Goal: Information Seeking & Learning: Learn about a topic

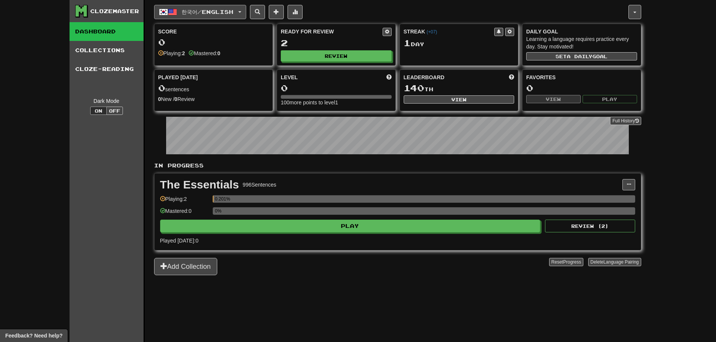
click at [202, 15] on span "한국어 / English" at bounding box center [208, 12] width 52 height 6
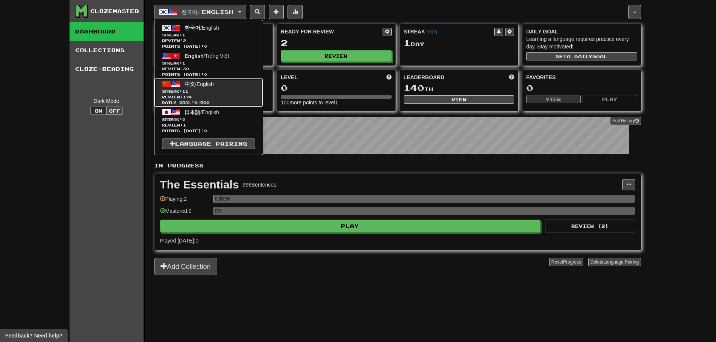
click at [241, 86] on link "中文 / English Streak: 11 Review: 174 Daily Goal: 0 / 500" at bounding box center [209, 93] width 108 height 28
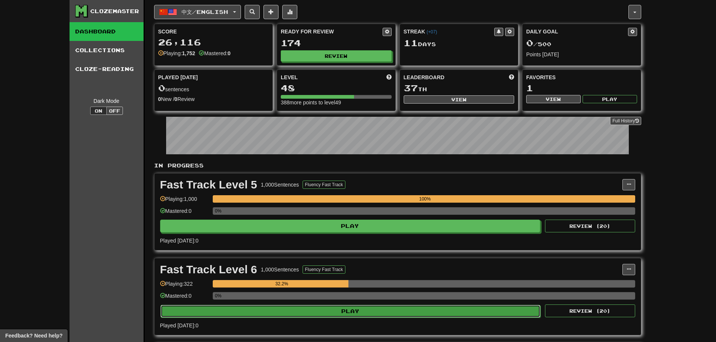
click at [329, 306] on button "Play" at bounding box center [351, 311] width 380 height 13
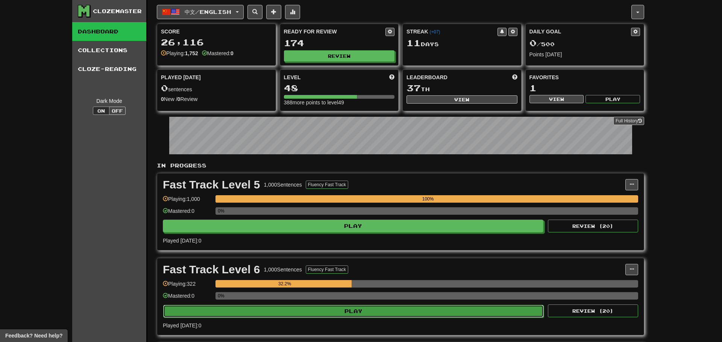
select select "**"
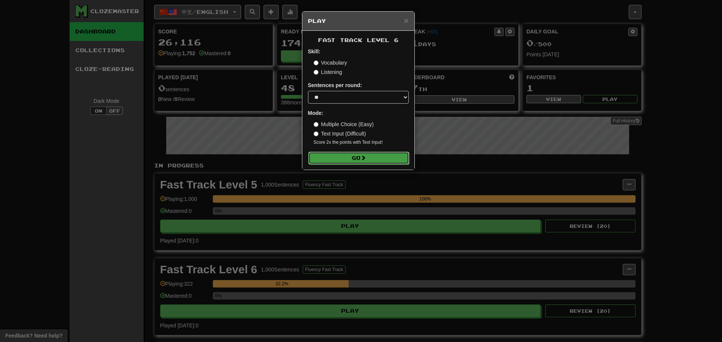
click at [331, 155] on button "Go" at bounding box center [358, 158] width 101 height 13
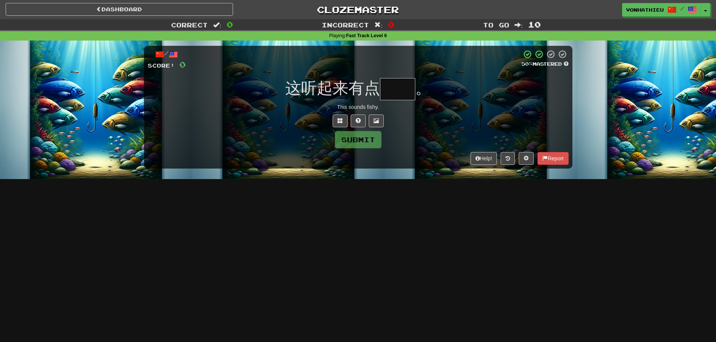
click at [398, 96] on input "text" at bounding box center [397, 89] width 35 height 22
click at [333, 119] on button at bounding box center [340, 121] width 15 height 13
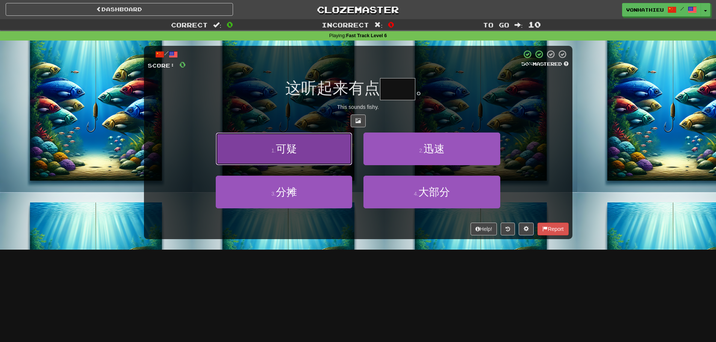
click at [310, 160] on button "1 . 可疑" at bounding box center [284, 149] width 136 height 33
type input "**"
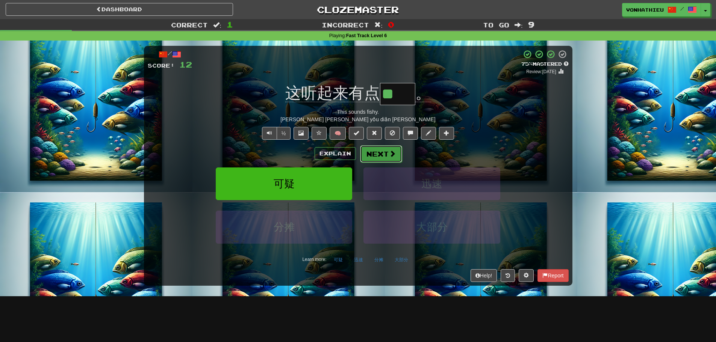
click at [392, 159] on button "Next" at bounding box center [381, 153] width 42 height 17
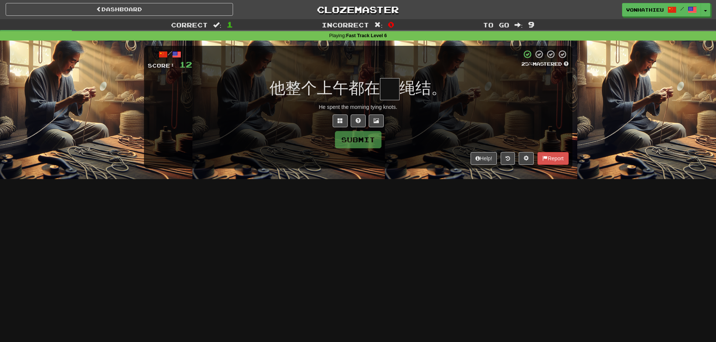
click at [386, 91] on input "text" at bounding box center [390, 89] width 20 height 22
click at [386, 90] on input "text" at bounding box center [390, 89] width 20 height 22
click at [387, 90] on input "text" at bounding box center [390, 89] width 20 height 22
type input "*"
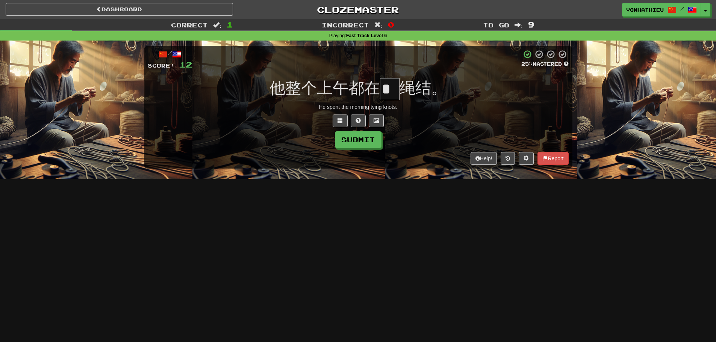
click at [355, 154] on div "Help! Report" at bounding box center [358, 158] width 421 height 13
click at [358, 150] on div "/ Score: 12 25 % Mastered 他整个上午都在 * 绳结。 He spent the morning tying knots. Submi…" at bounding box center [358, 107] width 429 height 123
click at [358, 148] on button "Submit" at bounding box center [358, 140] width 47 height 17
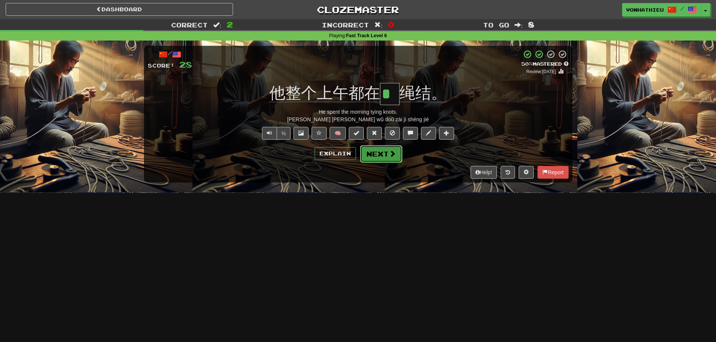
click at [385, 154] on button "Next" at bounding box center [381, 153] width 42 height 17
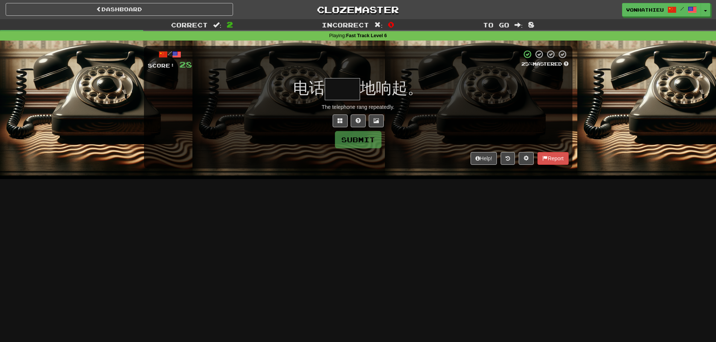
click at [338, 96] on input "text" at bounding box center [342, 89] width 35 height 22
type input "**"
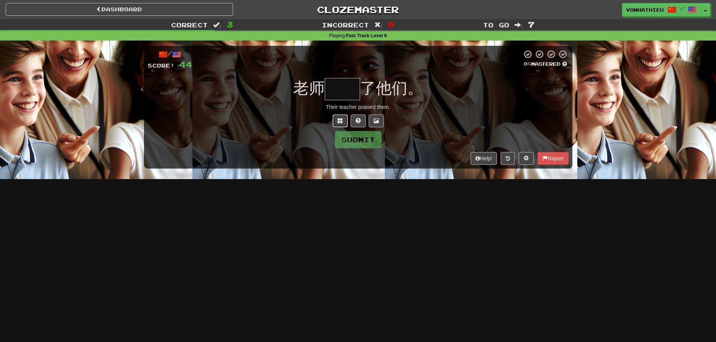
click at [343, 124] on button at bounding box center [340, 121] width 15 height 13
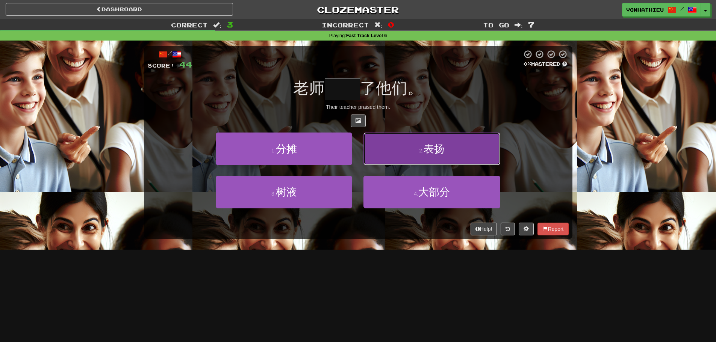
click at [436, 144] on span "表扬" at bounding box center [434, 149] width 21 height 12
type input "**"
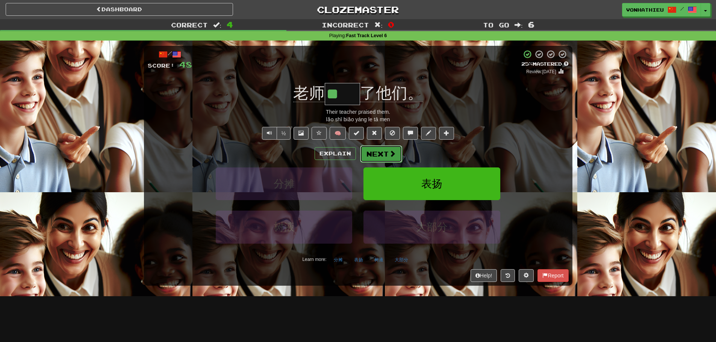
click at [381, 158] on button "Next" at bounding box center [381, 153] width 42 height 17
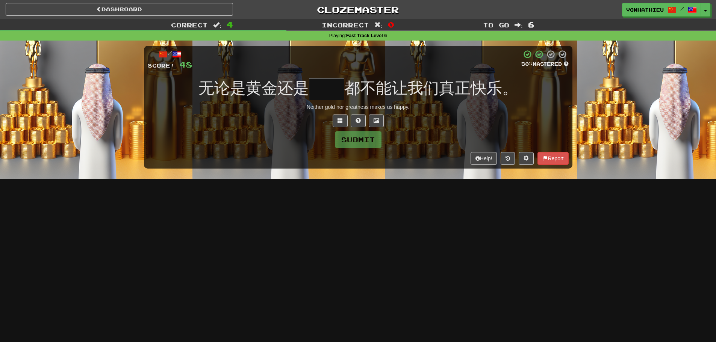
click at [341, 80] on input "text" at bounding box center [326, 89] width 35 height 22
click at [341, 82] on input "text" at bounding box center [326, 89] width 35 height 22
click at [338, 83] on input "text" at bounding box center [326, 89] width 35 height 22
type input "*"
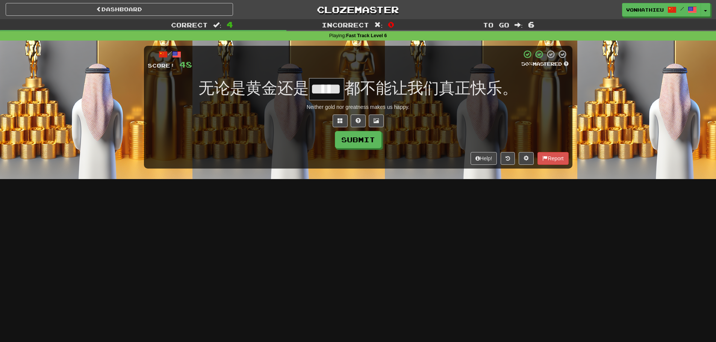
scroll to position [0, 11]
type input "**"
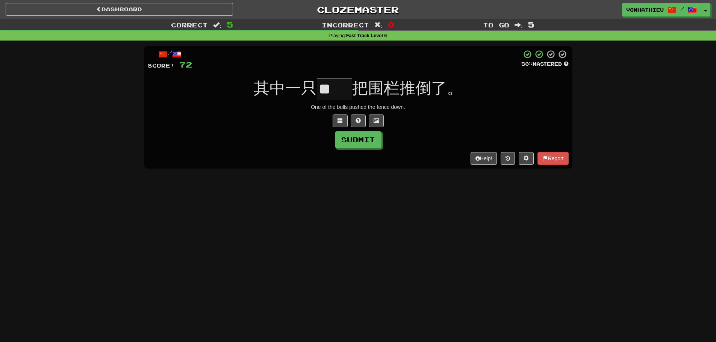
scroll to position [0, 0]
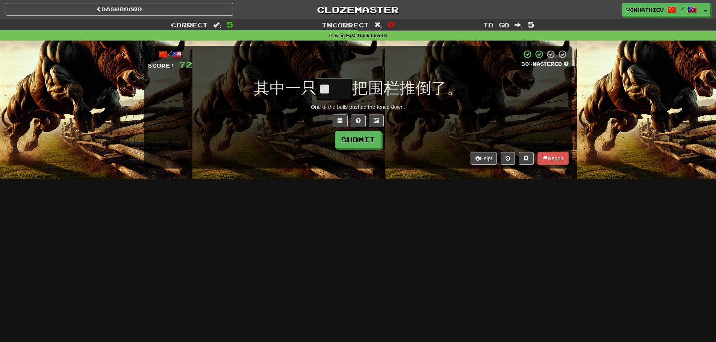
type input "**"
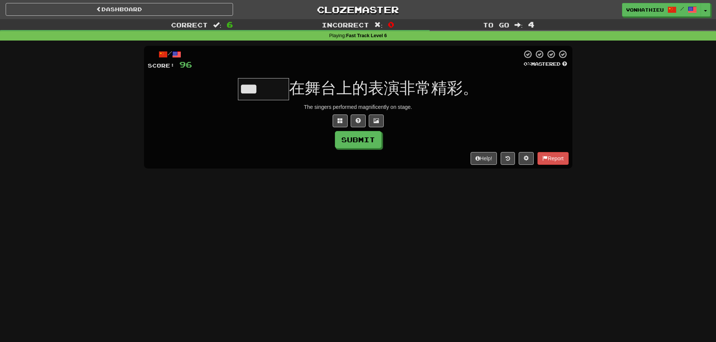
type input "*"
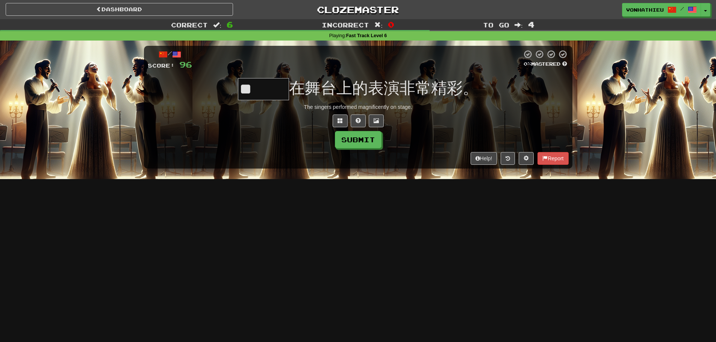
type input "***"
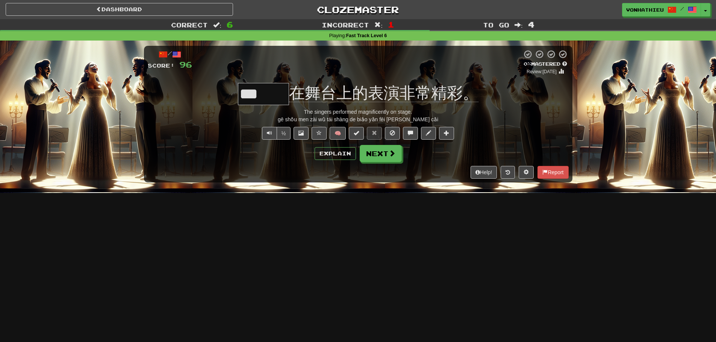
click at [403, 151] on div "Explain Next" at bounding box center [358, 153] width 421 height 17
click at [399, 153] on button "Next" at bounding box center [381, 153] width 42 height 17
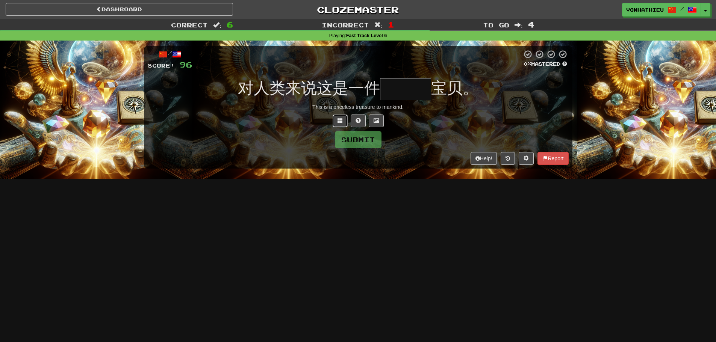
click at [333, 121] on button at bounding box center [340, 121] width 15 height 13
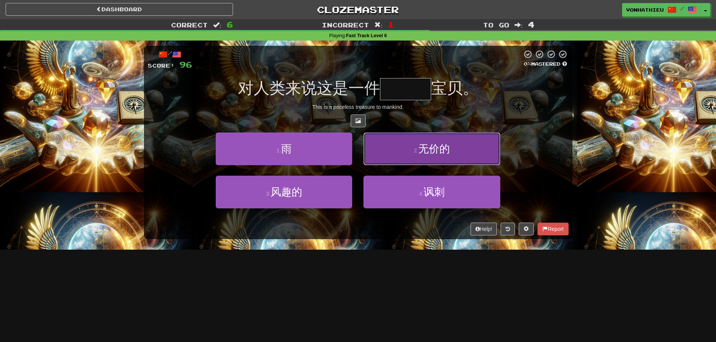
click at [372, 149] on button "2 . 无价的" at bounding box center [432, 149] width 136 height 33
type input "***"
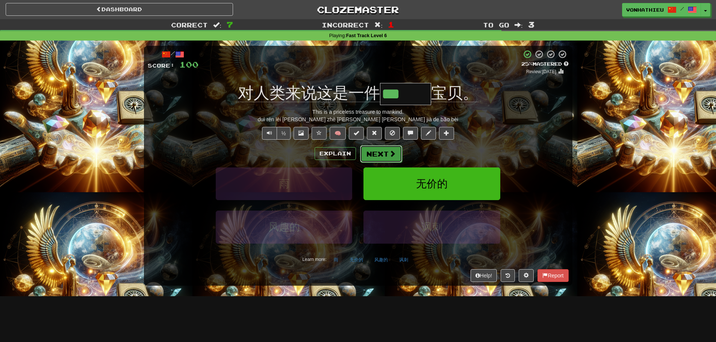
click at [375, 157] on button "Next" at bounding box center [381, 153] width 42 height 17
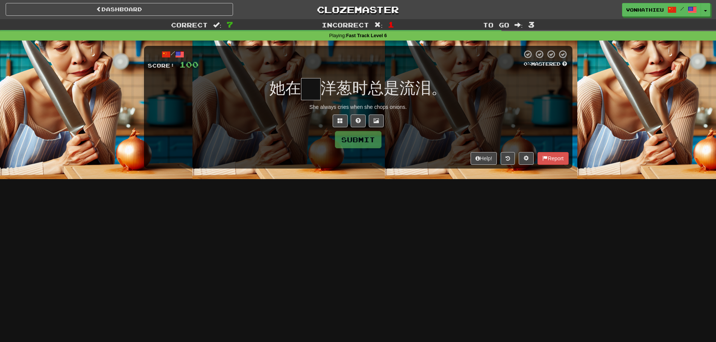
click at [308, 93] on input "text" at bounding box center [311, 89] width 20 height 22
click at [337, 123] on button at bounding box center [340, 121] width 15 height 13
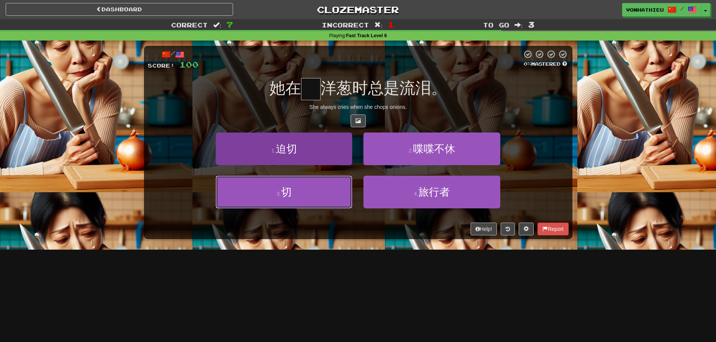
click at [319, 181] on button "3 . 切" at bounding box center [284, 192] width 136 height 33
type input "*"
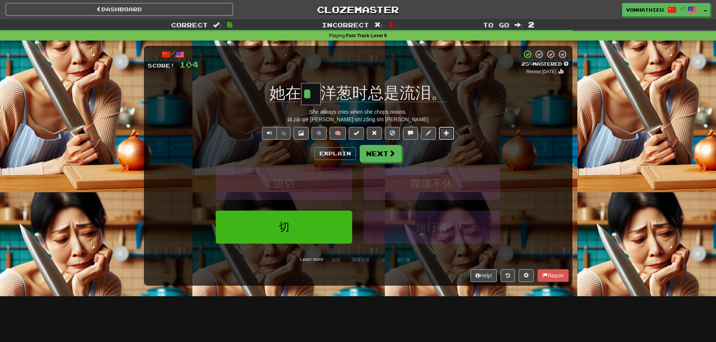
click at [450, 132] on button at bounding box center [446, 133] width 15 height 13
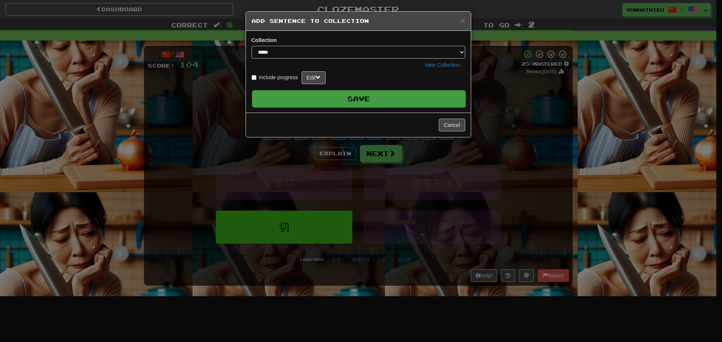
click at [357, 92] on button "Save" at bounding box center [359, 98] width 214 height 17
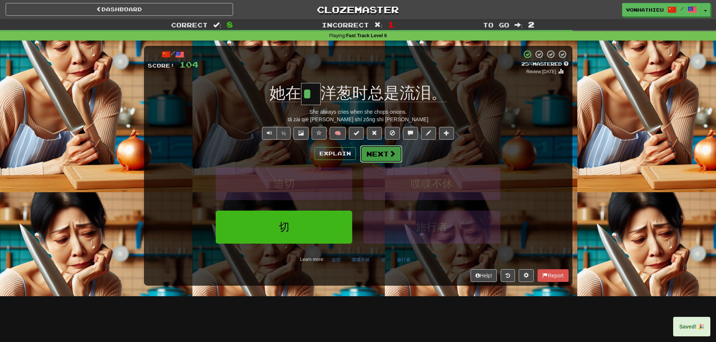
click at [389, 156] on span at bounding box center [392, 153] width 7 height 7
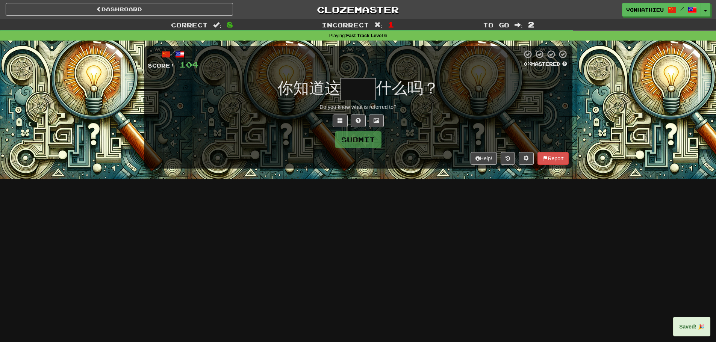
click at [364, 94] on input "text" at bounding box center [358, 89] width 35 height 22
click at [365, 94] on input "text" at bounding box center [358, 89] width 35 height 22
click at [335, 118] on button at bounding box center [340, 121] width 15 height 13
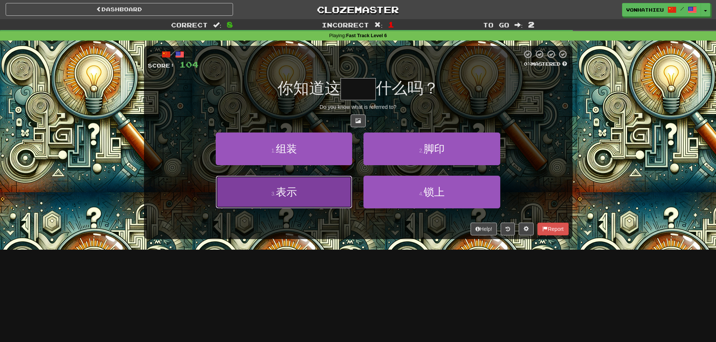
click at [317, 180] on button "3 . 表示" at bounding box center [284, 192] width 136 height 33
type input "**"
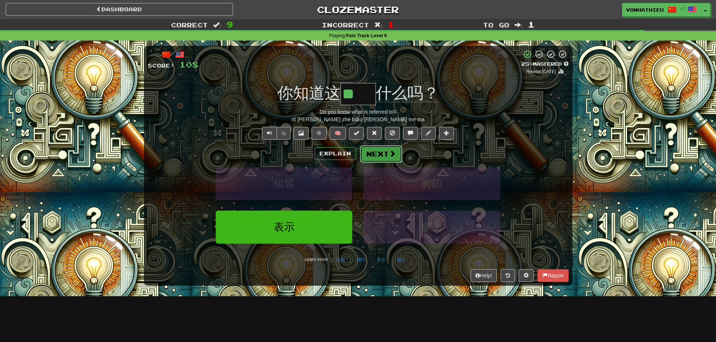
click at [376, 157] on button "Next" at bounding box center [381, 153] width 42 height 17
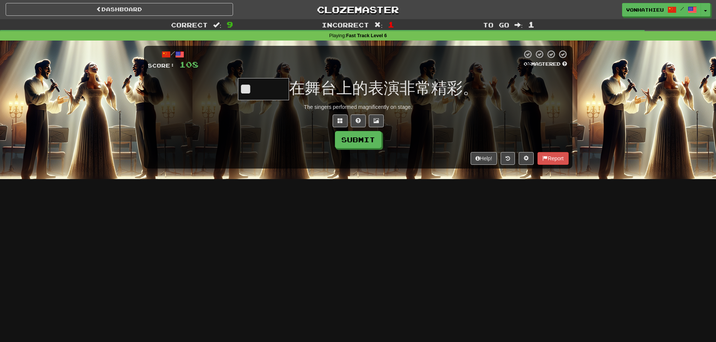
type input "*"
type input "***"
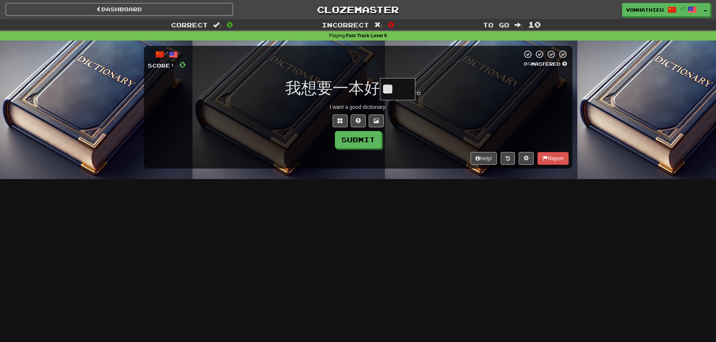
scroll to position [0, 0]
type input "**"
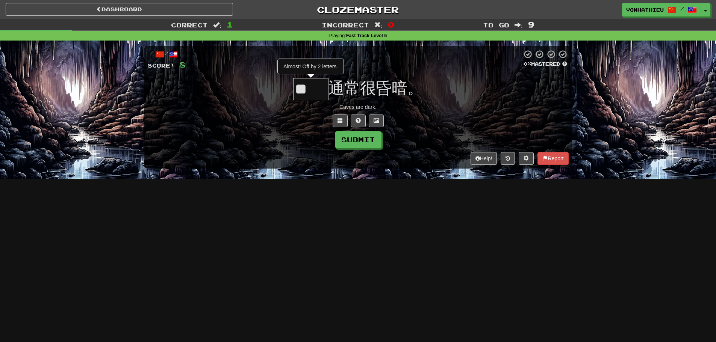
type input "*"
click at [344, 115] on button at bounding box center [340, 121] width 15 height 13
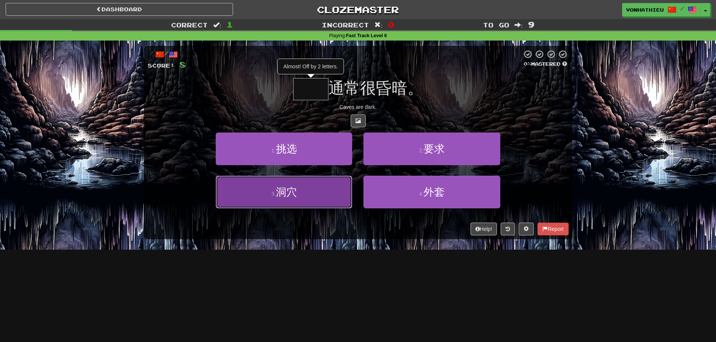
click at [280, 205] on button "3 . 洞穴" at bounding box center [284, 192] width 136 height 33
type input "**"
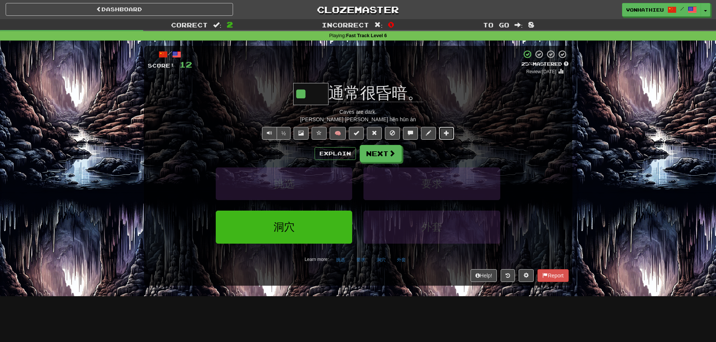
click at [450, 136] on button at bounding box center [446, 133] width 15 height 13
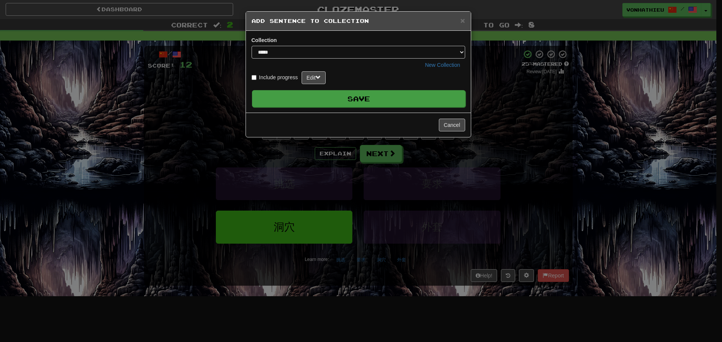
click at [402, 99] on button "Save" at bounding box center [359, 98] width 214 height 17
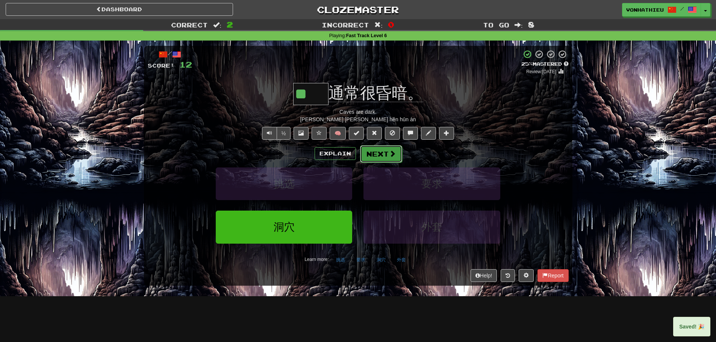
click at [384, 157] on button "Next" at bounding box center [381, 153] width 42 height 17
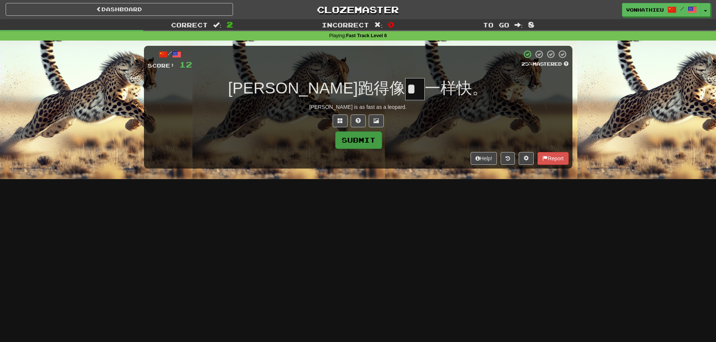
type input "*"
click at [359, 140] on button "Submit" at bounding box center [358, 140] width 47 height 17
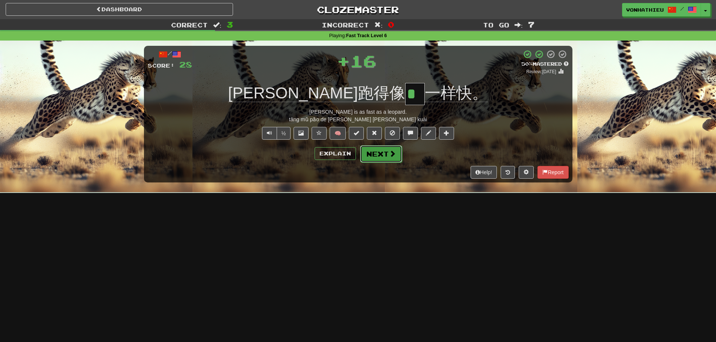
click at [377, 147] on button "Next" at bounding box center [381, 153] width 42 height 17
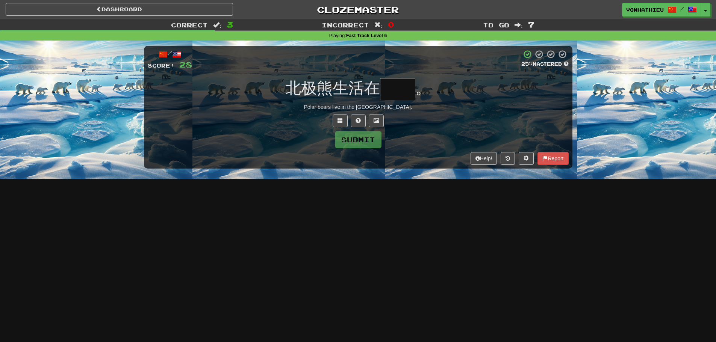
click at [402, 92] on input "text" at bounding box center [397, 89] width 35 height 22
type input "**"
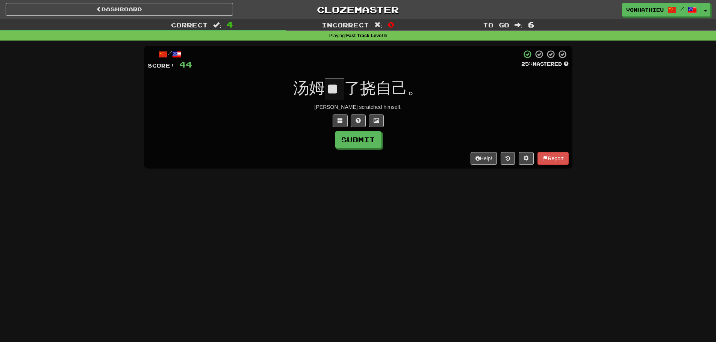
scroll to position [0, 5]
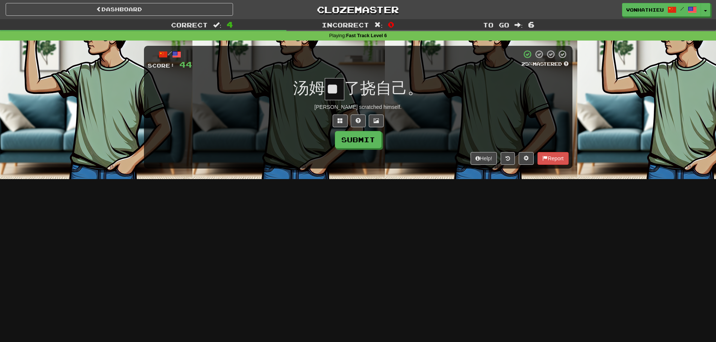
type input "*"
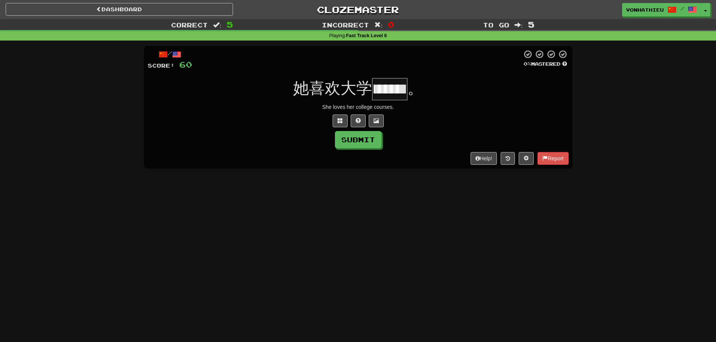
scroll to position [0, 30]
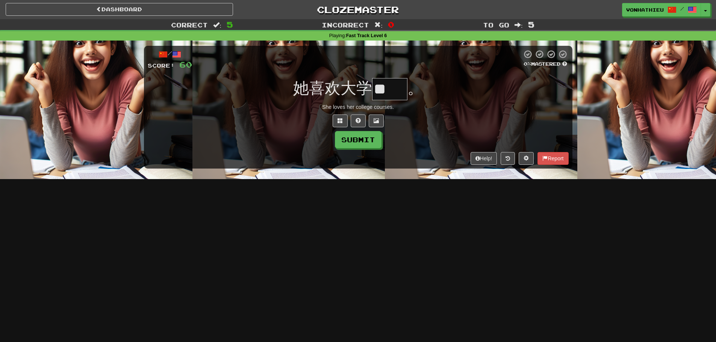
type input "**"
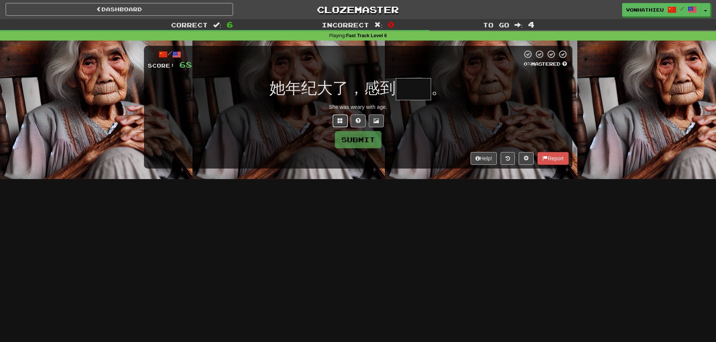
click at [333, 118] on button at bounding box center [340, 121] width 15 height 13
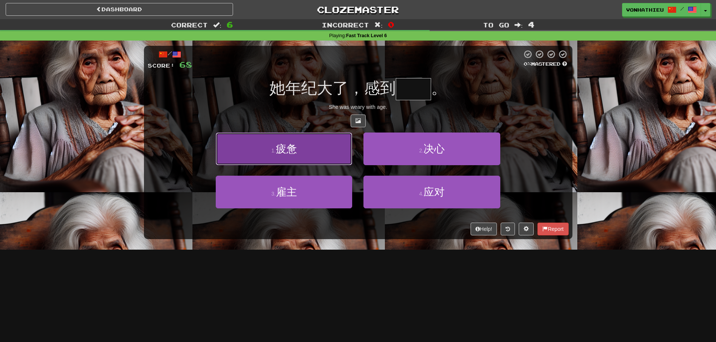
click at [335, 159] on button "1 . 疲惫" at bounding box center [284, 149] width 136 height 33
type input "**"
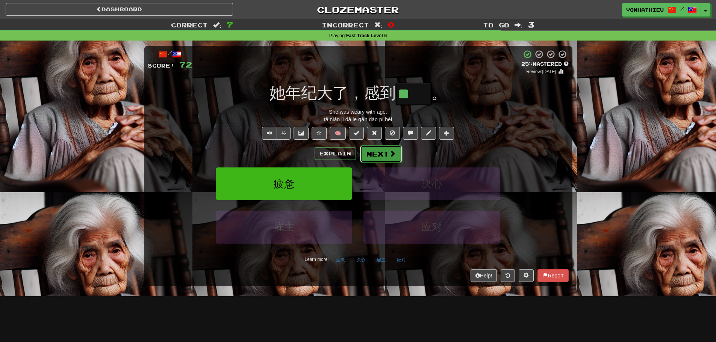
click at [389, 155] on span at bounding box center [392, 153] width 7 height 7
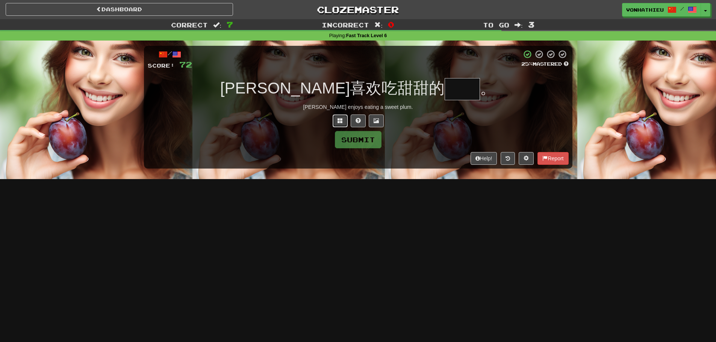
click at [337, 126] on button at bounding box center [340, 121] width 15 height 13
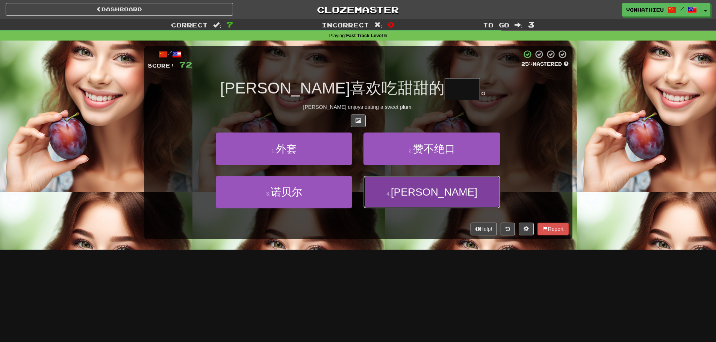
click at [392, 188] on button "4 . 李子" at bounding box center [432, 192] width 136 height 33
type input "**"
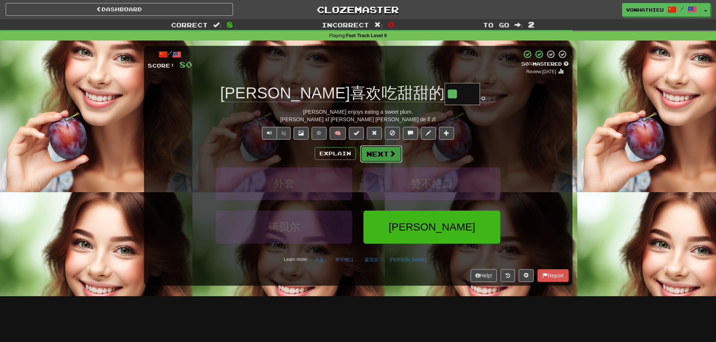
click at [391, 157] on span at bounding box center [392, 153] width 7 height 7
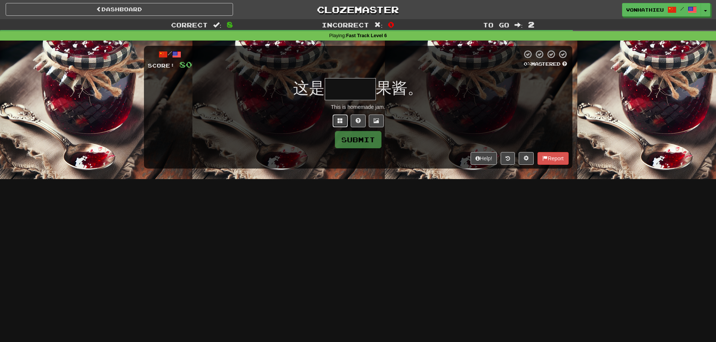
click at [345, 120] on button at bounding box center [340, 121] width 15 height 13
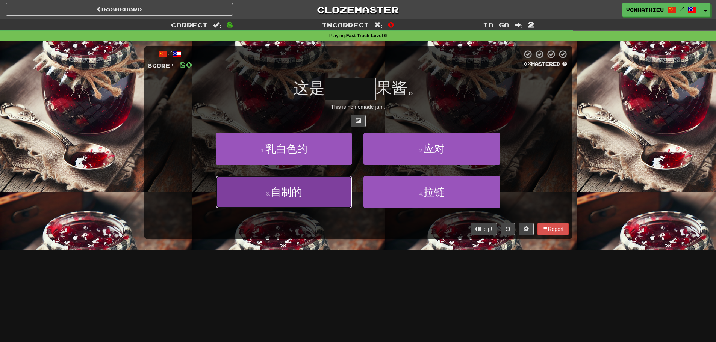
click at [316, 196] on button "3 . 自制的" at bounding box center [284, 192] width 136 height 33
type input "***"
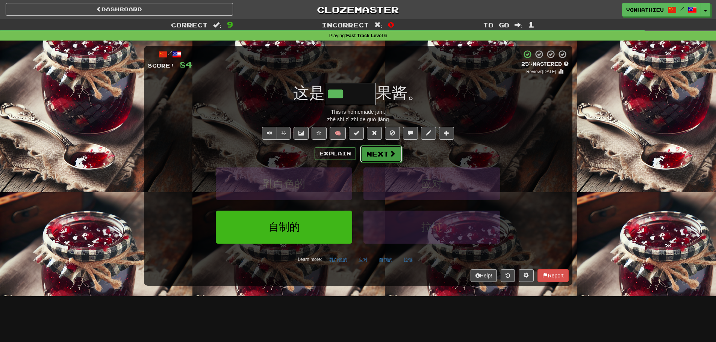
click at [376, 155] on button "Next" at bounding box center [381, 153] width 42 height 17
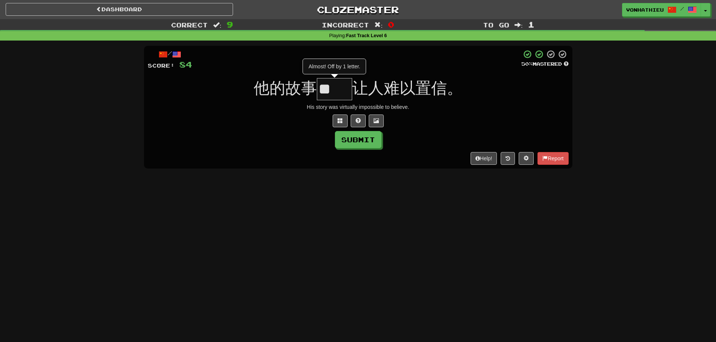
type input "*"
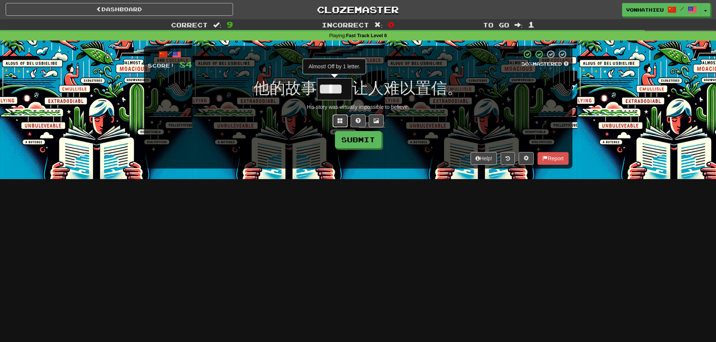
click at [335, 123] on button at bounding box center [340, 121] width 15 height 13
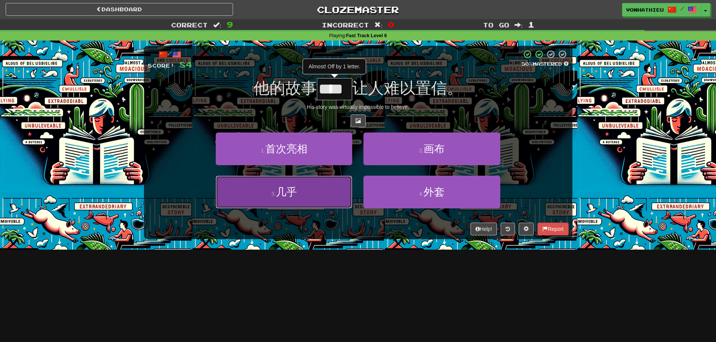
click at [318, 189] on button "3 . 几乎" at bounding box center [284, 192] width 136 height 33
type input "**"
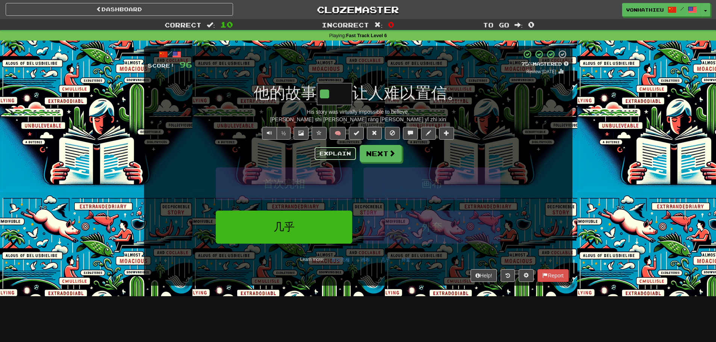
click at [328, 152] on button "Explain" at bounding box center [335, 153] width 41 height 13
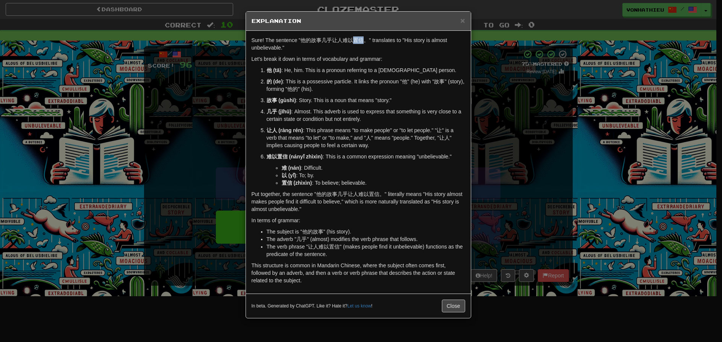
drag, startPoint x: 354, startPoint y: 40, endPoint x: 362, endPoint y: 40, distance: 7.9
click at [362, 40] on p "Sure! The sentence "他的故事几乎让人难以置信。" translates to "His story is almost unbelieva…" at bounding box center [359, 43] width 214 height 15
click at [374, 47] on body "Dashboard Clozemaster vonhathieu / Toggle Dropdown Dashboard Leaderboard Activi…" at bounding box center [361, 304] width 722 height 609
click at [345, 54] on div "Sure! The sentence "他的故事几乎让人难以置信。" translates to "His story is almost unbelieva…" at bounding box center [358, 162] width 225 height 263
click at [465, 306] on div "In beta. Generated by ChatGPT. Like it? Hate it? Let us know ! Close" at bounding box center [358, 306] width 225 height 24
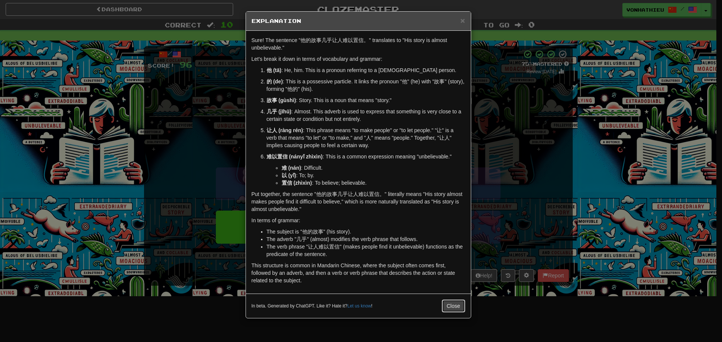
click at [462, 306] on button "Close" at bounding box center [453, 306] width 23 height 13
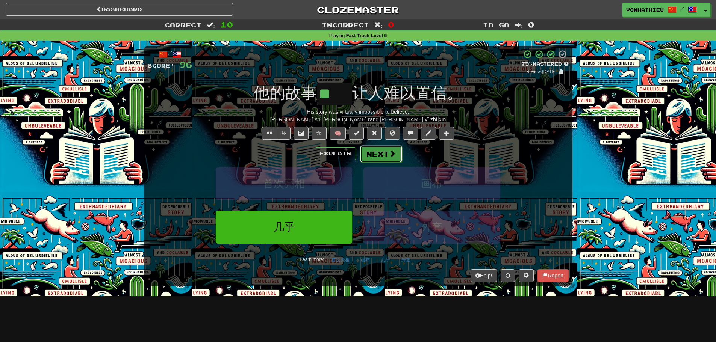
click at [377, 157] on button "Next" at bounding box center [381, 153] width 42 height 17
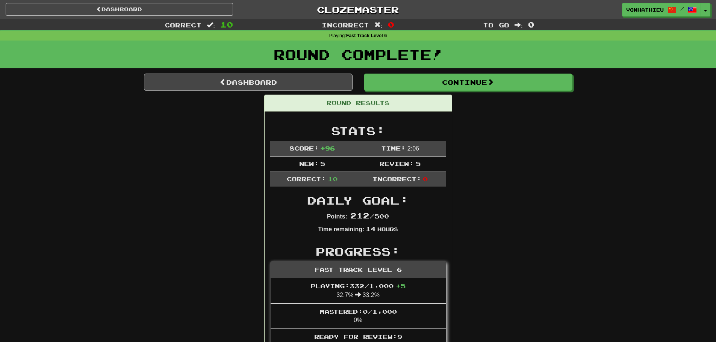
click at [427, 73] on div "Round Complete!" at bounding box center [358, 57] width 716 height 33
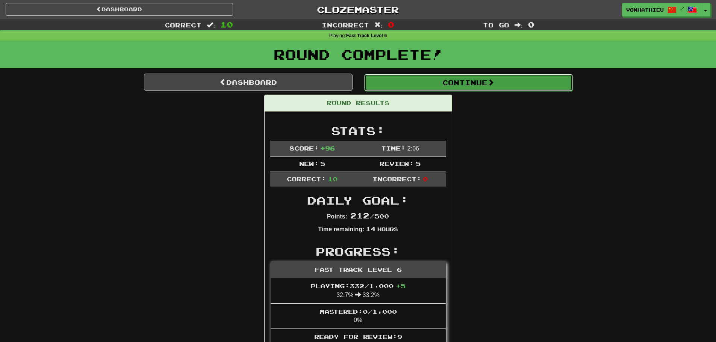
click at [431, 83] on button "Continue" at bounding box center [468, 82] width 209 height 17
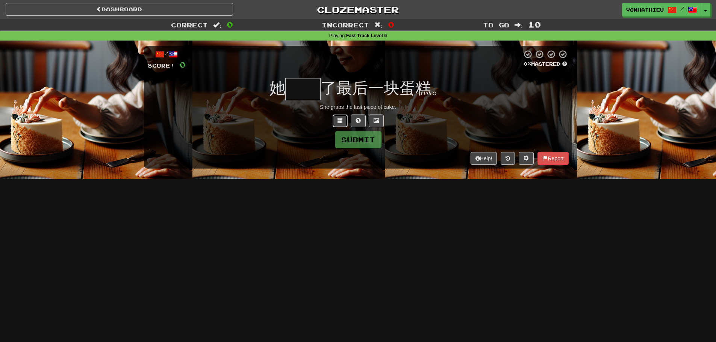
click at [333, 124] on button at bounding box center [340, 121] width 15 height 13
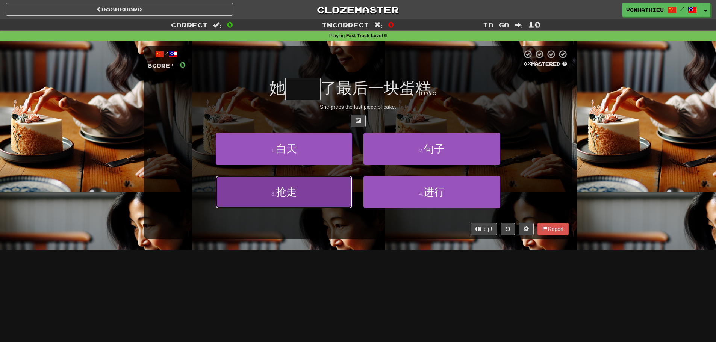
click at [311, 183] on button "3 . 抢走" at bounding box center [284, 192] width 136 height 33
type input "**"
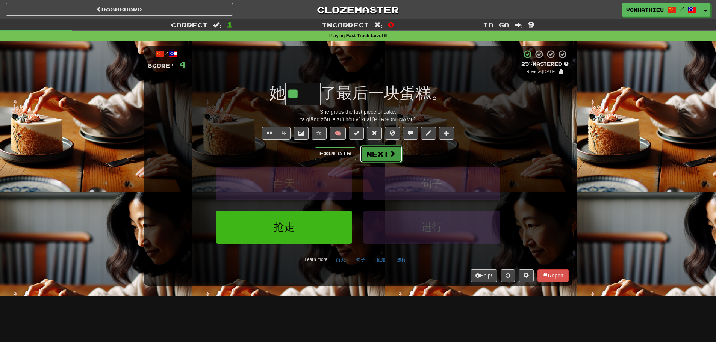
click at [391, 155] on span at bounding box center [392, 153] width 7 height 7
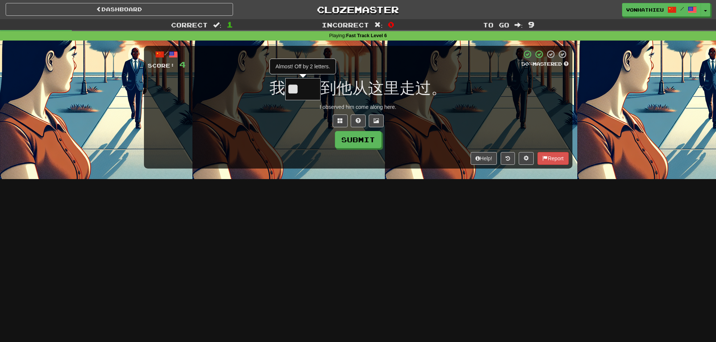
type input "*"
type input "**"
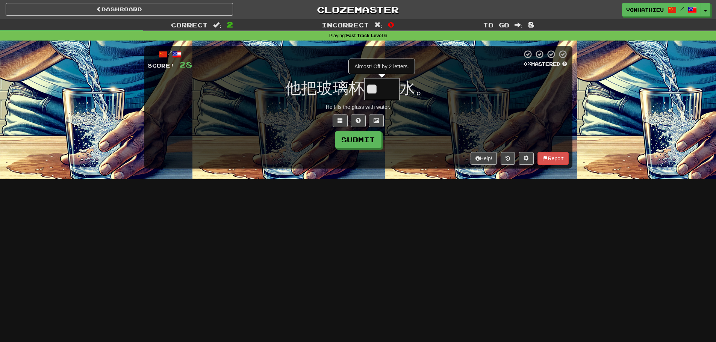
type input "*"
click at [339, 126] on button at bounding box center [340, 121] width 15 height 13
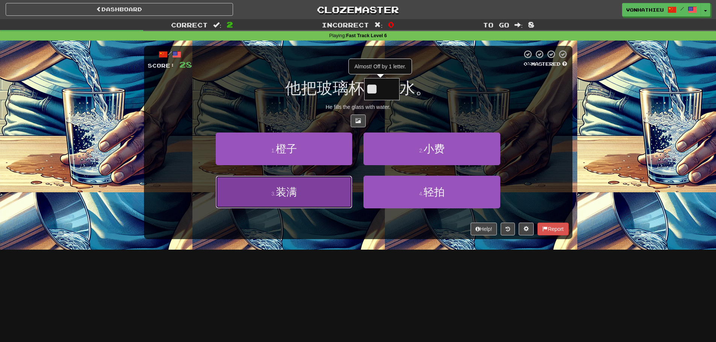
click at [303, 201] on button "3 . 装满" at bounding box center [284, 192] width 136 height 33
type input "**"
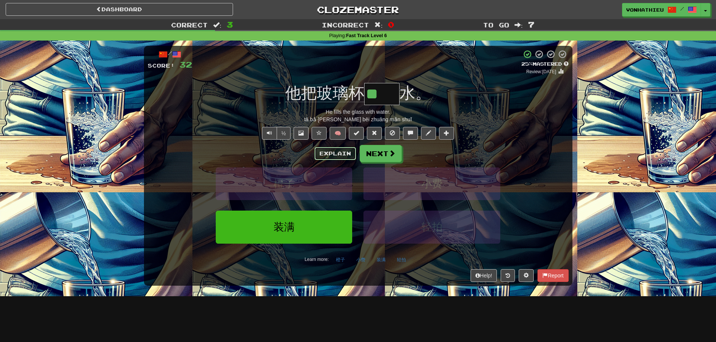
click at [336, 152] on button "Explain" at bounding box center [335, 153] width 41 height 13
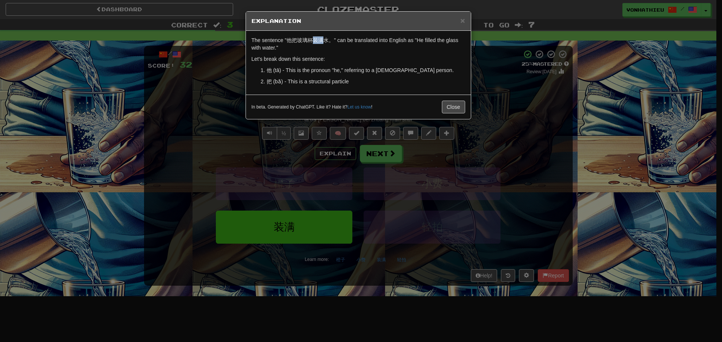
drag, startPoint x: 314, startPoint y: 41, endPoint x: 322, endPoint y: 41, distance: 7.9
click at [322, 41] on p "The sentence "他把玻璃杯装满水。" can be translated into English as "He filled the glass…" at bounding box center [359, 43] width 214 height 15
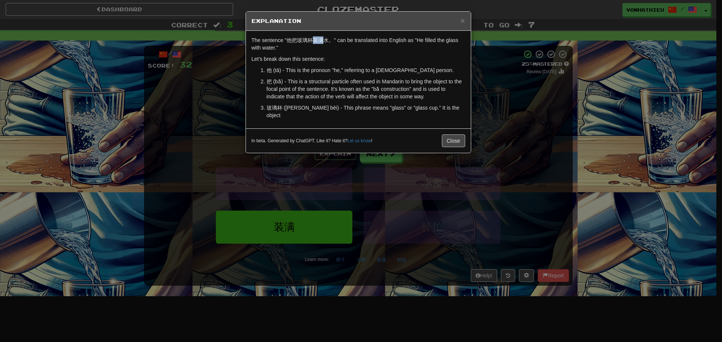
click at [332, 47] on body "Dashboard Clozemaster vonhathieu / Toggle Dropdown Dashboard Leaderboard Activi…" at bounding box center [361, 304] width 722 height 609
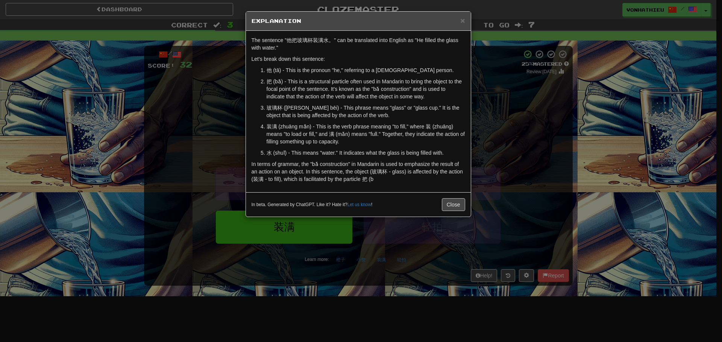
click at [314, 53] on div "The sentence "他把玻璃杯装满水。" can be translated into English as "He filled the glass…" at bounding box center [358, 112] width 225 height 162
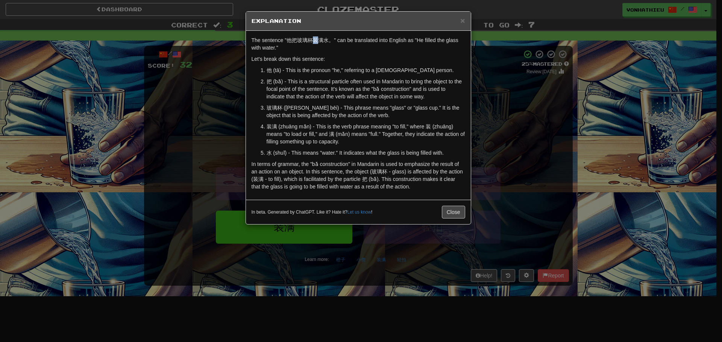
drag, startPoint x: 314, startPoint y: 41, endPoint x: 320, endPoint y: 41, distance: 6.4
click at [320, 41] on p "The sentence "他把玻璃杯装满水。" can be translated into English as "He filled the glass…" at bounding box center [359, 43] width 214 height 15
click at [330, 48] on body "Dashboard Clozemaster vonhathieu / Toggle Dropdown Dashboard Leaderboard Activi…" at bounding box center [361, 304] width 722 height 609
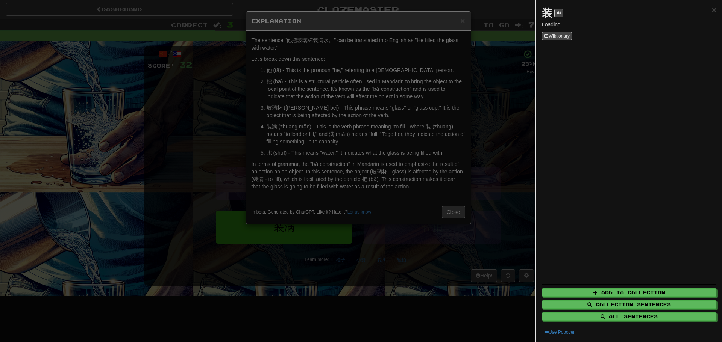
click at [419, 61] on div at bounding box center [361, 171] width 722 height 342
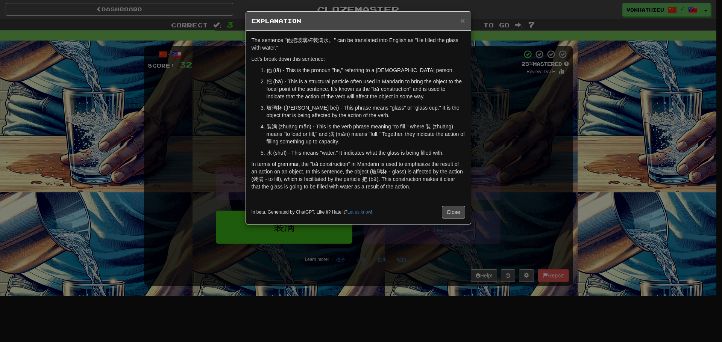
click at [513, 99] on div "× Explanation The sentence "他把玻璃杯装满水。" can be translated into English as "He fi…" at bounding box center [361, 171] width 722 height 342
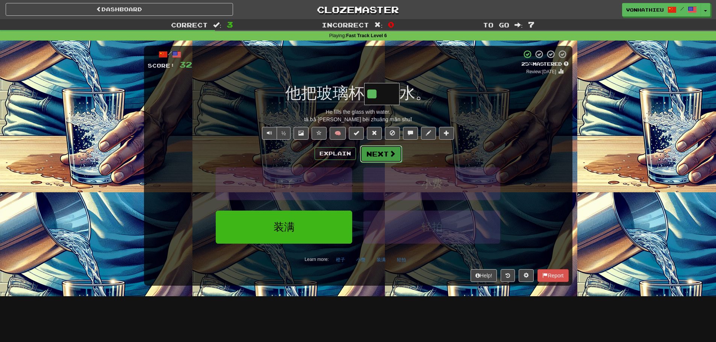
click at [385, 161] on button "Next" at bounding box center [381, 153] width 42 height 17
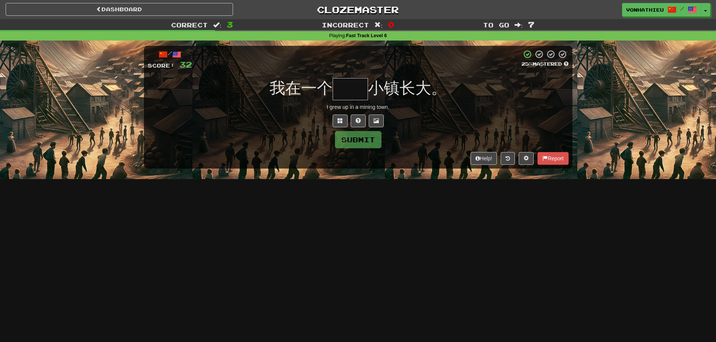
click at [358, 85] on input "text" at bounding box center [350, 89] width 35 height 22
type input "*"
paste input "*"
click at [333, 120] on button at bounding box center [340, 121] width 15 height 13
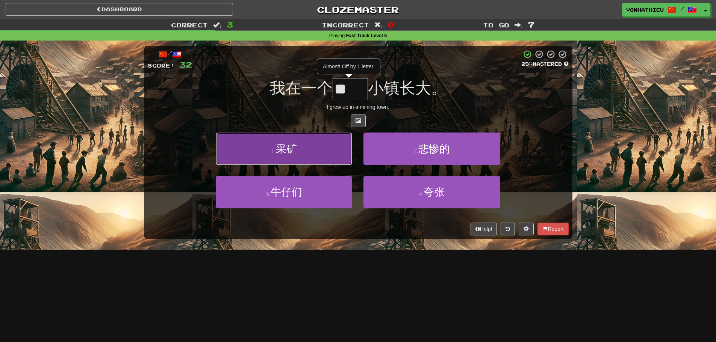
click at [303, 158] on button "1 . 采矿" at bounding box center [284, 149] width 136 height 33
type input "**"
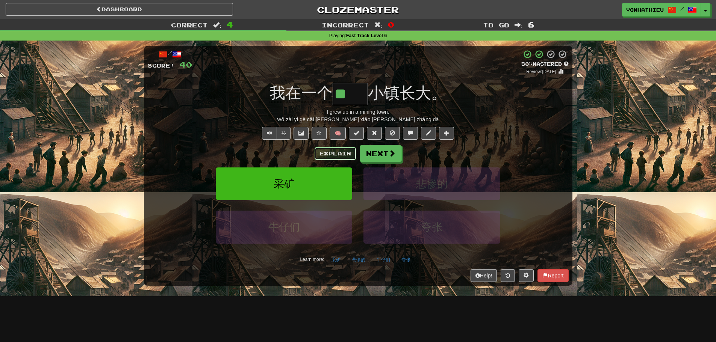
click at [341, 155] on button "Explain" at bounding box center [335, 153] width 41 height 13
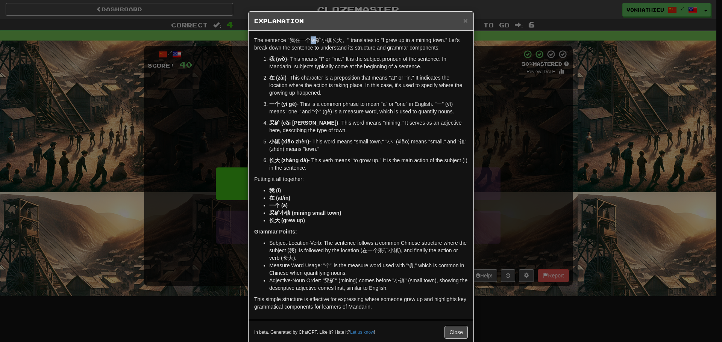
drag, startPoint x: 308, startPoint y: 41, endPoint x: 313, endPoint y: 40, distance: 4.9
click at [313, 40] on p "The sentence "我在一个采矿小镇长大。" translates to "I grew up in a mining town." Let's br…" at bounding box center [361, 43] width 214 height 15
click at [326, 49] on body "Dashboard Clozemaster vonhathieu / Toggle Dropdown Dashboard Leaderboard Activi…" at bounding box center [361, 304] width 722 height 609
click at [480, 215] on div "× Explanation The sentence "我在一个采矿小镇长大。" translates to "I grew up in a mining t…" at bounding box center [361, 171] width 722 height 342
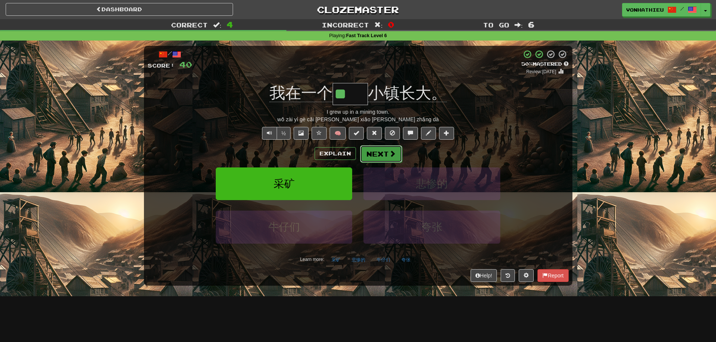
click at [387, 158] on button "Next" at bounding box center [381, 153] width 42 height 17
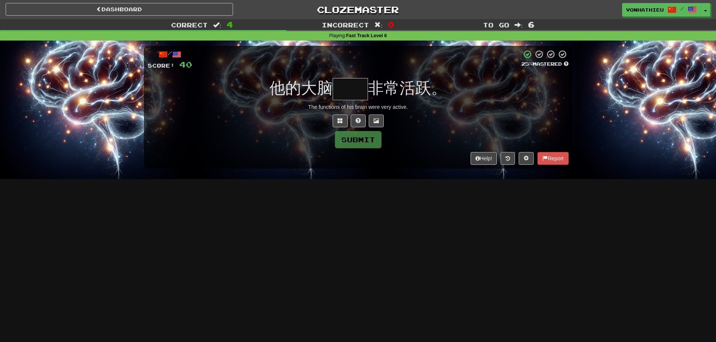
click at [359, 91] on input "text" at bounding box center [350, 89] width 35 height 22
type input "*"
type input "**"
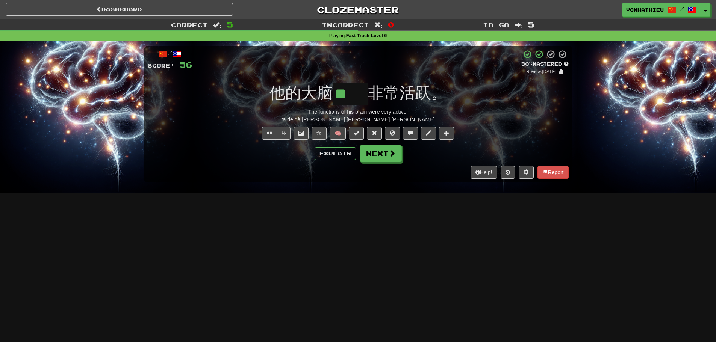
click at [320, 161] on div "Explain Next" at bounding box center [358, 153] width 421 height 17
click at [382, 155] on button "Next" at bounding box center [381, 153] width 42 height 17
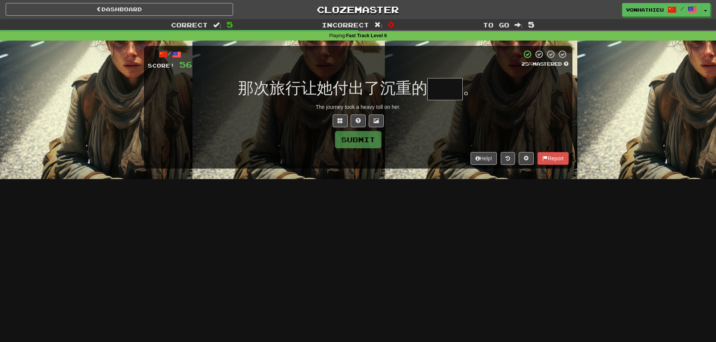
click at [448, 88] on input "text" at bounding box center [444, 89] width 35 height 22
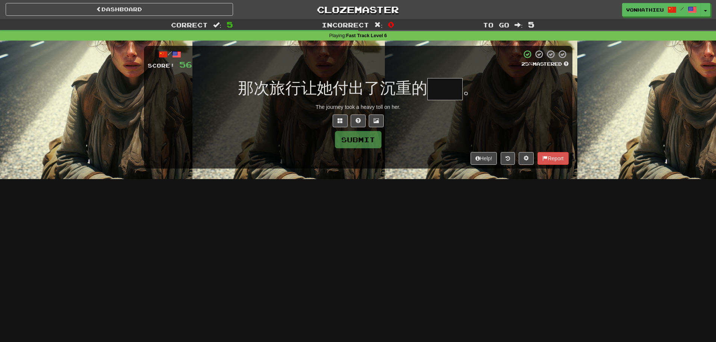
click at [445, 89] on input "text" at bounding box center [444, 89] width 35 height 22
click at [444, 89] on input "text" at bounding box center [444, 89] width 35 height 22
click at [341, 121] on span at bounding box center [340, 120] width 5 height 5
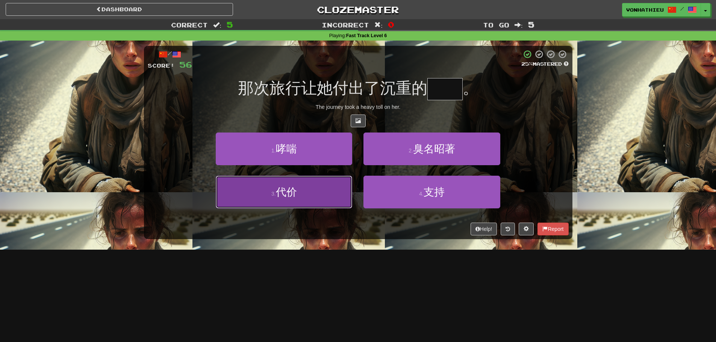
click at [302, 206] on button "3 . 代价" at bounding box center [284, 192] width 136 height 33
type input "**"
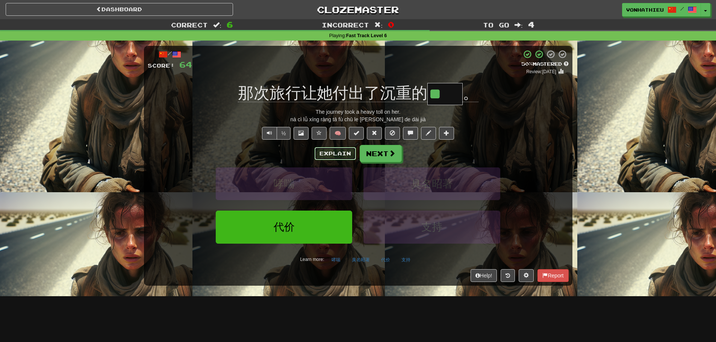
click at [331, 154] on button "Explain" at bounding box center [335, 153] width 41 height 13
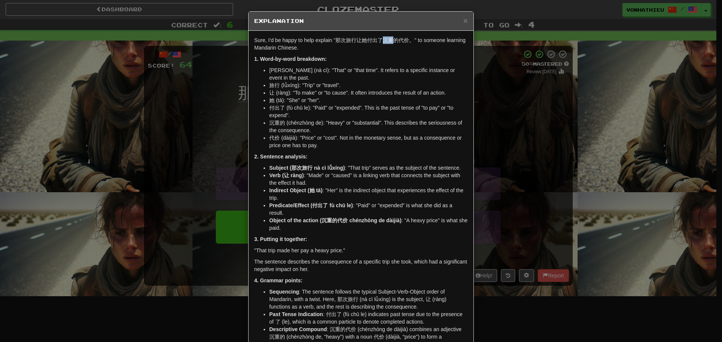
drag, startPoint x: 381, startPoint y: 38, endPoint x: 388, endPoint y: 39, distance: 7.2
click at [388, 39] on p "Sure, I'd be happy to help explain "那次旅行让她付出了沉重的代价。" to someone learning Mandar…" at bounding box center [361, 43] width 214 height 15
click at [398, 47] on body "Dashboard Clozemaster vonhathieu / Toggle Dropdown Dashboard Leaderboard Activi…" at bounding box center [361, 304] width 722 height 609
click at [376, 52] on div "Sure, I'd be happy to help explain "那次旅行让她付出了沉重的代价。" to someone learning Mandar…" at bounding box center [361, 204] width 225 height 346
click at [232, 111] on div "× Explanation Sure, I'd be happy to help explain "那次旅行让她付出了沉重的代价。" to someone l…" at bounding box center [361, 171] width 722 height 342
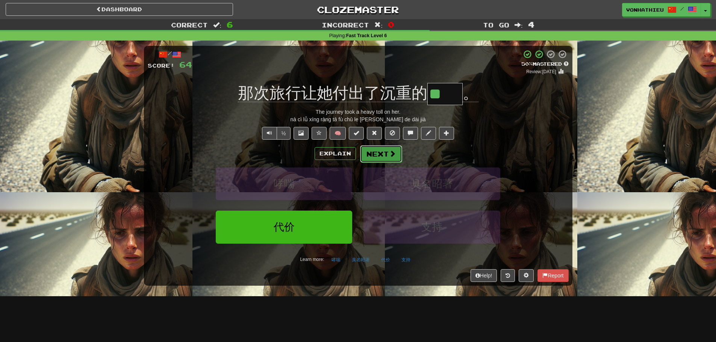
click at [372, 156] on button "Next" at bounding box center [381, 153] width 42 height 17
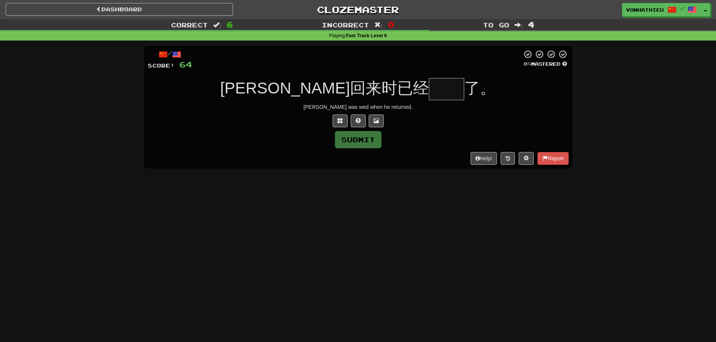
click at [429, 89] on input "text" at bounding box center [446, 89] width 35 height 22
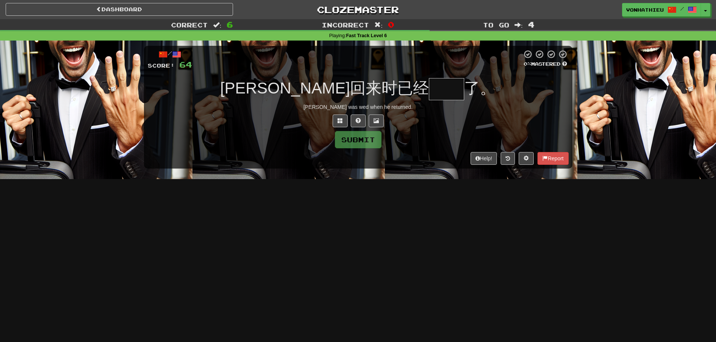
click at [429, 89] on input "text" at bounding box center [446, 89] width 35 height 22
type input "**"
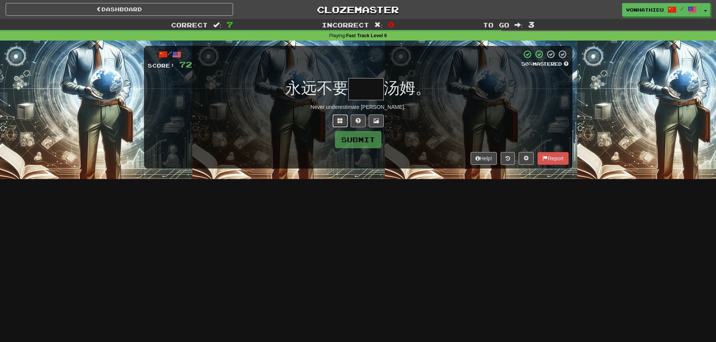
click at [336, 126] on button at bounding box center [340, 121] width 15 height 13
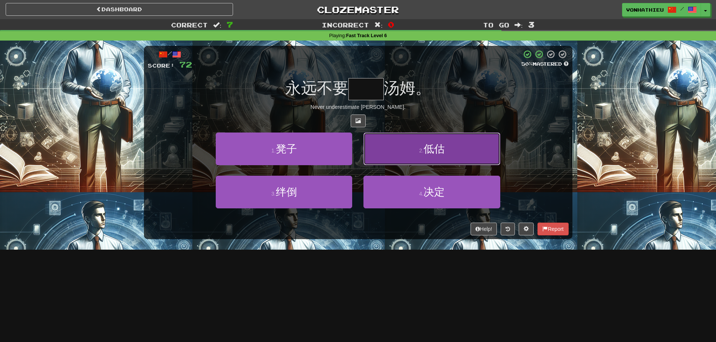
click at [427, 158] on button "2 . 低估" at bounding box center [432, 149] width 136 height 33
type input "**"
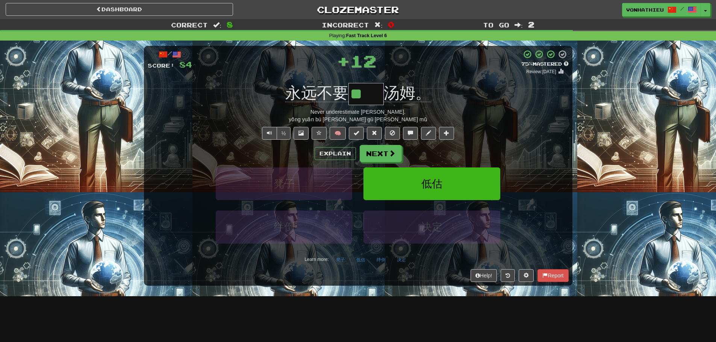
click at [338, 161] on div "Explain Next" at bounding box center [358, 153] width 421 height 17
click at [339, 155] on button "Explain" at bounding box center [335, 153] width 41 height 13
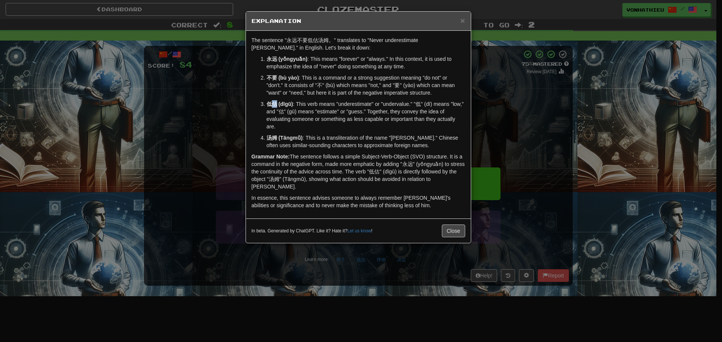
click at [276, 104] on strong "低估 (dīgū)" at bounding box center [280, 104] width 27 height 6
click at [293, 114] on body "Dashboard Clozemaster vonhathieu / Toggle Dropdown Dashboard Leaderboard Activi…" at bounding box center [361, 304] width 722 height 609
click at [291, 135] on strong "汤姆 (Tāngmǔ)" at bounding box center [285, 138] width 36 height 6
click at [453, 225] on button "Close" at bounding box center [453, 231] width 23 height 13
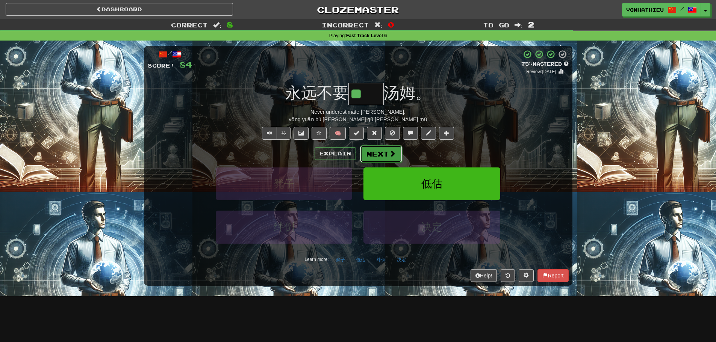
click at [370, 154] on button "Next" at bounding box center [381, 153] width 42 height 17
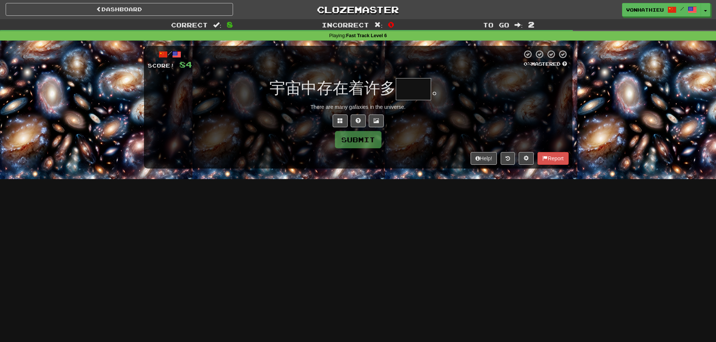
click at [413, 94] on input "text" at bounding box center [413, 89] width 35 height 22
type input "*"
click at [342, 126] on button at bounding box center [340, 121] width 15 height 13
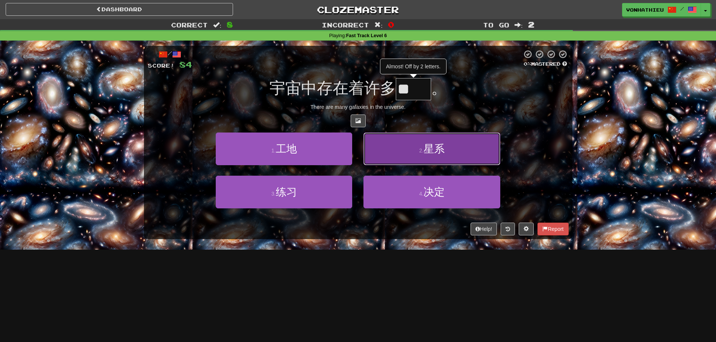
click at [401, 161] on button "2 . 星系" at bounding box center [432, 149] width 136 height 33
type input "**"
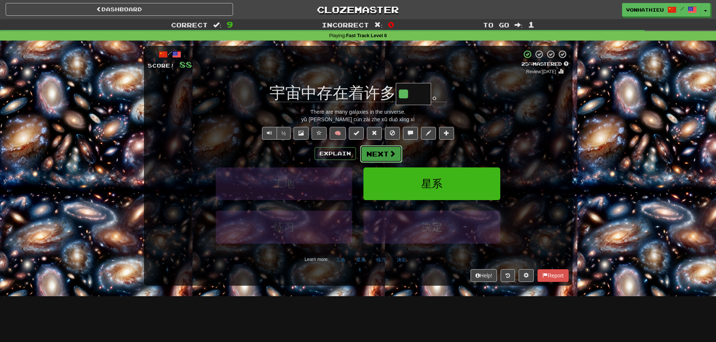
click at [387, 158] on button "Next" at bounding box center [381, 153] width 42 height 17
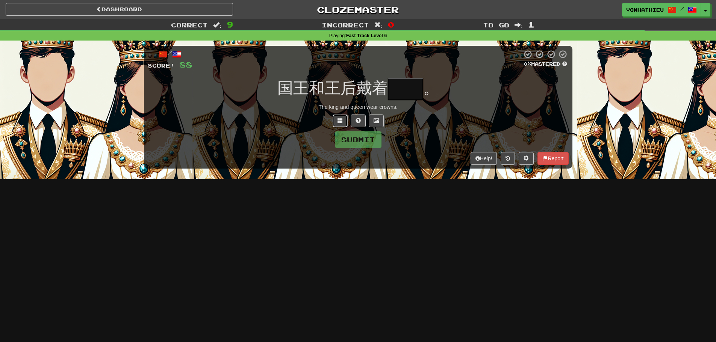
click at [337, 120] on button at bounding box center [340, 121] width 15 height 13
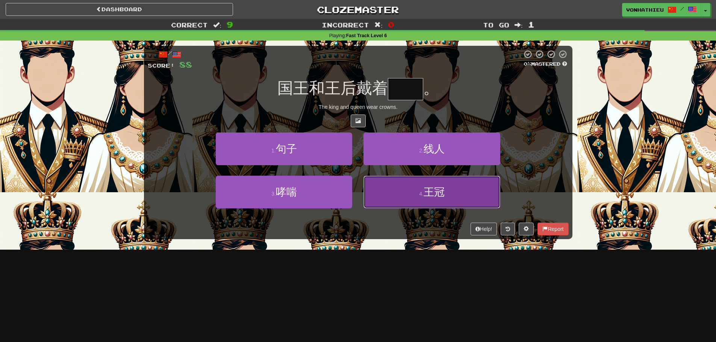
click at [422, 193] on small "4 ." at bounding box center [421, 194] width 5 height 6
type input "**"
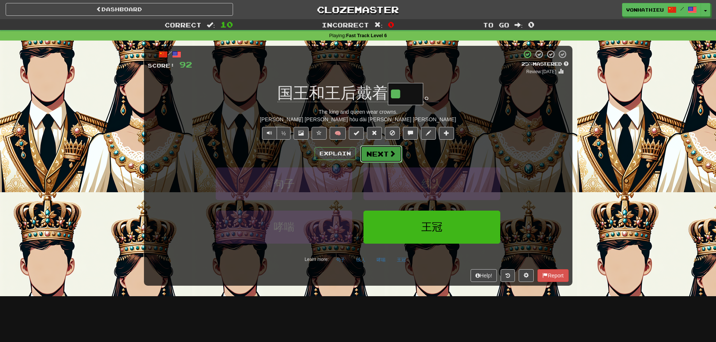
click at [383, 152] on button "Next" at bounding box center [381, 153] width 42 height 17
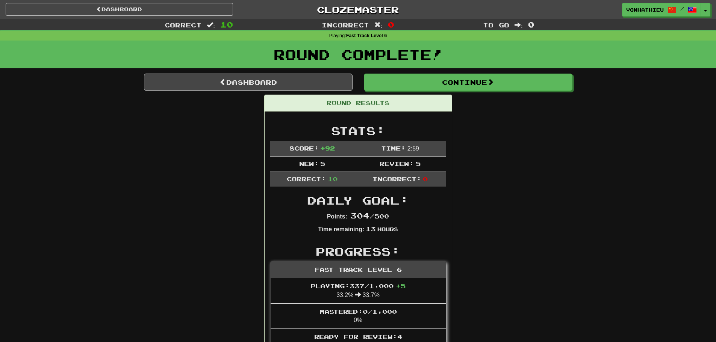
click at [470, 73] on div "Round Complete!" at bounding box center [358, 57] width 716 height 33
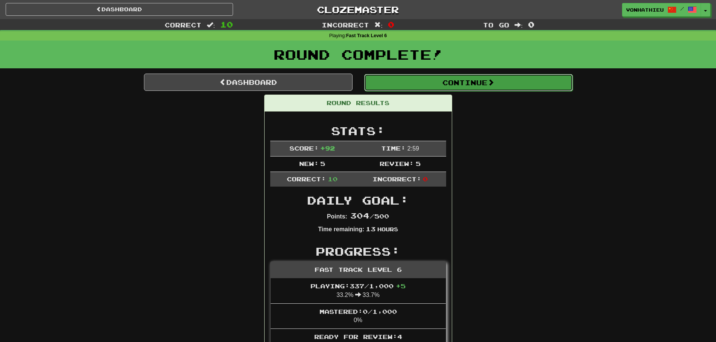
click at [472, 83] on button "Continue" at bounding box center [468, 82] width 209 height 17
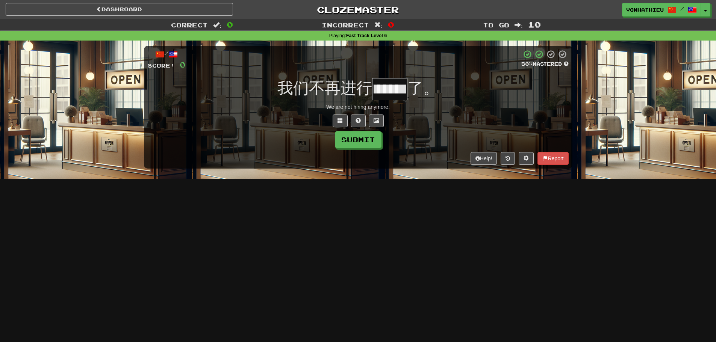
scroll to position [0, 26]
type input "**"
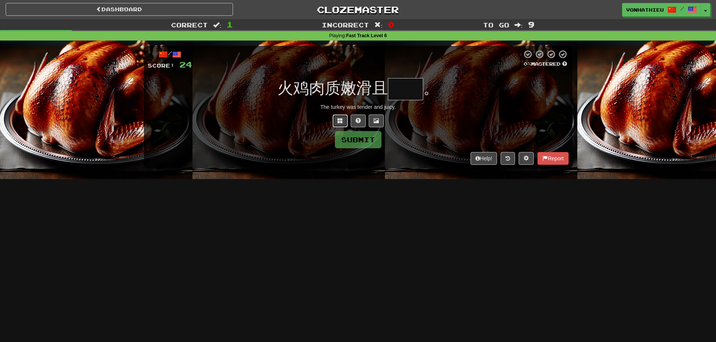
click at [334, 121] on button at bounding box center [340, 121] width 15 height 13
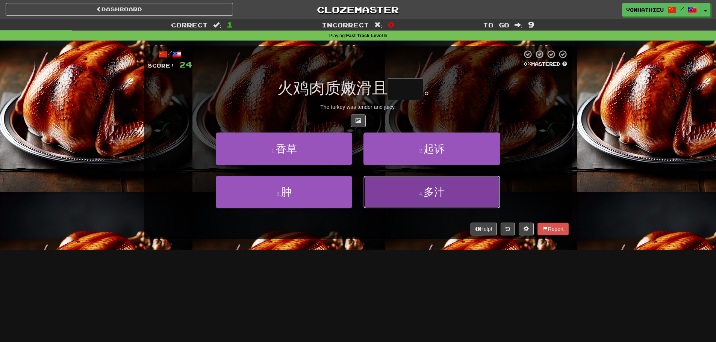
click at [398, 201] on button "4 . 多汁" at bounding box center [432, 192] width 136 height 33
type input "**"
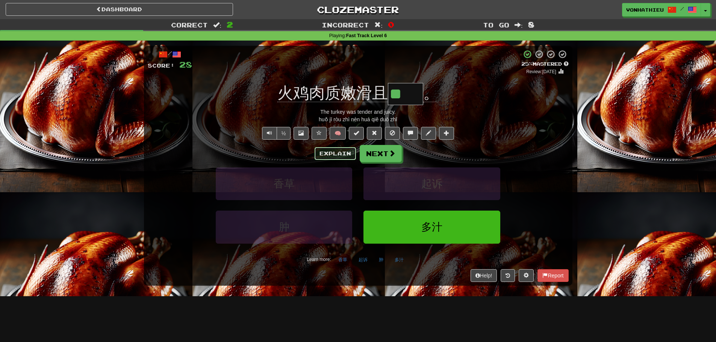
click at [339, 156] on button "Explain" at bounding box center [335, 153] width 41 height 13
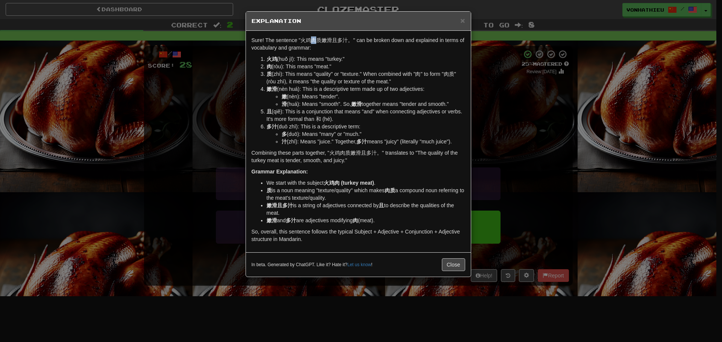
drag, startPoint x: 311, startPoint y: 41, endPoint x: 318, endPoint y: 41, distance: 7.1
click at [318, 41] on p "Sure! The sentence "火鸡肉质嫩滑且多汁。" can be broken down and explained in terms of vo…" at bounding box center [359, 43] width 214 height 15
click at [319, 41] on p "Sure! The sentence "火鸡肉质嫩滑且多汁。" can be broken down and explained in terms of vo…" at bounding box center [359, 43] width 214 height 15
drag, startPoint x: 318, startPoint y: 41, endPoint x: 325, endPoint y: 41, distance: 7.1
click at [325, 41] on p "Sure! The sentence "火鸡肉质嫩滑且多汁。" can be broken down and explained in terms of vo…" at bounding box center [359, 43] width 214 height 15
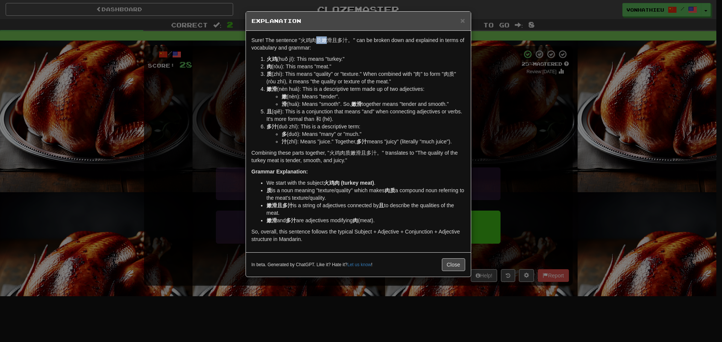
click at [338, 52] on body "Dashboard Clozemaster vonhathieu / Toggle Dropdown Dashboard Leaderboard Activi…" at bounding box center [361, 304] width 722 height 609
click at [322, 53] on div "Sure! The sentence "火鸡肉质嫩滑且多汁。" can be broken down and explained in terms of vo…" at bounding box center [358, 142] width 225 height 222
drag, startPoint x: 317, startPoint y: 41, endPoint x: 332, endPoint y: 40, distance: 15.4
click at [332, 40] on p "Sure! The sentence "火鸡肉质嫩滑且多汁。" can be broken down and explained in terms of vo…" at bounding box center [359, 43] width 214 height 15
click at [337, 48] on body "Dashboard Clozemaster vonhathieu / Toggle Dropdown Dashboard Leaderboard Activi…" at bounding box center [361, 304] width 722 height 609
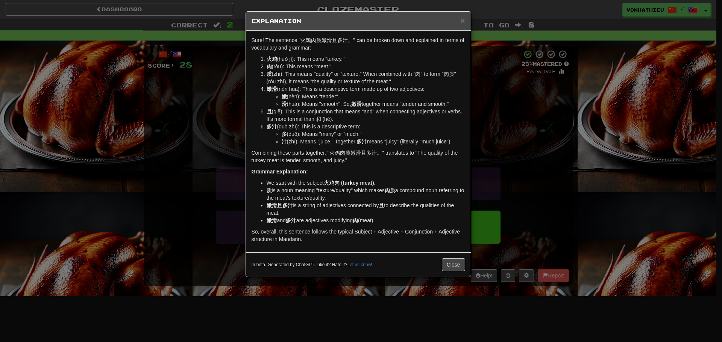
click at [320, 45] on p "Sure! The sentence "火鸡肉质嫩滑且多汁。" can be broken down and explained in terms of vo…" at bounding box center [359, 43] width 214 height 15
drag, startPoint x: 339, startPoint y: 42, endPoint x: 346, endPoint y: 42, distance: 7.1
click at [346, 42] on p "Sure! The sentence "火鸡肉质嫩滑且多汁。" can be broken down and explained in terms of vo…" at bounding box center [359, 43] width 214 height 15
click at [355, 50] on body "Dashboard Clozemaster vonhathieu / Toggle Dropdown Dashboard Leaderboard Activi…" at bounding box center [361, 304] width 722 height 609
click at [336, 51] on p "Sure! The sentence "火鸡肉质嫩滑且多汁。" can be broken down and explained in terms of vo…" at bounding box center [359, 43] width 214 height 15
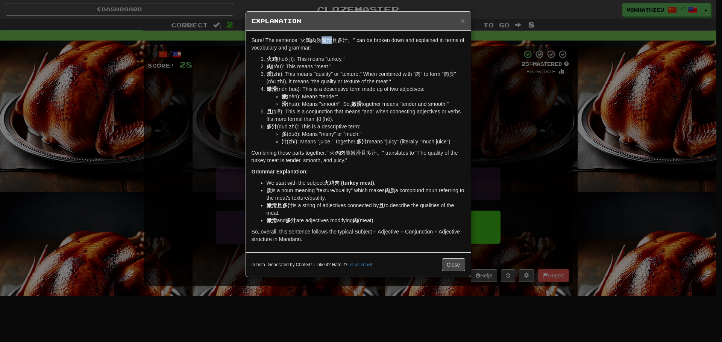
drag, startPoint x: 321, startPoint y: 41, endPoint x: 330, endPoint y: 41, distance: 9.4
click at [330, 41] on p "Sure! The sentence "火鸡肉质嫩滑且多汁。" can be broken down and explained in terms of vo…" at bounding box center [359, 43] width 214 height 15
click at [339, 46] on body "Dashboard Clozemaster vonhathieu / Toggle Dropdown Dashboard Leaderboard Activi…" at bounding box center [361, 304] width 722 height 609
click at [323, 51] on p "Sure! The sentence "火鸡肉质嫩滑且多汁。" can be broken down and explained in terms of vo…" at bounding box center [359, 43] width 214 height 15
drag, startPoint x: 315, startPoint y: 41, endPoint x: 326, endPoint y: 41, distance: 10.2
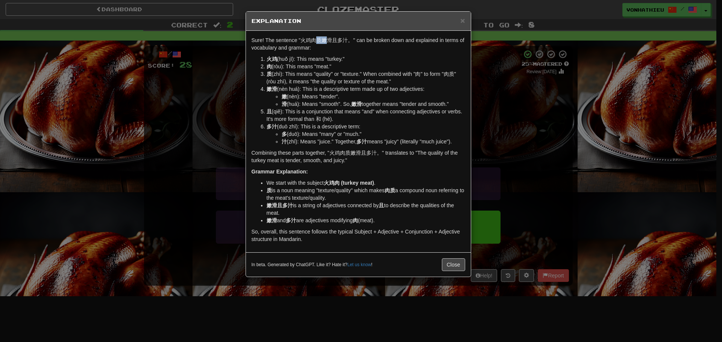
click at [326, 41] on p "Sure! The sentence "火鸡肉质嫩滑且多汁。" can be broken down and explained in terms of vo…" at bounding box center [359, 43] width 214 height 15
click at [322, 47] on p "Sure! The sentence "火鸡肉质嫩滑且多汁。" can be broken down and explained in terms of vo…" at bounding box center [359, 43] width 214 height 15
drag, startPoint x: 324, startPoint y: 40, endPoint x: 330, endPoint y: 40, distance: 6.0
click at [330, 40] on p "Sure! The sentence "火鸡肉质嫩滑且多汁。" can be broken down and explained in terms of vo…" at bounding box center [359, 43] width 214 height 15
click at [338, 48] on body "Dashboard Clozemaster vonhathieu / Toggle Dropdown Dashboard Leaderboard Activi…" at bounding box center [361, 304] width 722 height 609
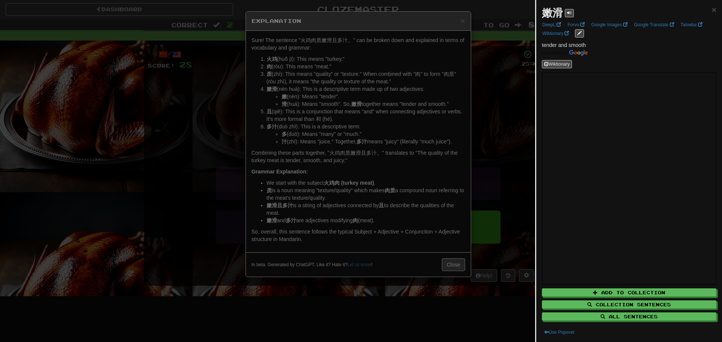
click at [309, 71] on div at bounding box center [361, 171] width 722 height 342
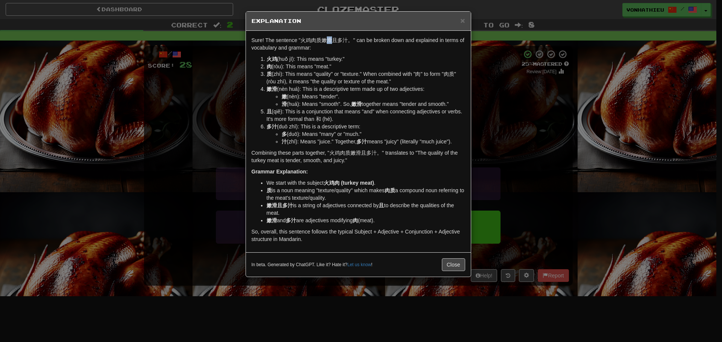
click at [330, 40] on p "Sure! The sentence "火鸡肉质嫩滑且多汁。" can be broken down and explained in terms of vo…" at bounding box center [359, 43] width 214 height 15
click at [343, 49] on body "Dashboard Clozemaster vonhathieu / Toggle Dropdown Dashboard Leaderboard Activi…" at bounding box center [361, 304] width 722 height 609
click at [329, 72] on li "质 (zhì): This means "quality" or "texture." When combined with "肉" to form "肉质"…" at bounding box center [366, 77] width 199 height 15
click at [326, 39] on p "Sure! The sentence "火鸡肉质嫩滑且多汁。" can be broken down and explained in terms of vo…" at bounding box center [359, 43] width 214 height 15
click at [348, 51] on p "Sure! The sentence "火鸡肉质嫩滑且多汁。" can be broken down and explained in terms of vo…" at bounding box center [359, 43] width 214 height 15
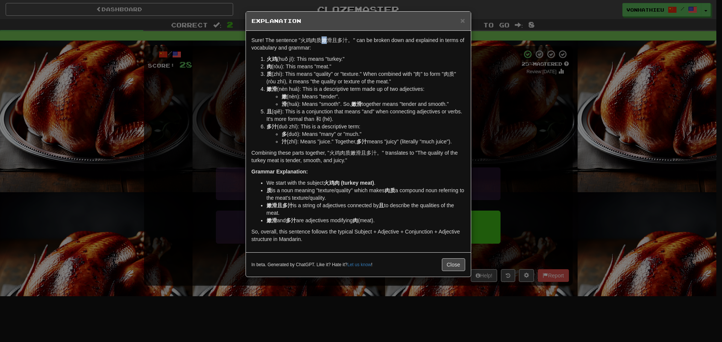
click at [325, 42] on p "Sure! The sentence "火鸡肉质嫩滑且多汁。" can be broken down and explained in terms of vo…" at bounding box center [359, 43] width 214 height 15
click at [340, 48] on body "Dashboard Clozemaster vonhathieu / Toggle Dropdown Dashboard Leaderboard Activi…" at bounding box center [361, 304] width 722 height 609
click at [324, 49] on p "Sure! The sentence "火鸡肉质嫩滑且多汁。" can be broken down and explained in terms of vo…" at bounding box center [359, 43] width 214 height 15
click at [462, 20] on span "×" at bounding box center [462, 20] width 5 height 9
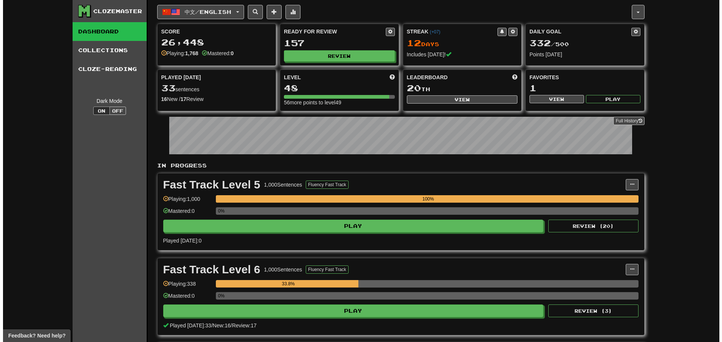
scroll to position [63, 0]
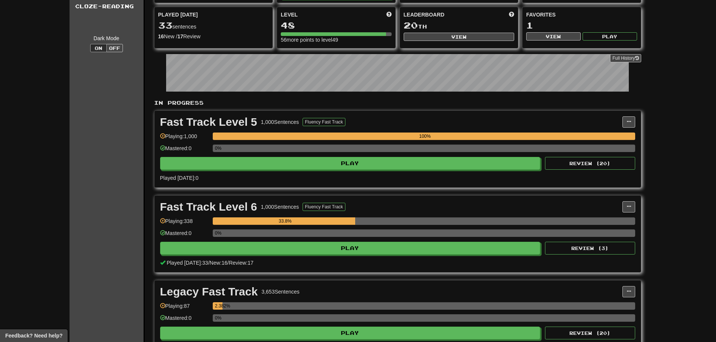
click at [305, 255] on div "Fast Track Level 6 1,000 Sentences Fluency Fast Track Manage Sentences Unpin fr…" at bounding box center [398, 234] width 486 height 77
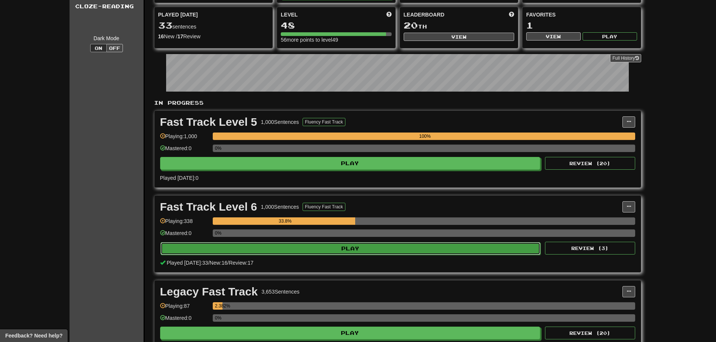
click at [308, 251] on button "Play" at bounding box center [351, 248] width 380 height 13
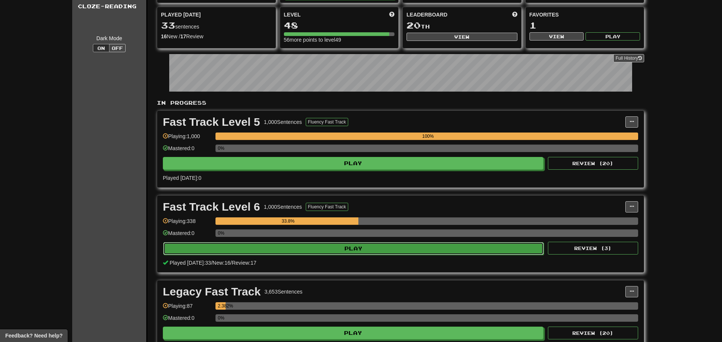
select select "**"
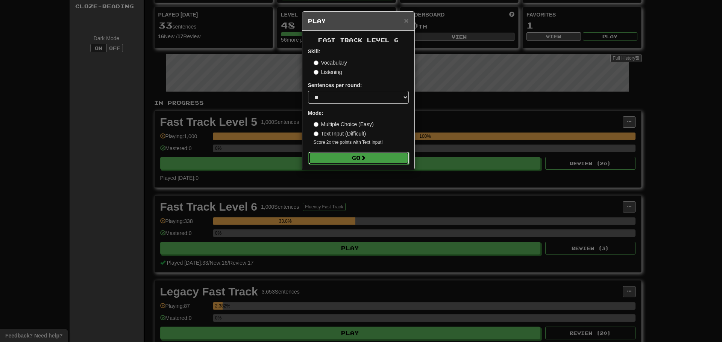
click at [342, 158] on button "Go" at bounding box center [358, 158] width 101 height 13
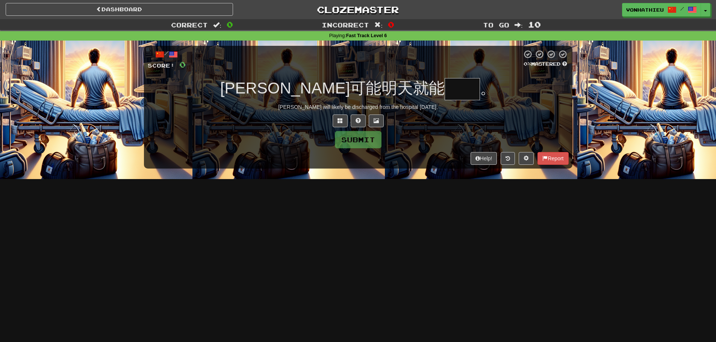
drag, startPoint x: 404, startPoint y: 89, endPoint x: 404, endPoint y: 84, distance: 4.9
click at [445, 89] on input "text" at bounding box center [462, 89] width 35 height 22
type input "*"
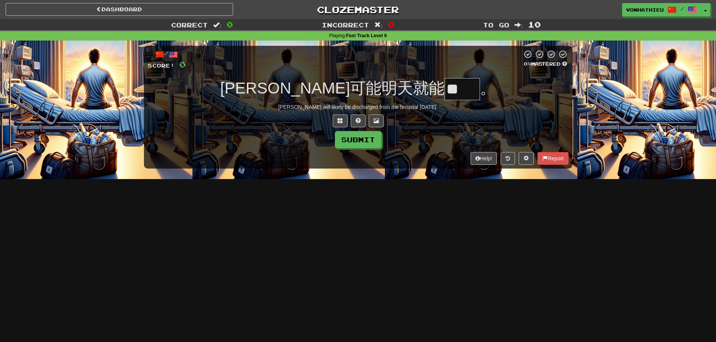
type input "*"
click at [341, 120] on span at bounding box center [340, 120] width 5 height 5
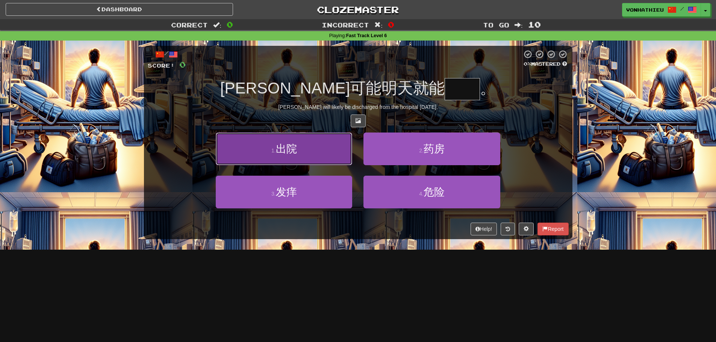
click at [315, 153] on button "1 . 出院" at bounding box center [284, 149] width 136 height 33
type input "**"
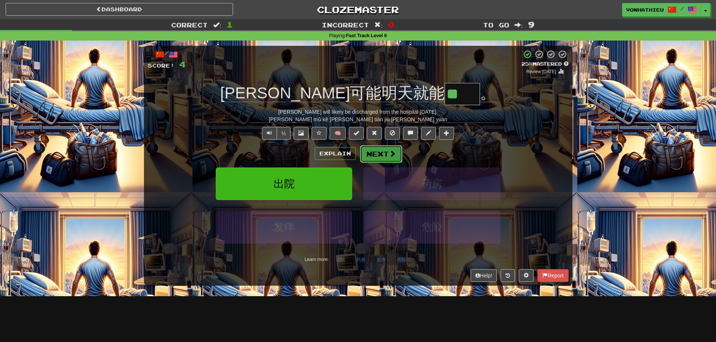
click at [389, 152] on span at bounding box center [392, 153] width 7 height 7
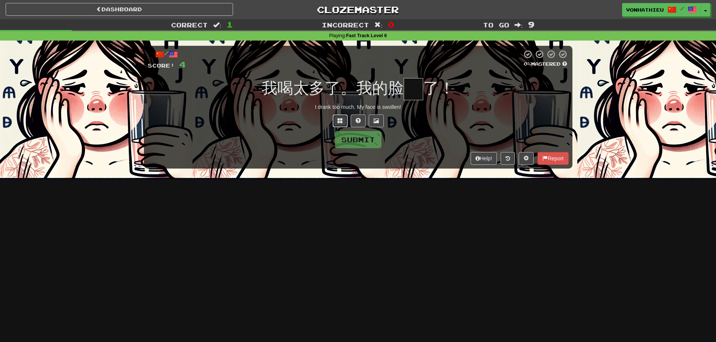
click at [337, 123] on button at bounding box center [340, 121] width 15 height 13
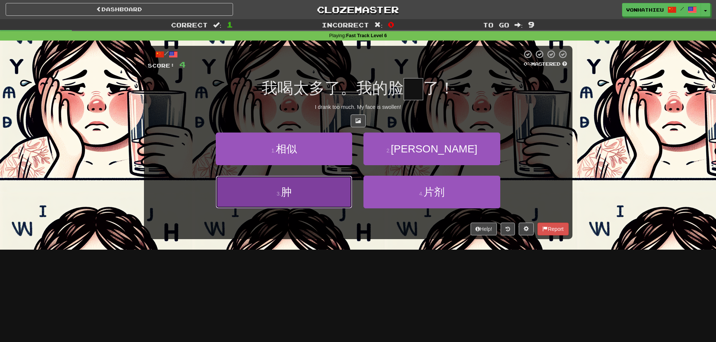
click at [304, 189] on button "3 . 肿" at bounding box center [284, 192] width 136 height 33
type input "*"
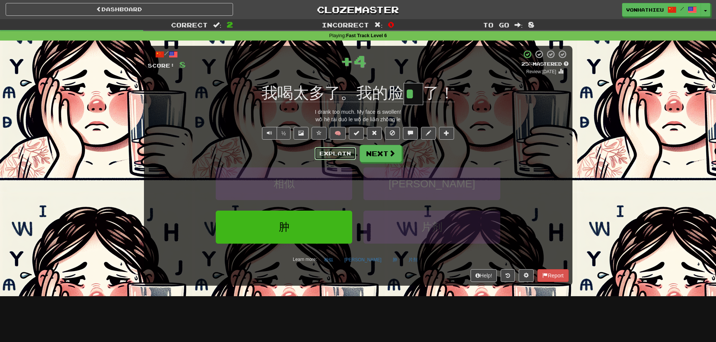
click at [328, 150] on button "Explain" at bounding box center [335, 153] width 41 height 13
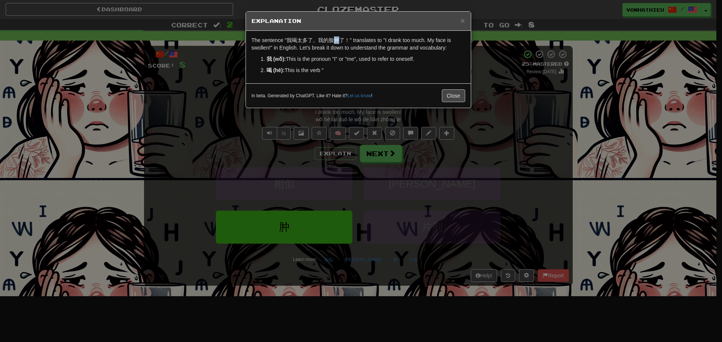
click at [338, 41] on p "The sentence "我喝太多了。我的脸肿了！" translates to "I drank too much. My face is swollen…" at bounding box center [359, 43] width 214 height 15
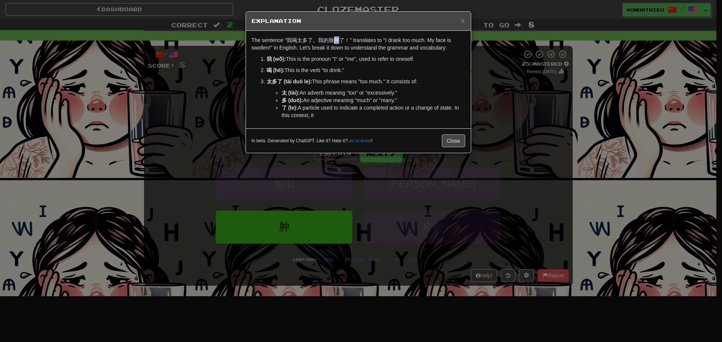
click at [350, 51] on body "Dashboard Clozemaster vonhathieu / Toggle Dropdown Dashboard Leaderboard Activi…" at bounding box center [361, 304] width 722 height 609
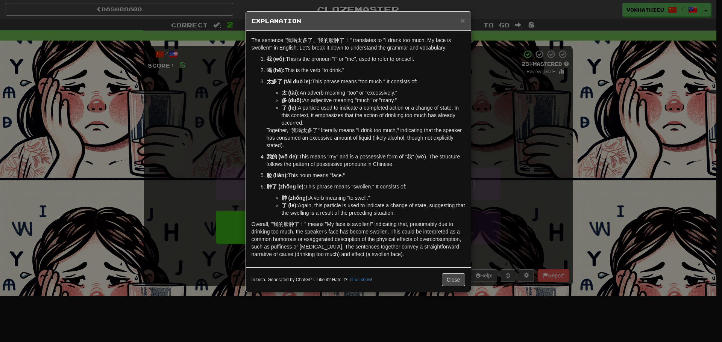
click at [264, 107] on ol "我 (wǒ): This is the pronoun "I" or "me", used to refer to oneself. 喝 (hē): This…" at bounding box center [359, 136] width 214 height 162
click at [200, 111] on div "× Explanation The sentence "我喝太多了。我的脸肿了！" translates to "I drank too much. My f…" at bounding box center [361, 171] width 722 height 342
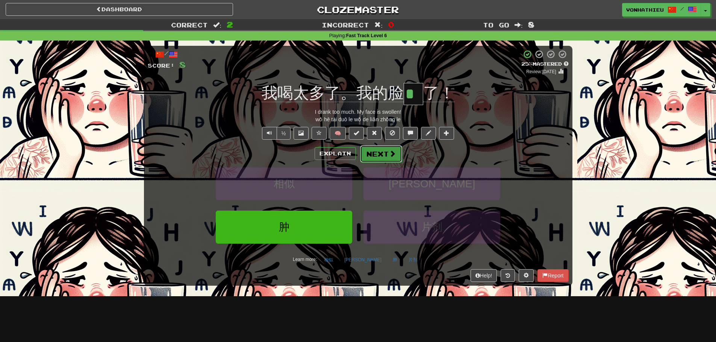
click at [378, 158] on button "Next" at bounding box center [381, 153] width 42 height 17
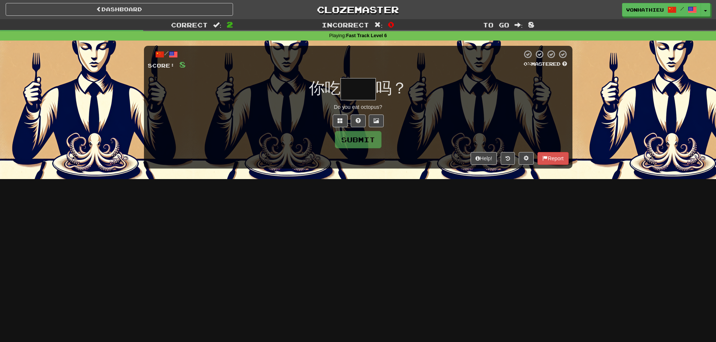
click at [359, 97] on input "text" at bounding box center [358, 89] width 35 height 22
click at [333, 120] on button at bounding box center [340, 121] width 15 height 13
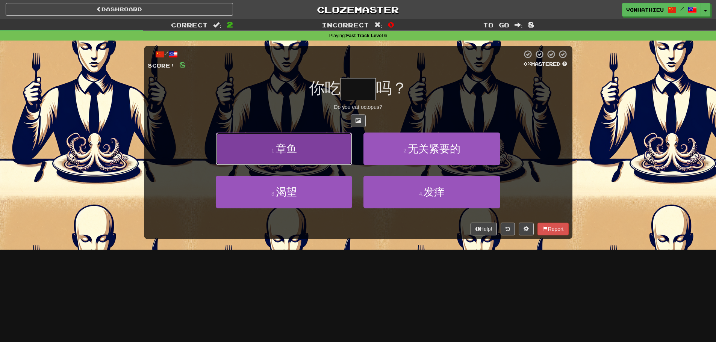
click at [320, 143] on button "1 . 章鱼" at bounding box center [284, 149] width 136 height 33
type input "**"
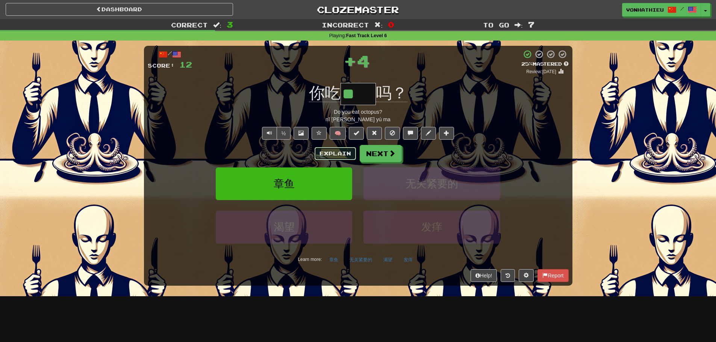
click at [336, 153] on button "Explain" at bounding box center [335, 153] width 41 height 13
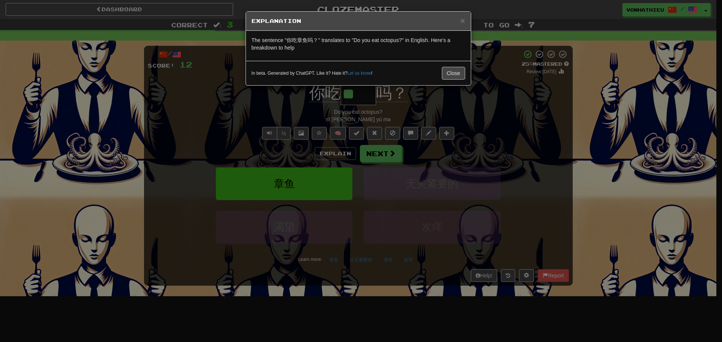
drag, startPoint x: 297, startPoint y: 42, endPoint x: 305, endPoint y: 42, distance: 7.9
click at [305, 42] on p "The sentence "你吃章鱼吗？" translates to "Do you eat octopus?" in English. Here's a …" at bounding box center [359, 43] width 214 height 15
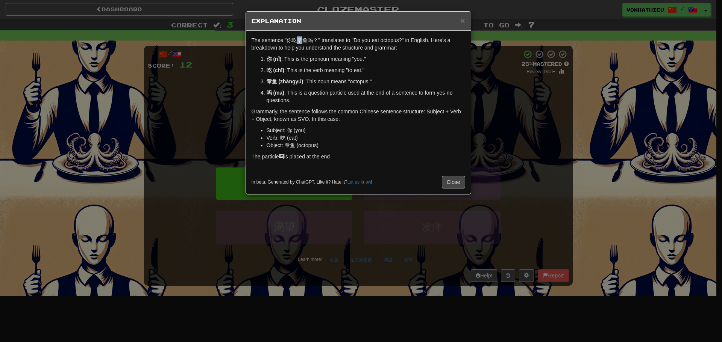
drag, startPoint x: 297, startPoint y: 40, endPoint x: 305, endPoint y: 40, distance: 7.5
click at [305, 40] on p "The sentence "你吃章鱼吗？" translates to "Do you eat octopus?" in English. Here's a …" at bounding box center [359, 43] width 214 height 15
click at [317, 50] on body "Dashboard Clozemaster vonhathieu / Toggle Dropdown Dashboard Leaderboard Activi…" at bounding box center [361, 304] width 722 height 609
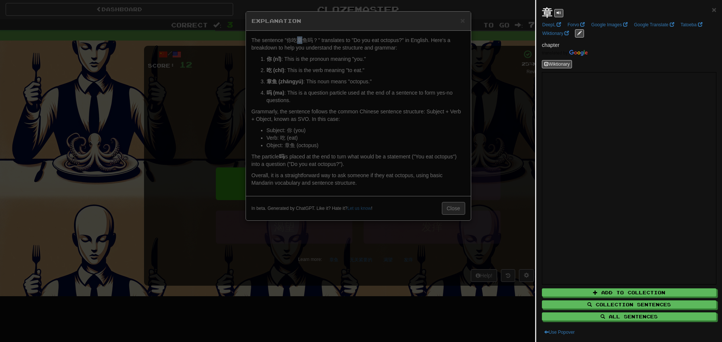
click at [444, 29] on div at bounding box center [361, 171] width 722 height 342
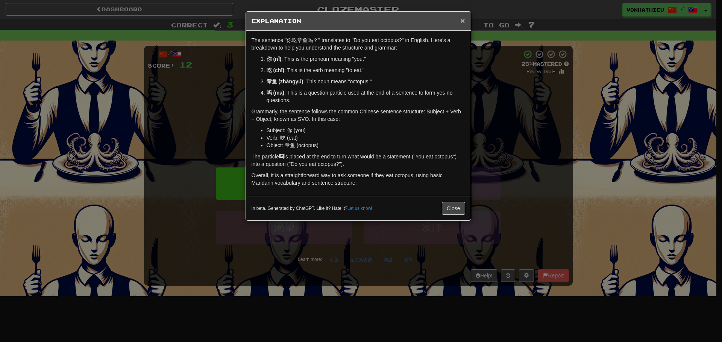
click at [462, 21] on span "×" at bounding box center [462, 20] width 5 height 9
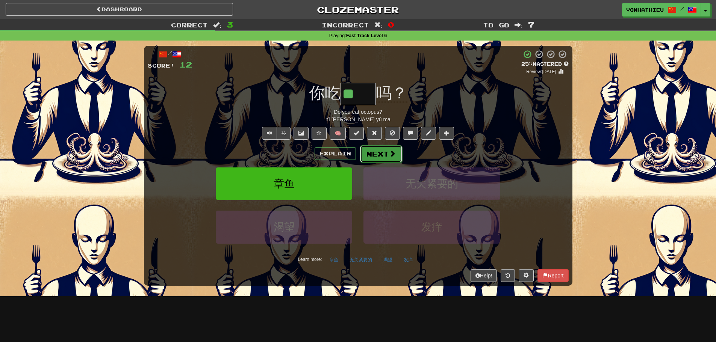
click at [400, 151] on button "Next" at bounding box center [381, 153] width 42 height 17
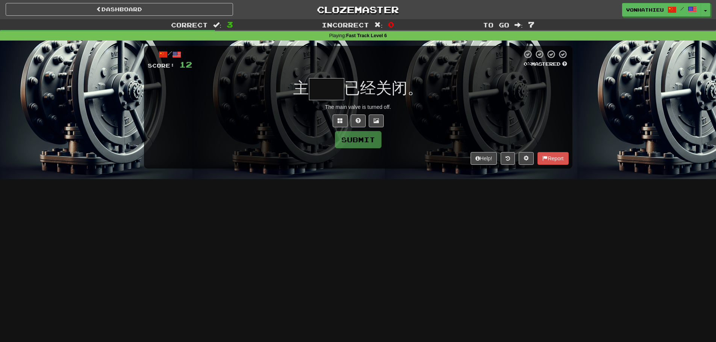
click at [318, 79] on input "text" at bounding box center [326, 89] width 35 height 22
click at [322, 84] on input "text" at bounding box center [326, 89] width 35 height 22
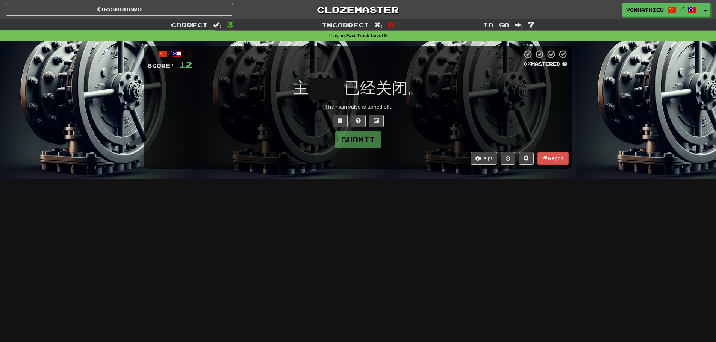
click at [322, 84] on input "text" at bounding box center [326, 89] width 35 height 22
click at [522, 158] on button at bounding box center [526, 158] width 15 height 13
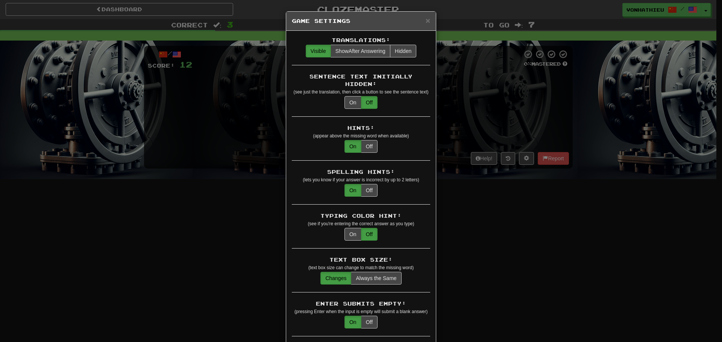
click at [575, 78] on div "× Game Settings Translations: Visible Show After Answering Hidden Sentence Text…" at bounding box center [361, 171] width 722 height 342
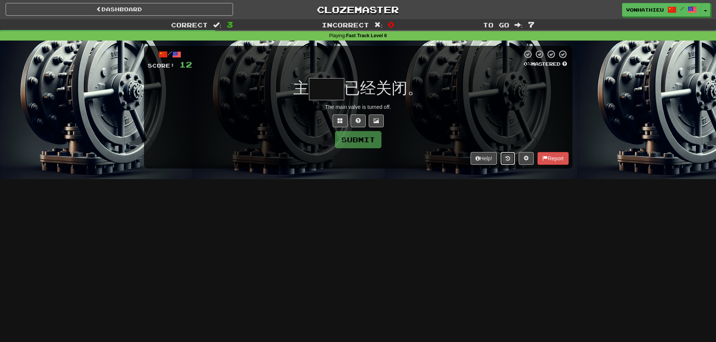
click at [506, 159] on icon at bounding box center [508, 158] width 5 height 5
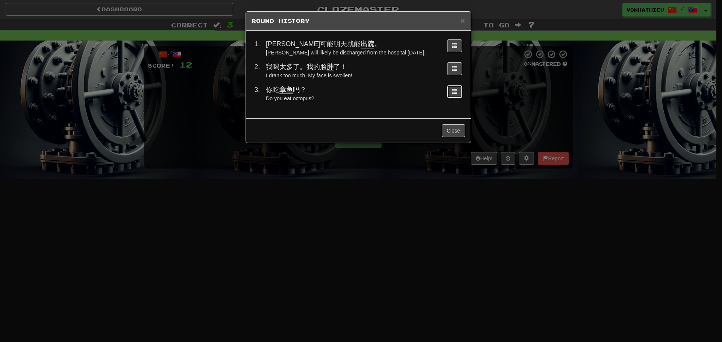
click at [448, 91] on button at bounding box center [454, 91] width 15 height 13
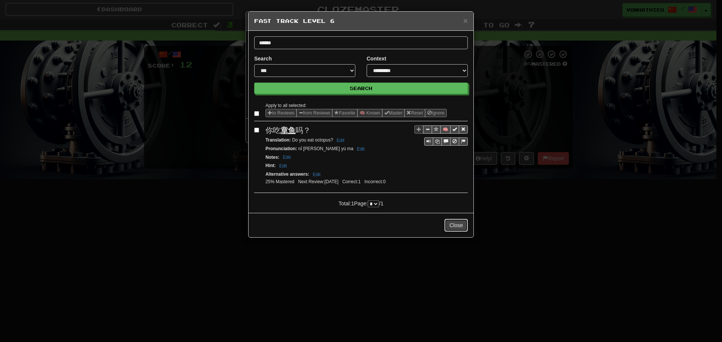
click at [459, 224] on button "Close" at bounding box center [455, 225] width 23 height 13
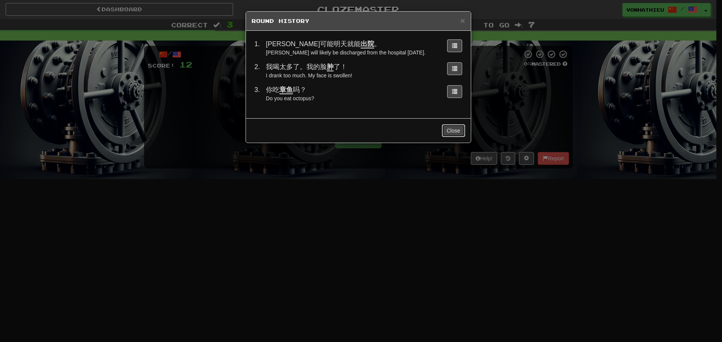
click at [449, 127] on button "Close" at bounding box center [453, 130] width 23 height 13
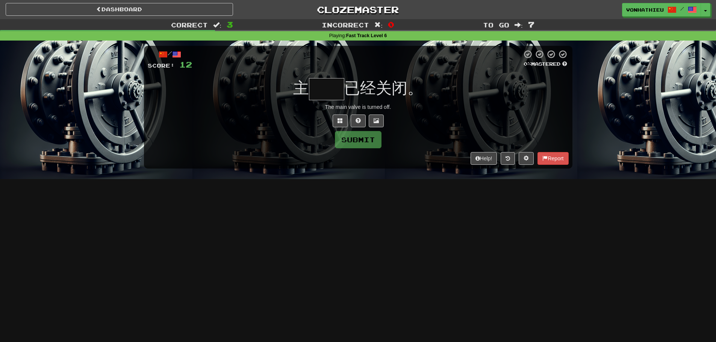
click at [327, 87] on input "text" at bounding box center [326, 89] width 35 height 22
click at [339, 120] on span at bounding box center [340, 120] width 5 height 5
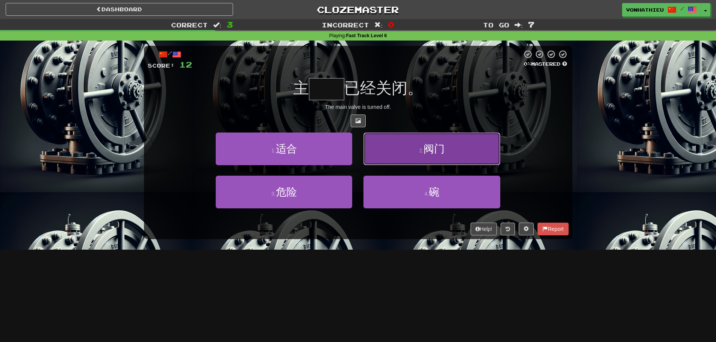
click at [375, 143] on button "2 . 阀门" at bounding box center [432, 149] width 136 height 33
type input "**"
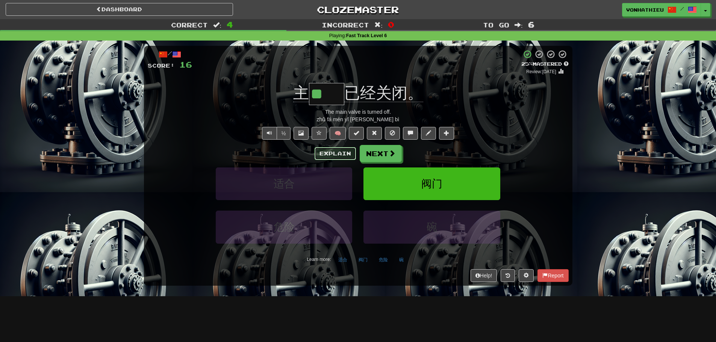
click at [333, 155] on button "Explain" at bounding box center [335, 153] width 41 height 13
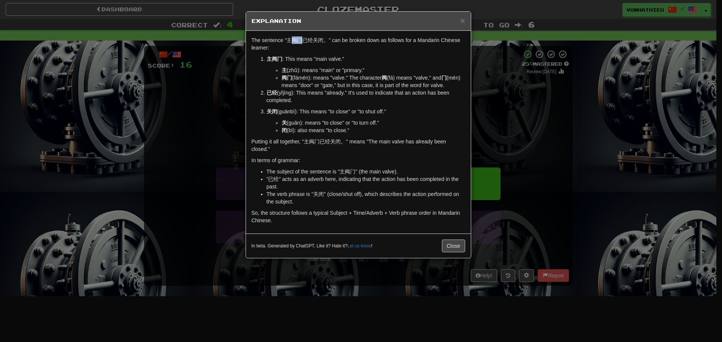
drag, startPoint x: 292, startPoint y: 37, endPoint x: 300, endPoint y: 38, distance: 8.3
click at [300, 38] on p "The sentence "主阀门已经关闭。" can be broken down as follows for a Mandarin Chinese le…" at bounding box center [359, 43] width 214 height 15
click at [312, 54] on body "Dashboard Clozemaster vonhathieu / Toggle Dropdown Dashboard Leaderboard Activi…" at bounding box center [361, 304] width 722 height 609
click at [300, 46] on p "The sentence "主阀门已经关闭。" can be broken down as follows for a Mandarin Chinese le…" at bounding box center [359, 43] width 214 height 15
click at [296, 39] on p "The sentence "主阀门已经关闭。" can be broken down as follows for a Mandarin Chinese le…" at bounding box center [359, 43] width 214 height 15
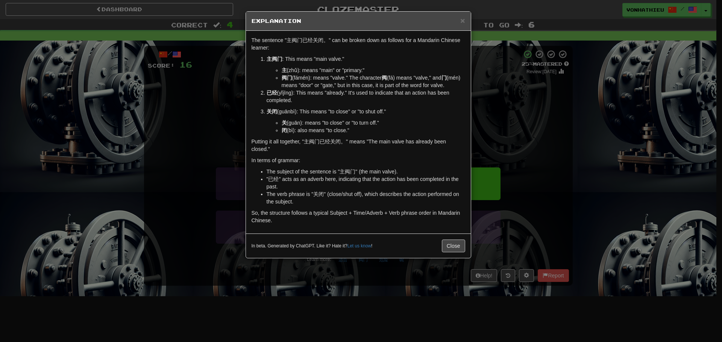
click at [312, 51] on body "Dashboard Clozemaster vonhathieu / Toggle Dropdown Dashboard Leaderboard Activi…" at bounding box center [361, 304] width 722 height 609
click at [295, 52] on div "The sentence "主阀门已经关闭。" can be broken down as follows for a Mandarin Chinese le…" at bounding box center [358, 132] width 225 height 203
click at [511, 93] on div "× Explanation The sentence "主阀门已经关闭。" can be broken down as follows for a Manda…" at bounding box center [361, 171] width 722 height 342
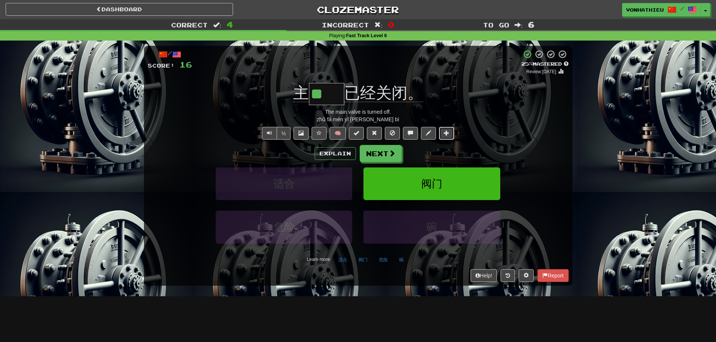
click at [449, 133] on span at bounding box center [446, 132] width 5 height 5
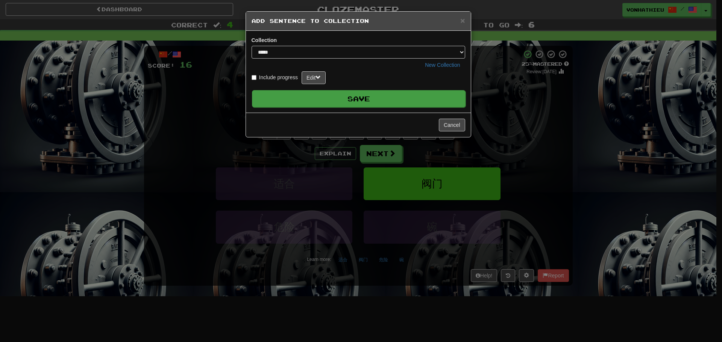
click at [385, 97] on button "Save" at bounding box center [359, 98] width 214 height 17
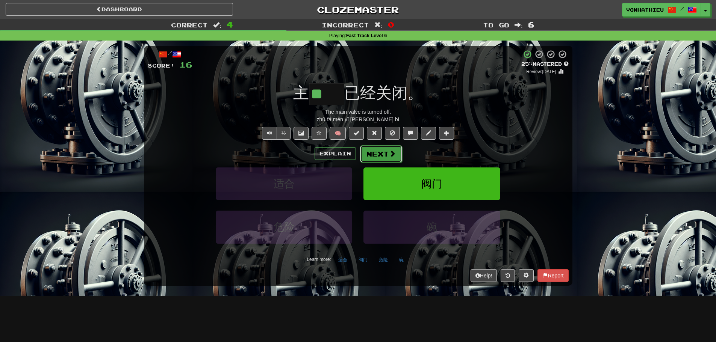
click at [388, 156] on button "Next" at bounding box center [381, 153] width 42 height 17
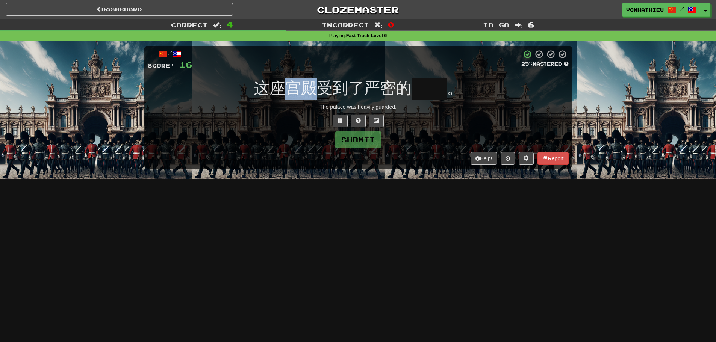
drag, startPoint x: 285, startPoint y: 87, endPoint x: 313, endPoint y: 88, distance: 28.2
click at [313, 88] on span "这座宫殿受到了严密的" at bounding box center [333, 88] width 158 height 18
click at [424, 90] on input "text" at bounding box center [429, 89] width 35 height 22
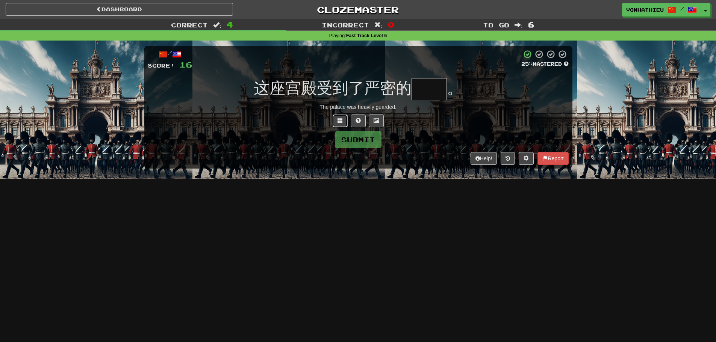
click at [338, 121] on span at bounding box center [340, 120] width 5 height 5
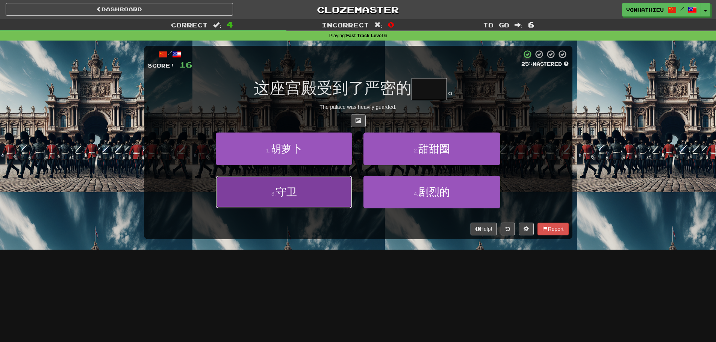
click at [314, 194] on button "3 . 守卫" at bounding box center [284, 192] width 136 height 33
type input "**"
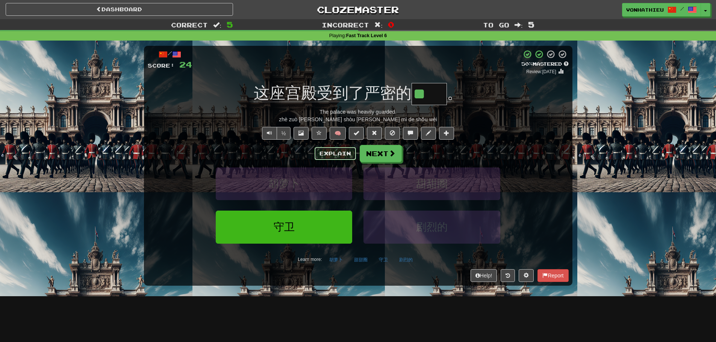
click at [336, 152] on button "Explain" at bounding box center [335, 153] width 41 height 13
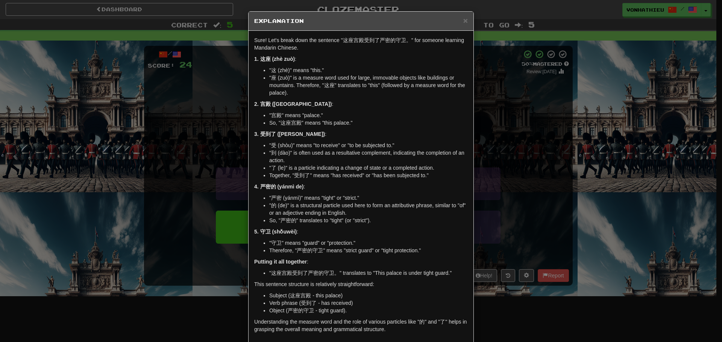
click at [539, 115] on div "× Explanation Sure! Let's break down the sentence "这座宫殿受到了严密的守卫。" for someone l…" at bounding box center [361, 171] width 722 height 342
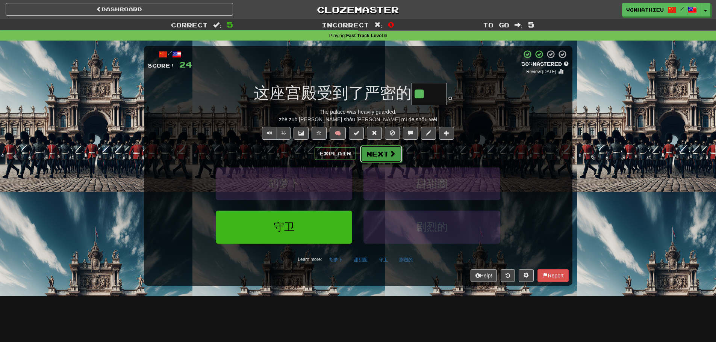
click at [380, 153] on button "Next" at bounding box center [381, 153] width 42 height 17
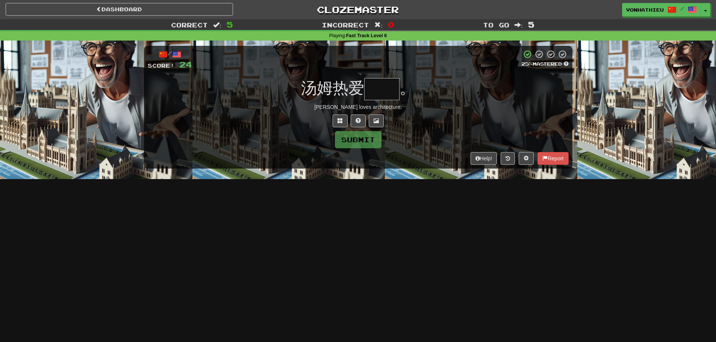
click at [388, 89] on input "text" at bounding box center [381, 89] width 35 height 22
type input "*"
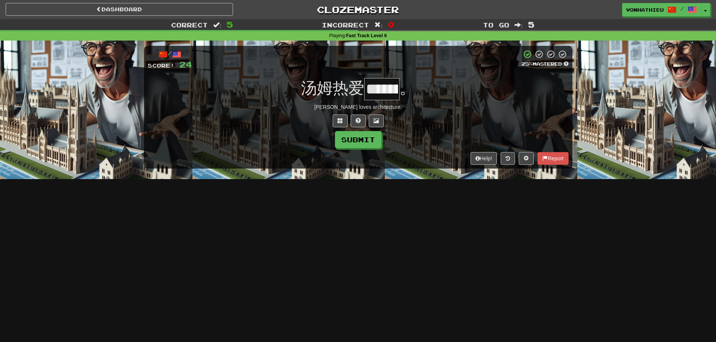
scroll to position [0, 21]
type input "**"
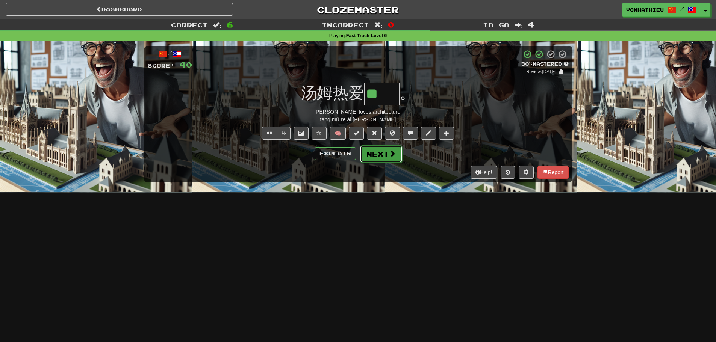
click at [368, 157] on button "Next" at bounding box center [381, 153] width 42 height 17
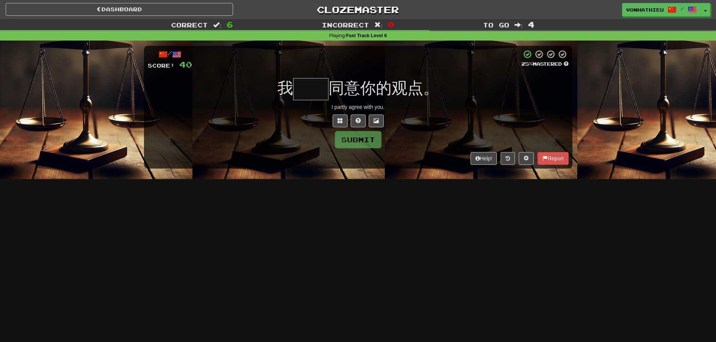
click at [305, 91] on input "text" at bounding box center [310, 89] width 35 height 22
click at [308, 89] on input "text" at bounding box center [310, 89] width 35 height 22
click at [335, 117] on button at bounding box center [340, 121] width 15 height 13
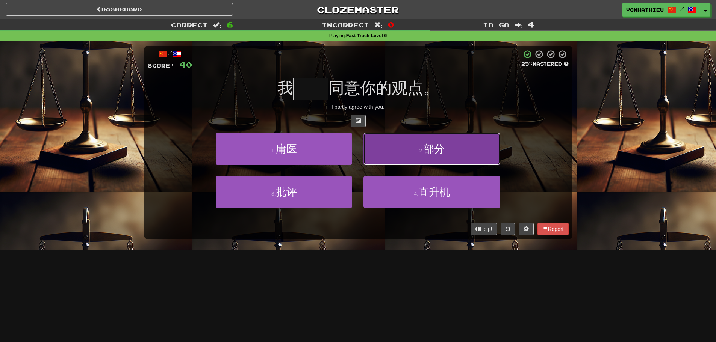
click at [381, 146] on button "2 . 部分" at bounding box center [432, 149] width 136 height 33
type input "**"
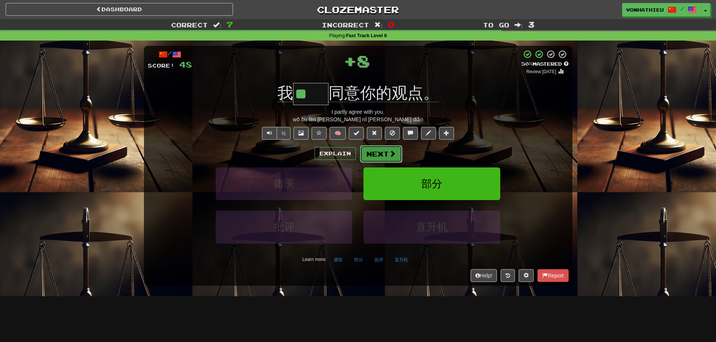
click at [393, 157] on span at bounding box center [392, 153] width 7 height 7
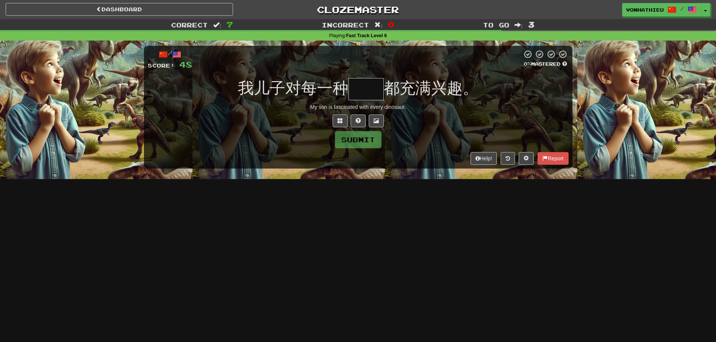
click at [360, 93] on input "text" at bounding box center [366, 89] width 35 height 22
click at [372, 89] on input "text" at bounding box center [366, 89] width 35 height 22
click at [341, 121] on span at bounding box center [340, 120] width 5 height 5
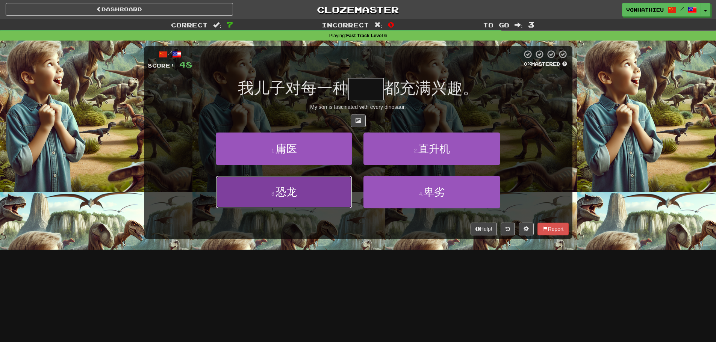
click at [315, 204] on button "3 . 恐龙" at bounding box center [284, 192] width 136 height 33
type input "**"
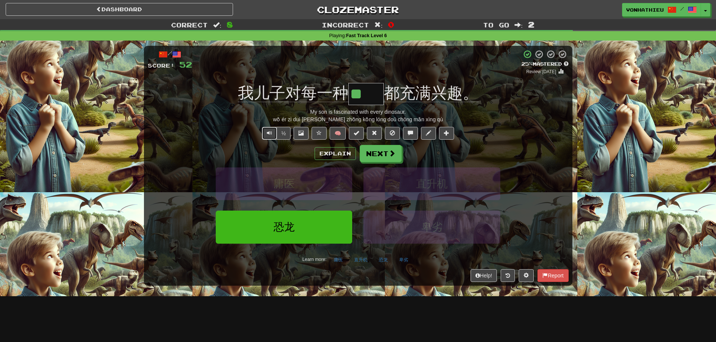
click at [269, 131] on span "Text-to-speech controls" at bounding box center [269, 132] width 5 height 5
click at [382, 155] on button "Next" at bounding box center [381, 153] width 42 height 17
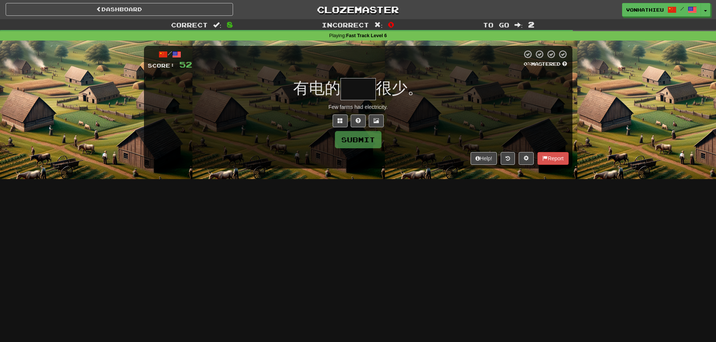
click at [358, 89] on input "text" at bounding box center [358, 89] width 35 height 22
type input "*"
click at [345, 122] on button at bounding box center [340, 121] width 15 height 13
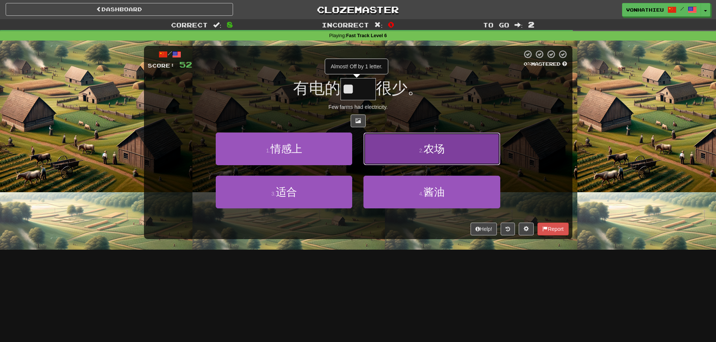
click at [423, 160] on button "2 . 农场" at bounding box center [432, 149] width 136 height 33
type input "**"
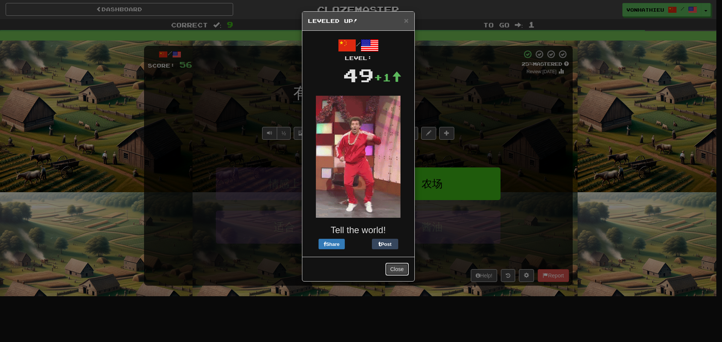
click at [393, 271] on button "Close" at bounding box center [396, 269] width 23 height 13
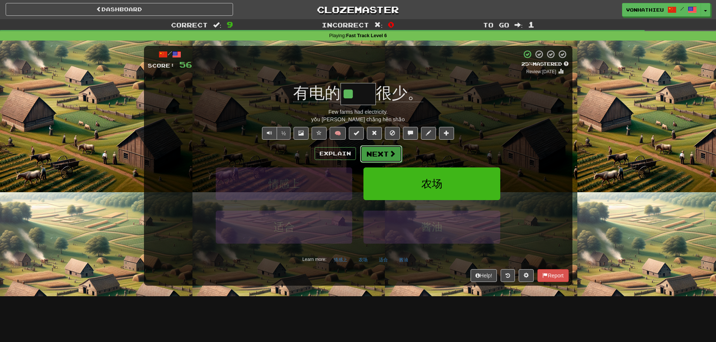
click at [375, 155] on button "Next" at bounding box center [381, 153] width 42 height 17
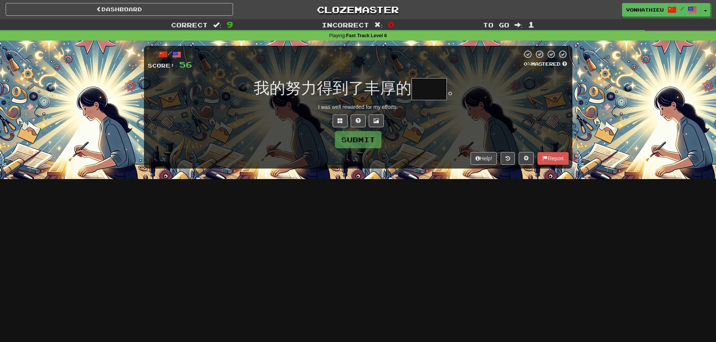
click at [429, 93] on input "text" at bounding box center [429, 89] width 35 height 22
click at [339, 119] on span at bounding box center [340, 120] width 5 height 5
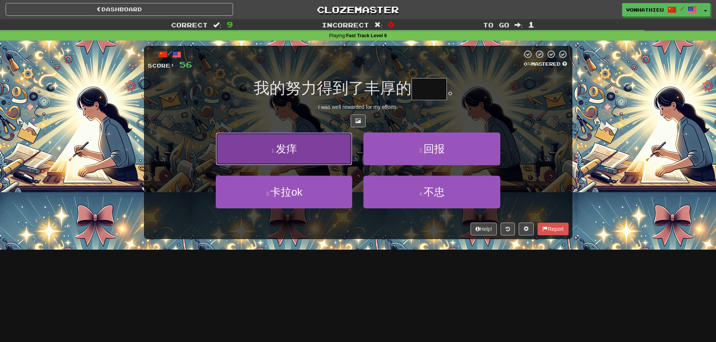
click at [297, 156] on button "1 . 发痒" at bounding box center [284, 149] width 136 height 33
type input "**"
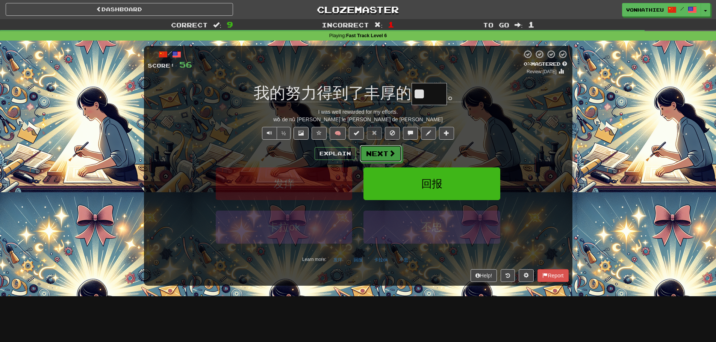
click at [391, 150] on span at bounding box center [392, 153] width 7 height 7
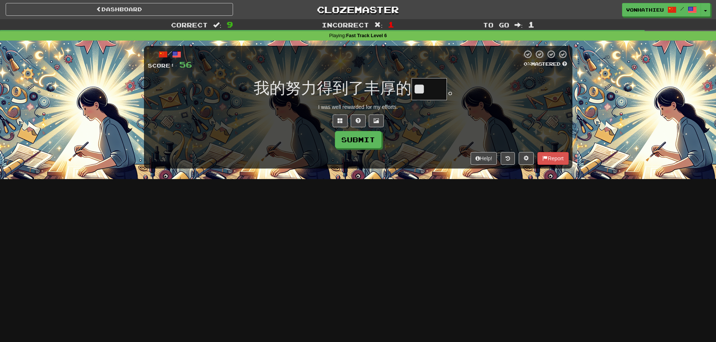
type input "**"
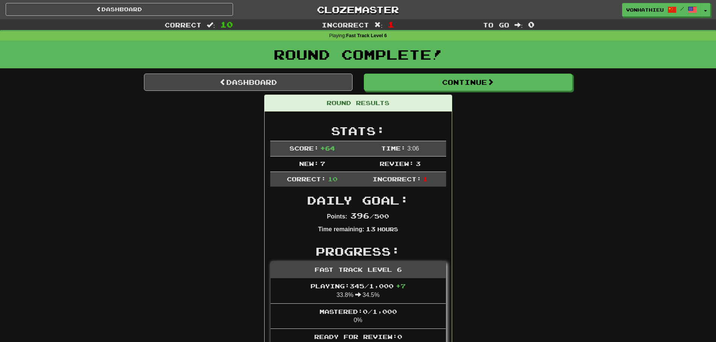
click at [288, 73] on div "Round Complete!" at bounding box center [358, 57] width 716 height 33
click at [289, 77] on link "Dashboard" at bounding box center [248, 82] width 209 height 17
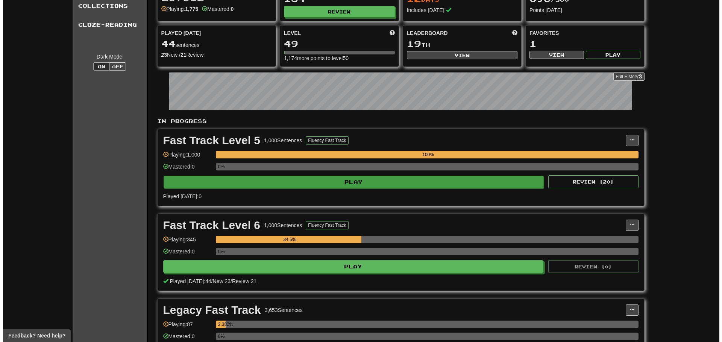
scroll to position [63, 0]
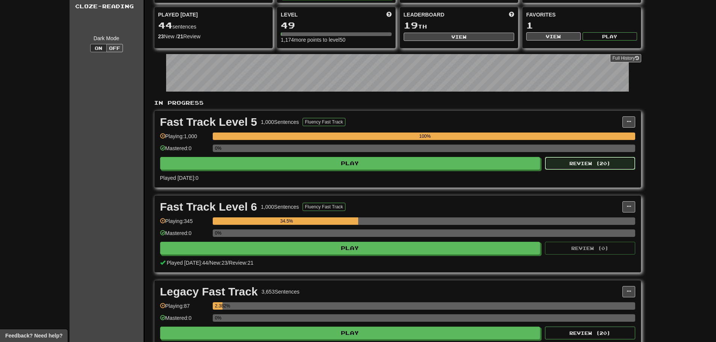
click at [576, 160] on button "Review ( 20 )" at bounding box center [590, 163] width 90 height 13
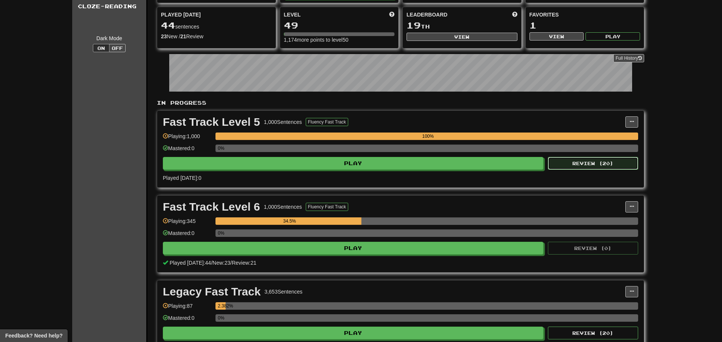
select select "**"
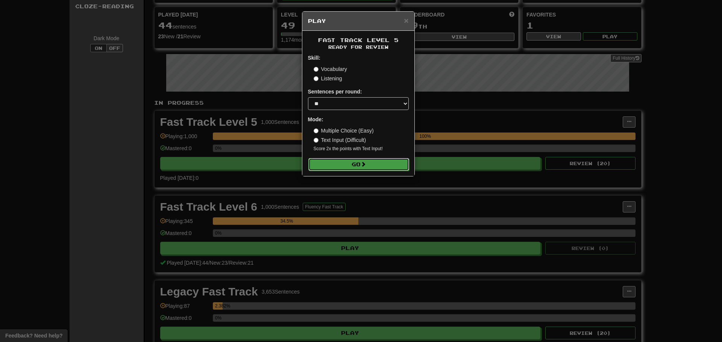
click at [356, 165] on button "Go" at bounding box center [358, 164] width 101 height 13
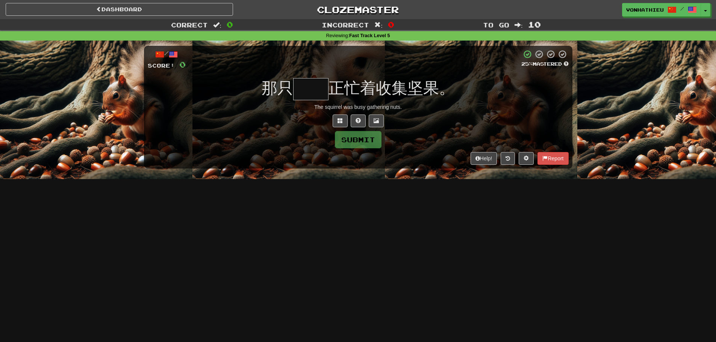
click at [312, 87] on input "text" at bounding box center [310, 89] width 35 height 22
click at [274, 122] on div at bounding box center [358, 121] width 421 height 13
click at [308, 85] on input "text" at bounding box center [310, 89] width 35 height 22
click at [307, 93] on input "text" at bounding box center [310, 89] width 35 height 22
type input "*"
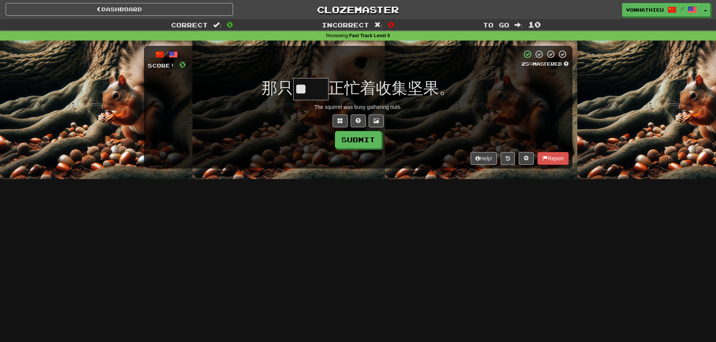
type input "*"
type input "**"
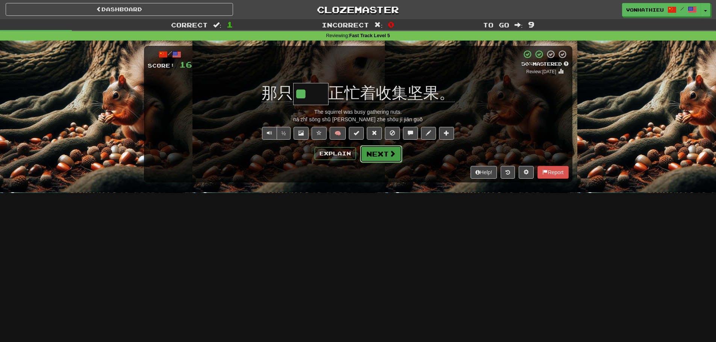
click at [385, 158] on button "Next" at bounding box center [381, 153] width 42 height 17
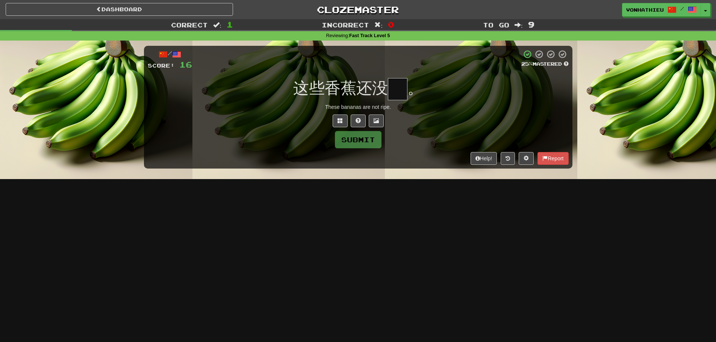
click at [406, 89] on input "text" at bounding box center [398, 89] width 20 height 22
click at [399, 90] on input "text" at bounding box center [398, 89] width 20 height 22
type input "*"
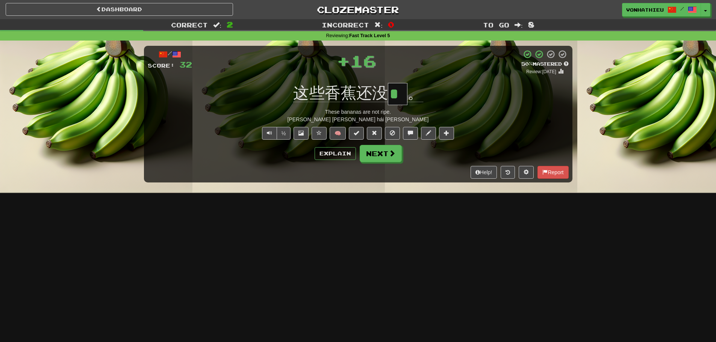
click at [368, 164] on div "/ Score: 32 + 16 50 % Mastered Review: 2025-09-26 这些香蕉还没 * 。 These bananas are …" at bounding box center [358, 114] width 429 height 137
click at [377, 159] on button "Next" at bounding box center [381, 153] width 42 height 17
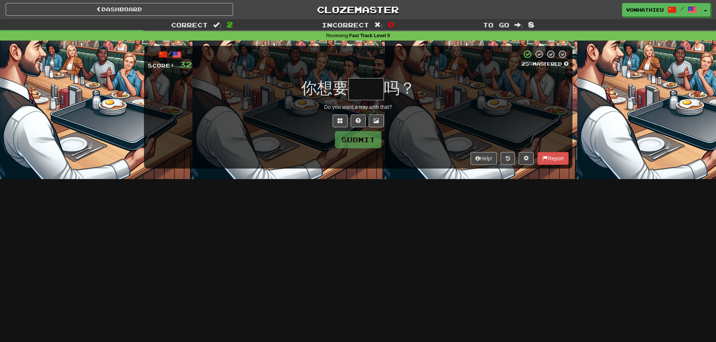
click at [362, 91] on input "text" at bounding box center [366, 89] width 35 height 22
click at [375, 86] on input "text" at bounding box center [366, 89] width 35 height 22
click at [374, 86] on input "text" at bounding box center [366, 89] width 35 height 22
click at [339, 124] on button at bounding box center [340, 121] width 15 height 13
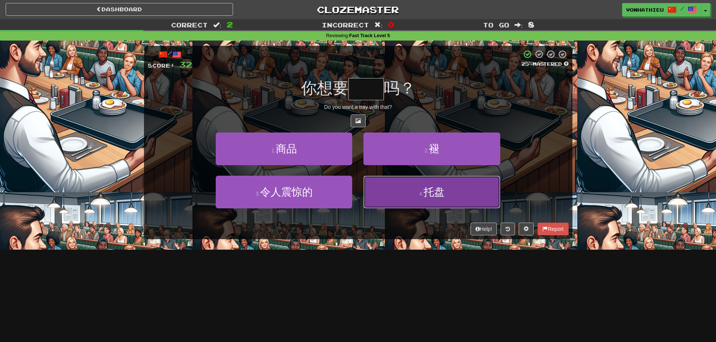
click at [387, 191] on button "4 . 托盘" at bounding box center [432, 192] width 136 height 33
type input "**"
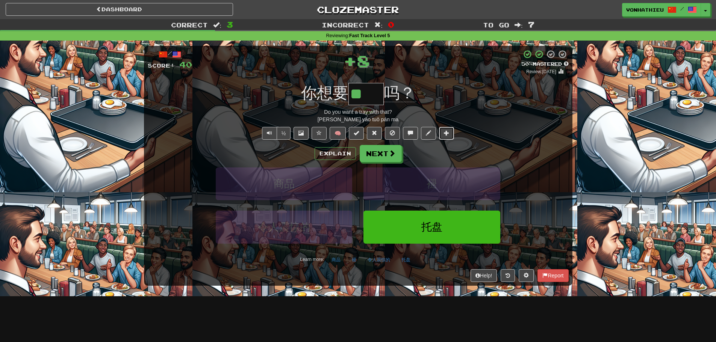
click at [449, 132] on span at bounding box center [446, 132] width 5 height 5
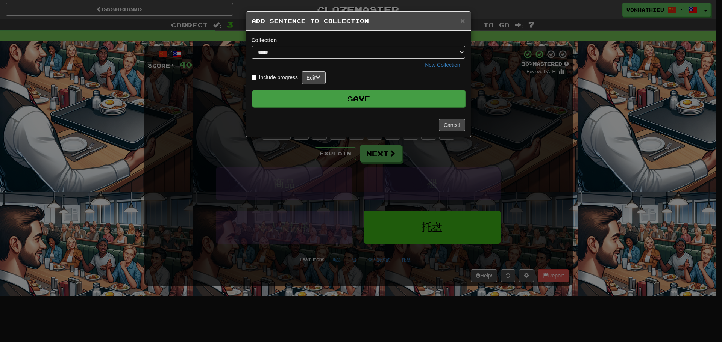
click at [356, 95] on button "Save" at bounding box center [359, 98] width 214 height 17
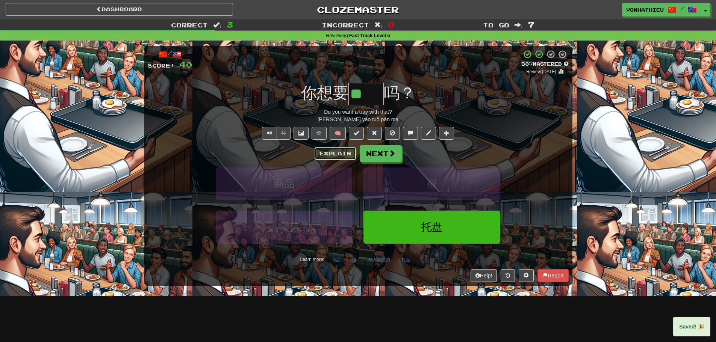
click at [342, 155] on button "Explain" at bounding box center [335, 153] width 41 height 13
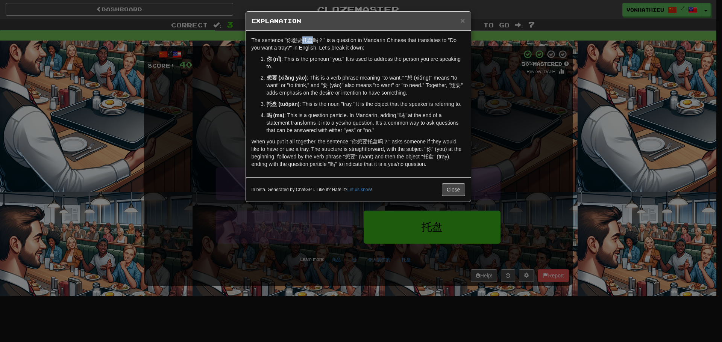
drag, startPoint x: 303, startPoint y: 42, endPoint x: 315, endPoint y: 41, distance: 12.1
click at [315, 41] on p "The sentence "你想要托盘吗？" is a question in Mandarin Chinese that translates to "Do…" at bounding box center [359, 43] width 214 height 15
click at [320, 48] on body "Dashboard Clozemaster vonhathieu / Toggle Dropdown Dashboard Leaderboard Activi…" at bounding box center [361, 304] width 722 height 609
click at [311, 65] on p "你 (nǐ) : This is the pronoun "you." It is used to address the person you are sp…" at bounding box center [366, 62] width 199 height 15
click at [226, 94] on div "× Explanation The sentence "你想要托盘吗？" is a question in Mandarin Chinese that tra…" at bounding box center [361, 171] width 722 height 342
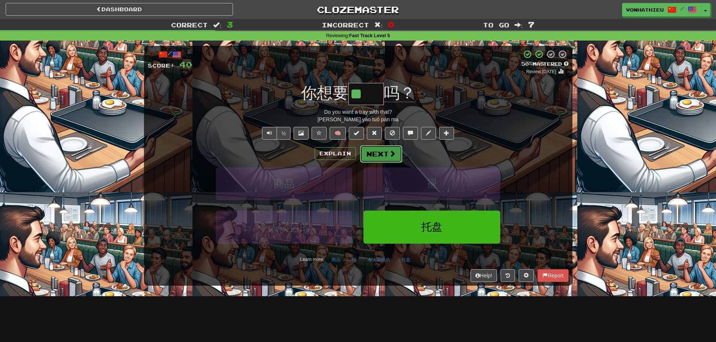
click at [370, 157] on button "Next" at bounding box center [381, 153] width 42 height 17
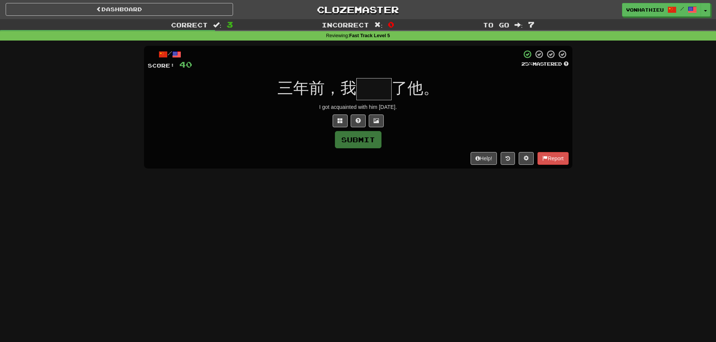
click at [365, 97] on input "text" at bounding box center [373, 89] width 35 height 22
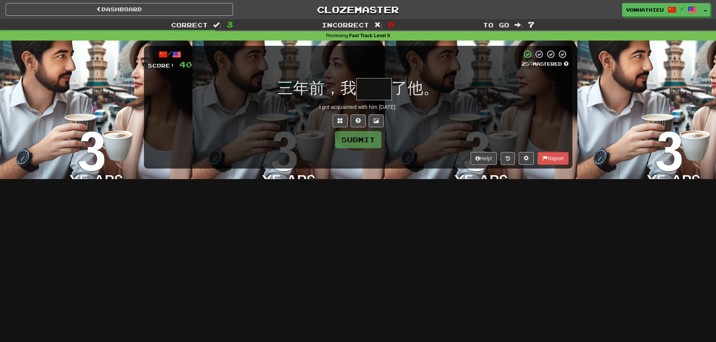
click at [371, 93] on input "text" at bounding box center [373, 89] width 35 height 22
type input "**"
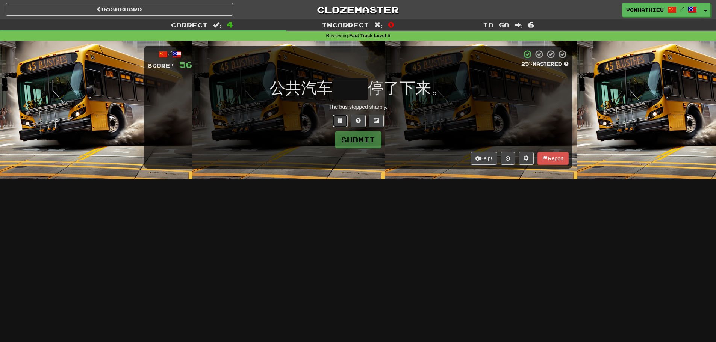
click at [339, 118] on span at bounding box center [340, 120] width 5 height 5
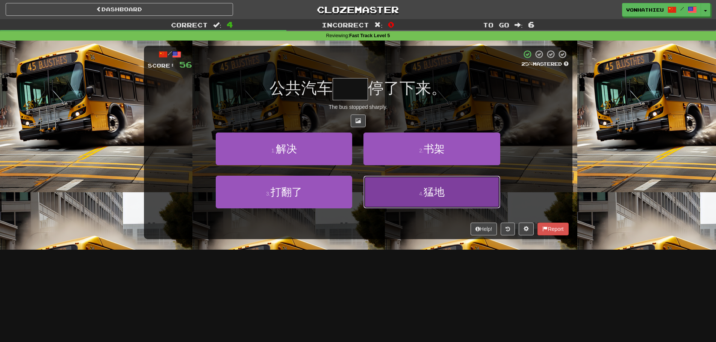
click at [407, 203] on button "4 . 猛地" at bounding box center [432, 192] width 136 height 33
type input "**"
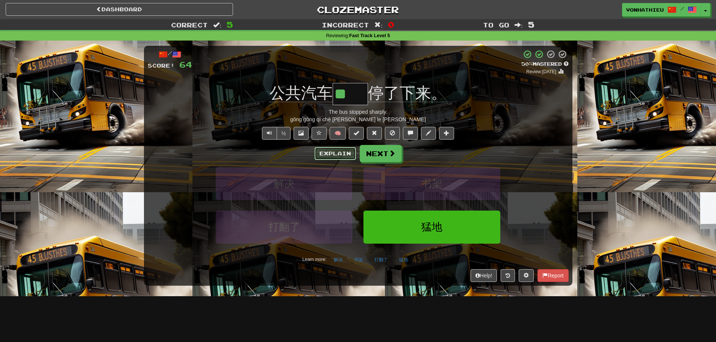
click at [330, 155] on button "Explain" at bounding box center [335, 153] width 41 height 13
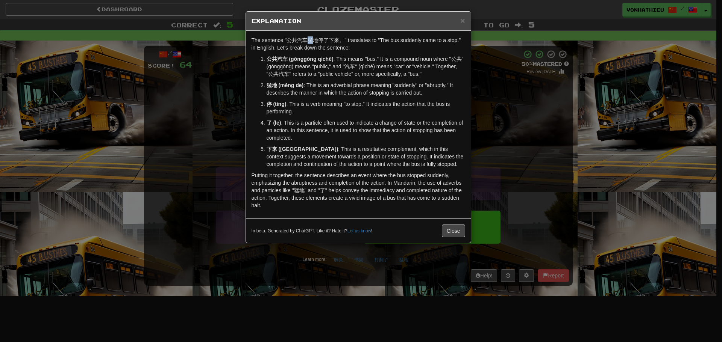
drag, startPoint x: 306, startPoint y: 42, endPoint x: 314, endPoint y: 41, distance: 7.9
click at [314, 41] on p "The sentence "公共汽车猛地停了下来。" translates to "The bus suddenly came to a stop." in …" at bounding box center [359, 43] width 214 height 15
click at [327, 51] on body "Dashboard Clozemaster vonhathieu / Toggle Dropdown Dashboard Leaderboard Activi…" at bounding box center [361, 304] width 722 height 609
click at [317, 69] on p "公共汽车 (gōnggòng qìchē) : This means "bus." It is a compound noun where "公共" (gōn…" at bounding box center [366, 66] width 199 height 23
click at [312, 39] on p "The sentence "公共汽车猛地停了下来。" translates to "The bus suddenly came to a stop." in …" at bounding box center [359, 43] width 214 height 15
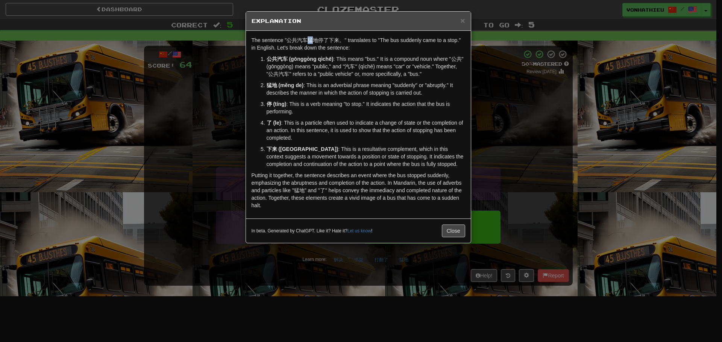
click at [329, 51] on body "Dashboard Clozemaster vonhathieu / Toggle Dropdown Dashboard Leaderboard Activi…" at bounding box center [361, 304] width 722 height 609
click at [238, 92] on div "× Explanation The sentence "公共汽车猛地停了下来。" translates to "The bus suddenly came t…" at bounding box center [361, 171] width 722 height 342
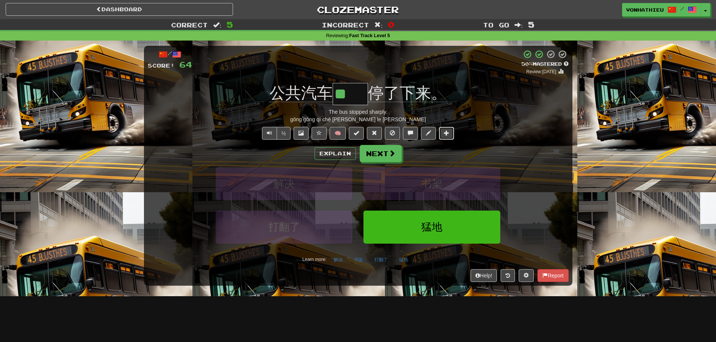
click at [444, 135] on span at bounding box center [446, 132] width 5 height 5
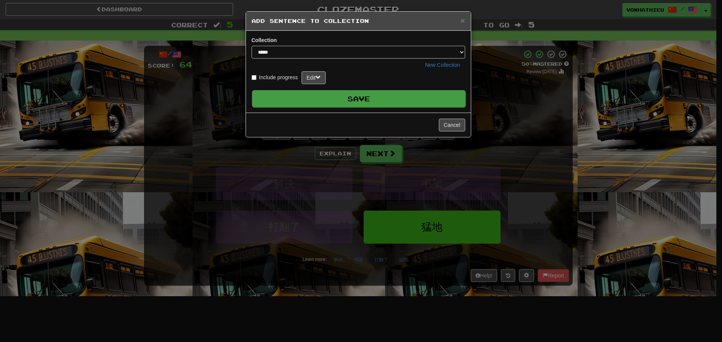
click at [395, 102] on button "Save" at bounding box center [359, 98] width 214 height 17
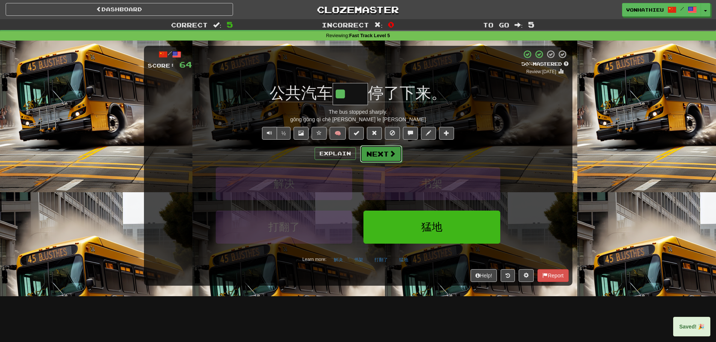
click at [385, 155] on button "Next" at bounding box center [381, 153] width 42 height 17
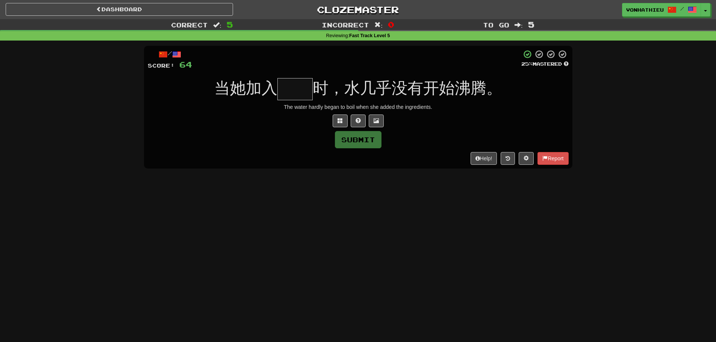
click at [288, 89] on input "text" at bounding box center [294, 89] width 35 height 22
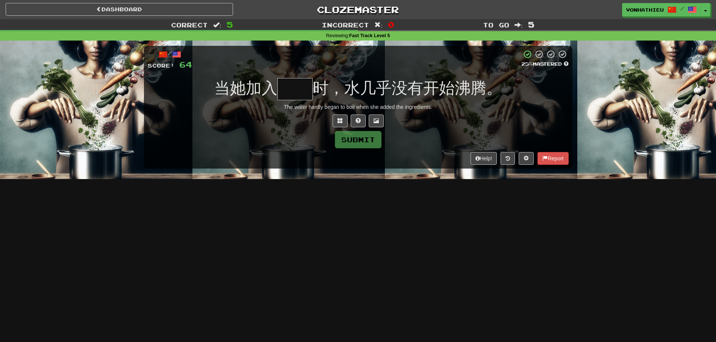
click at [300, 95] on input "text" at bounding box center [294, 89] width 35 height 22
click at [336, 121] on button at bounding box center [340, 121] width 15 height 13
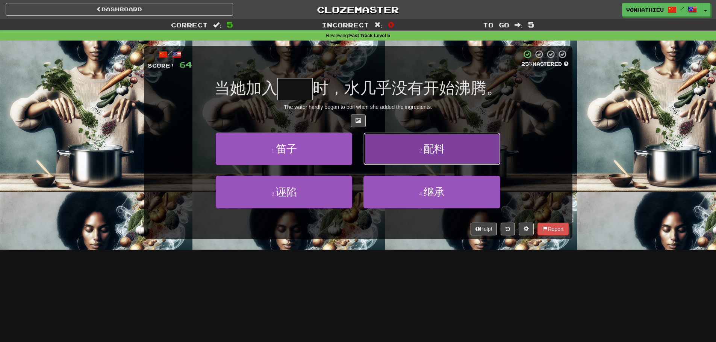
click at [397, 140] on button "2 . 配料" at bounding box center [432, 149] width 136 height 33
type input "**"
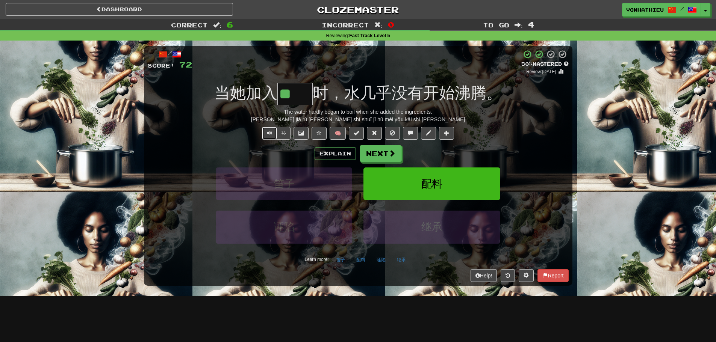
click at [270, 137] on button "Text-to-speech controls" at bounding box center [269, 133] width 15 height 13
click at [326, 152] on button "Explain" at bounding box center [335, 153] width 41 height 13
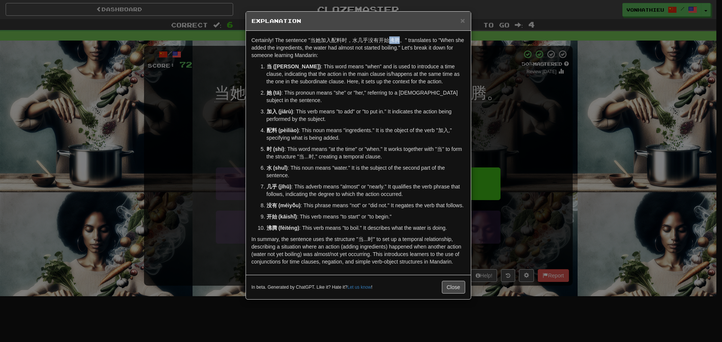
drag, startPoint x: 389, startPoint y: 40, endPoint x: 399, endPoint y: 39, distance: 10.2
click at [399, 39] on p "Certainly! The sentence "当她加入配料时，水几乎没有开始沸腾。" translates to "When she added the …" at bounding box center [359, 47] width 214 height 23
click at [413, 47] on body "Dashboard Clozemaster vonhathieu / Toggle Dropdown Dashboard Leaderboard Activi…" at bounding box center [361, 304] width 722 height 609
click at [375, 56] on p "Certainly! The sentence "当她加入配料时，水几乎没有开始沸腾。" translates to "When she added the …" at bounding box center [359, 47] width 214 height 23
click at [531, 108] on div "× Explanation Certainly! The sentence "当她加入配料时，水几乎没有开始沸腾。" translates to "When …" at bounding box center [361, 171] width 722 height 342
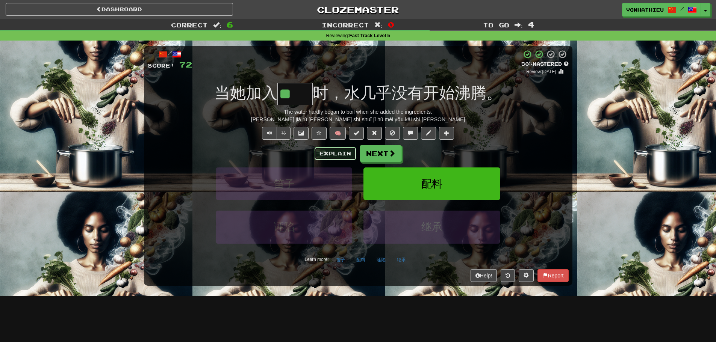
click at [332, 151] on button "Explain" at bounding box center [335, 153] width 41 height 13
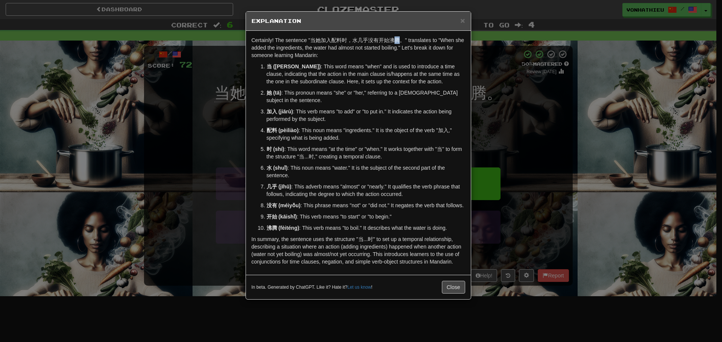
click at [399, 41] on p "Certainly! The sentence "当她加入配料时，水几乎没有开始沸腾。" translates to "When she added the …" at bounding box center [359, 47] width 214 height 23
click at [415, 51] on body "Dashboard Clozemaster vonhathieu / Toggle Dropdown Dashboard Leaderboard Activi…" at bounding box center [361, 304] width 722 height 609
click at [367, 57] on p "Certainly! The sentence "当她加入配料时，水几乎没有开始沸腾。" translates to "When she added the …" at bounding box center [359, 47] width 214 height 23
click at [510, 120] on div "× Explanation Certainly! The sentence "当她加入配料时，水几乎没有开始沸腾。" translates to "When …" at bounding box center [361, 171] width 722 height 342
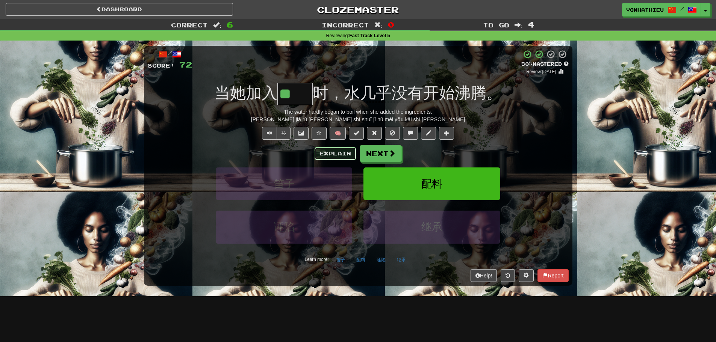
click at [320, 153] on button "Explain" at bounding box center [335, 153] width 41 height 13
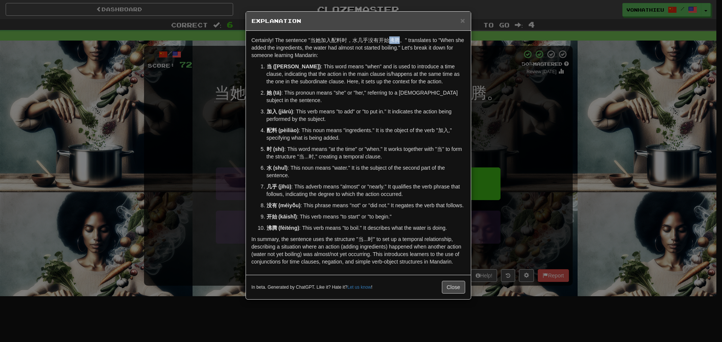
drag, startPoint x: 390, startPoint y: 40, endPoint x: 399, endPoint y: 40, distance: 8.6
click at [399, 40] on p "Certainly! The sentence "当她加入配料时，水几乎没有开始沸腾。" translates to "When she added the …" at bounding box center [359, 47] width 214 height 23
click at [411, 50] on body "Dashboard Clozemaster vonhathieu / Toggle Dropdown Dashboard Leaderboard Activi…" at bounding box center [361, 304] width 722 height 609
click at [387, 42] on p "Certainly! The sentence "当她加入配料时，水几乎没有开始沸腾。" translates to "When she added the …" at bounding box center [359, 47] width 214 height 23
click at [390, 41] on p "Certainly! The sentence "当她加入配料时，水几乎没有开始沸腾。" translates to "When she added the …" at bounding box center [359, 47] width 214 height 23
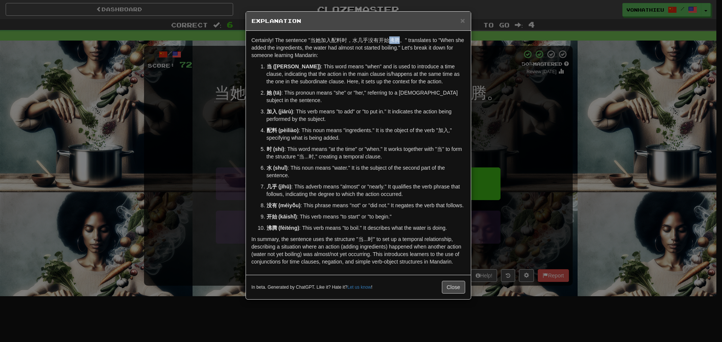
click at [390, 41] on p "Certainly! The sentence "当她加入配料时，水几乎没有开始沸腾。" translates to "When she added the …" at bounding box center [359, 47] width 214 height 23
click at [392, 39] on p "Certainly! The sentence "当她加入配料时，水几乎没有开始沸腾。" translates to "When she added the …" at bounding box center [359, 47] width 214 height 23
click at [409, 49] on body "Dashboard Clozemaster vonhathieu / Toggle Dropdown Dashboard Leaderboard Activi…" at bounding box center [361, 304] width 722 height 609
click at [379, 62] on div "Certainly! The sentence "当她加入配料时，水几乎没有开始沸腾。" translates to "When she added the …" at bounding box center [358, 153] width 225 height 244
drag, startPoint x: 394, startPoint y: 41, endPoint x: 398, endPoint y: 41, distance: 4.5
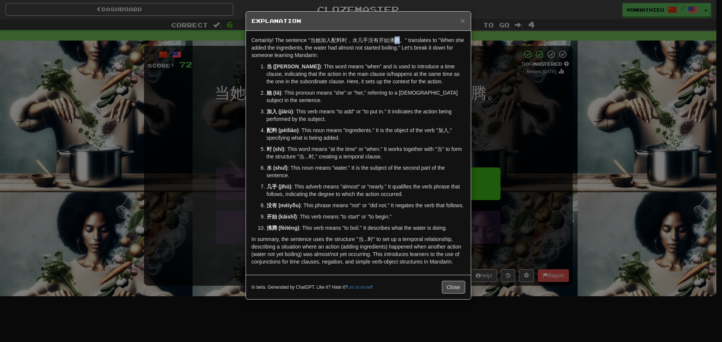
click at [398, 41] on p "Certainly! The sentence "当她加入配料时，水几乎没有开始沸腾。" translates to "When she added the …" at bounding box center [359, 47] width 214 height 23
click at [412, 49] on body "Dashboard Clozemaster vonhathieu / Toggle Dropdown Dashboard Leaderboard Activi…" at bounding box center [361, 304] width 722 height 609
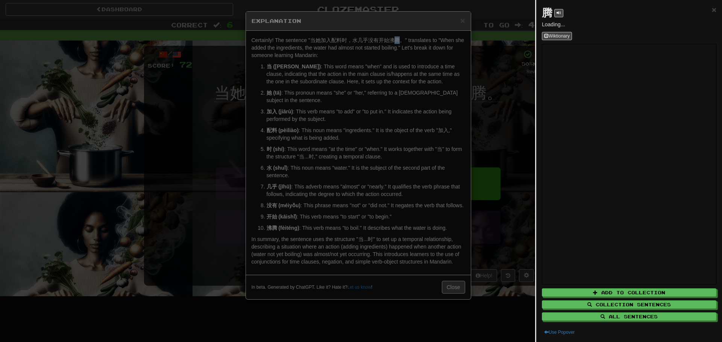
click at [482, 102] on div at bounding box center [361, 171] width 722 height 342
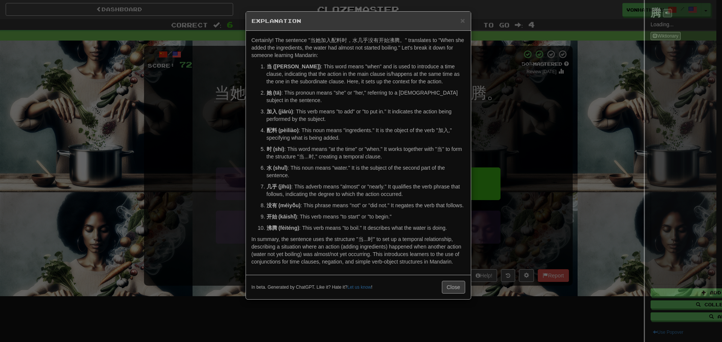
click at [525, 107] on div at bounding box center [361, 171] width 722 height 342
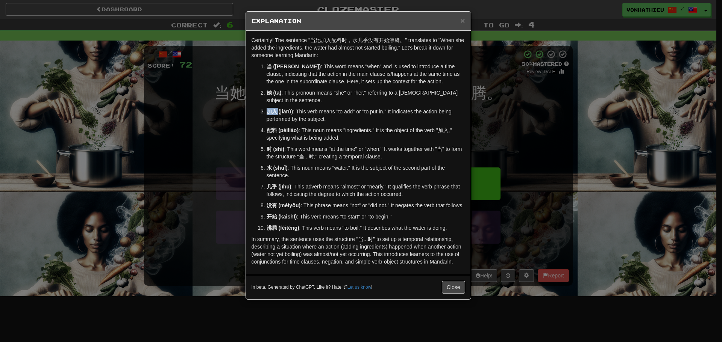
click at [525, 107] on div "× Explanation Certainly! The sentence "当她加入配料时，水几乎没有开始沸腾。" translates to "When …" at bounding box center [361, 171] width 722 height 342
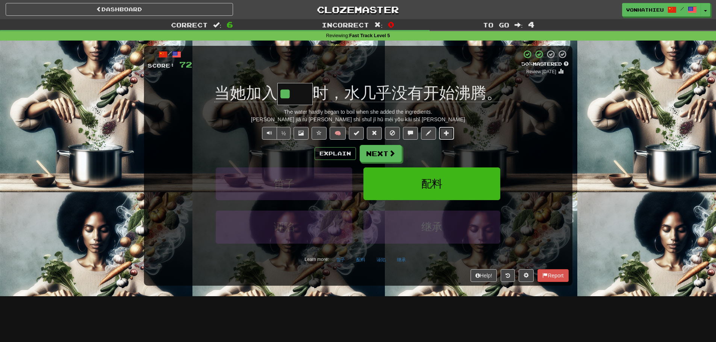
click at [444, 134] on button at bounding box center [446, 133] width 15 height 13
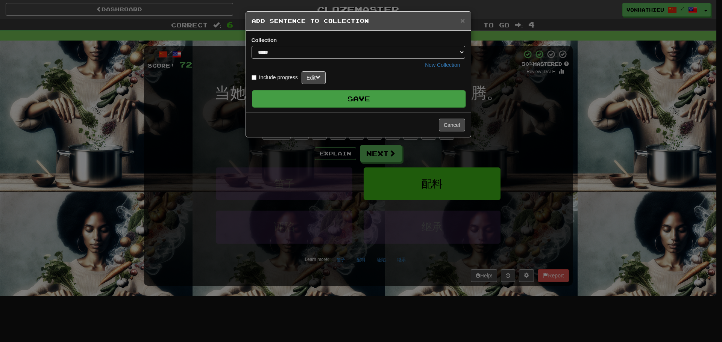
click at [379, 94] on button "Save" at bounding box center [359, 98] width 214 height 17
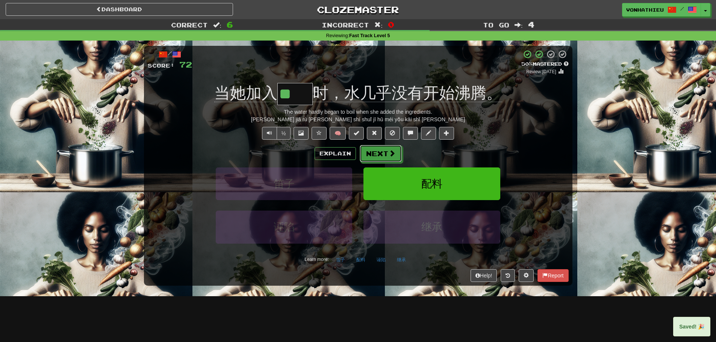
click at [382, 158] on button "Next" at bounding box center [381, 153] width 42 height 17
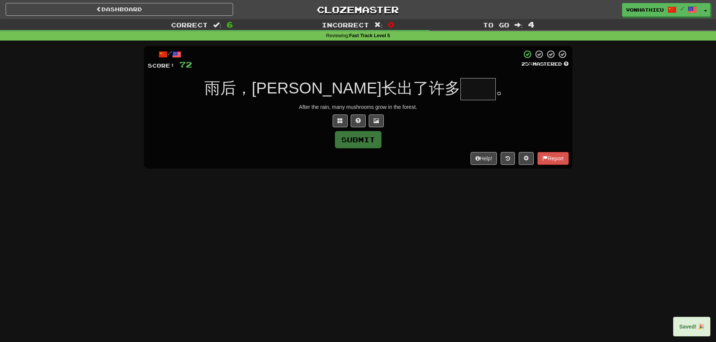
click at [461, 91] on input "text" at bounding box center [478, 89] width 35 height 22
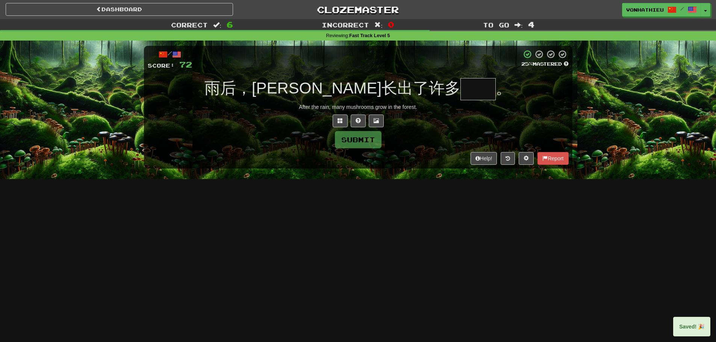
click at [461, 91] on input "text" at bounding box center [478, 89] width 35 height 22
type input "**"
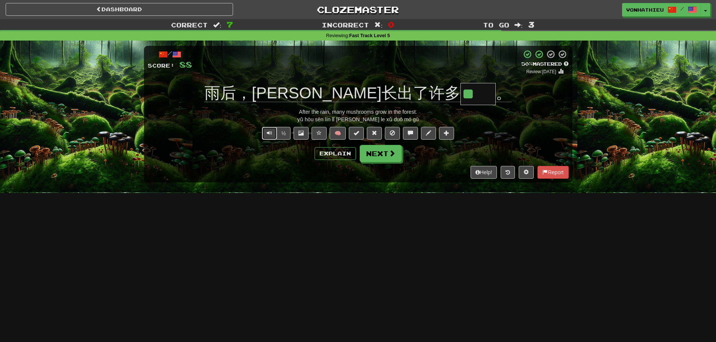
click at [266, 131] on button "Text-to-speech controls" at bounding box center [269, 133] width 15 height 13
click at [383, 157] on button "Next" at bounding box center [381, 153] width 42 height 17
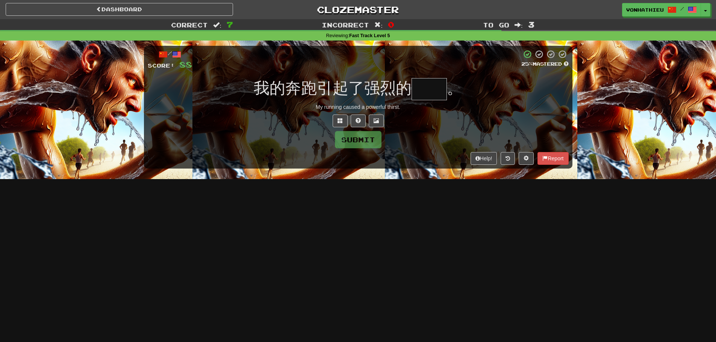
click at [424, 97] on input "text" at bounding box center [429, 89] width 35 height 22
click at [339, 118] on span at bounding box center [340, 120] width 5 height 5
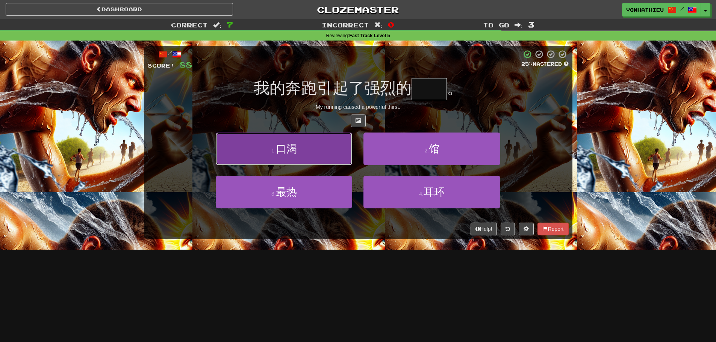
click at [312, 164] on button "1 . 口渴" at bounding box center [284, 149] width 136 height 33
type input "**"
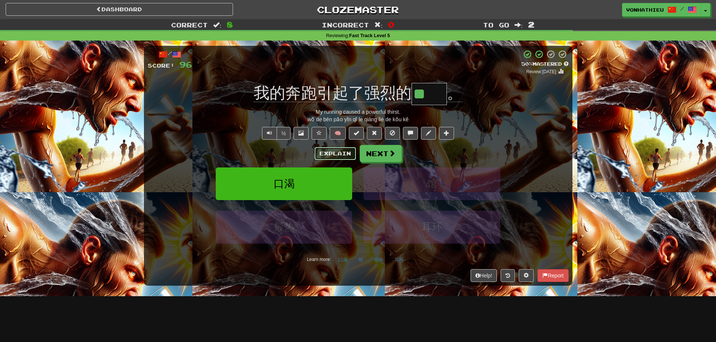
click at [325, 153] on button "Explain" at bounding box center [335, 153] width 41 height 13
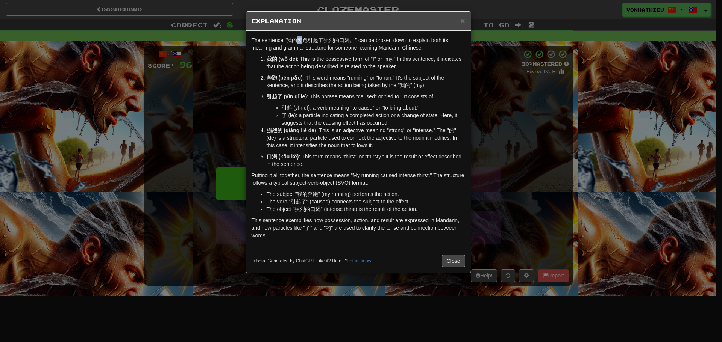
click at [301, 40] on p "The sentence "我的奔跑引起了强烈的口渴。" can be broken down to explain both its meaning and…" at bounding box center [359, 43] width 214 height 15
click at [314, 52] on body "Dashboard Clozemaster vonhathieu / Toggle Dropdown Dashboard Leaderboard Activi…" at bounding box center [361, 304] width 722 height 609
click at [294, 55] on div "The sentence "我的奔跑引起了强烈的口渴。" can be broken down to explain both its meaning and…" at bounding box center [358, 140] width 225 height 218
click at [236, 80] on div "× Explanation The sentence "我的奔跑引起了强烈的口渴。" can be broken down to explain both i…" at bounding box center [361, 171] width 722 height 342
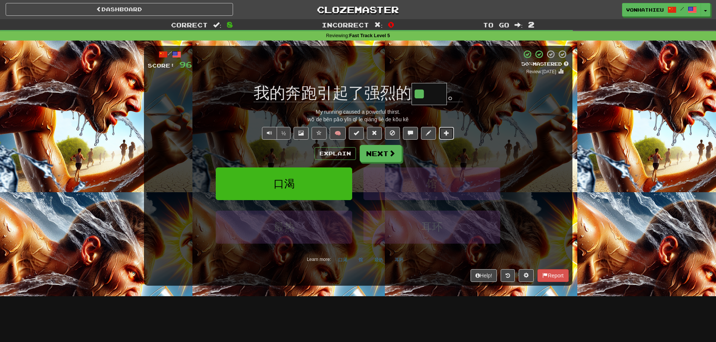
click at [448, 135] on span at bounding box center [446, 132] width 5 height 5
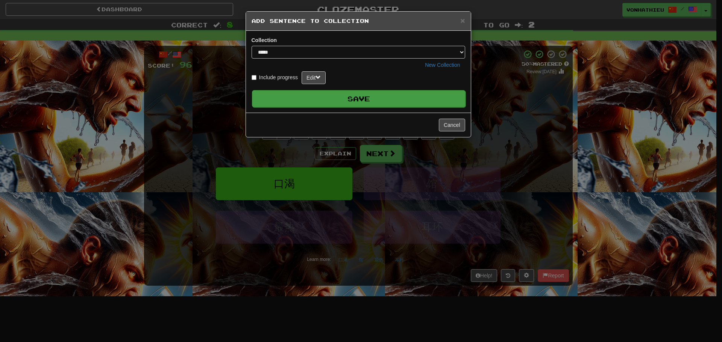
click at [361, 102] on button "Save" at bounding box center [359, 98] width 214 height 17
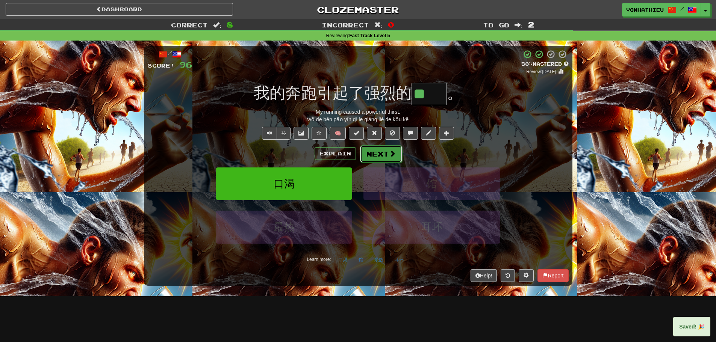
click at [392, 154] on span at bounding box center [392, 153] width 7 height 7
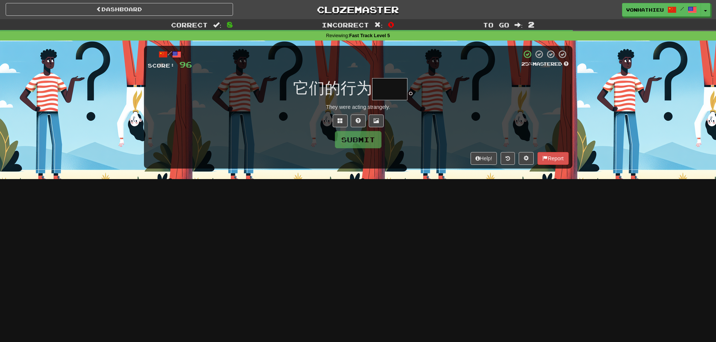
click at [385, 84] on input "text" at bounding box center [389, 89] width 35 height 22
click at [341, 120] on span at bounding box center [340, 120] width 5 height 5
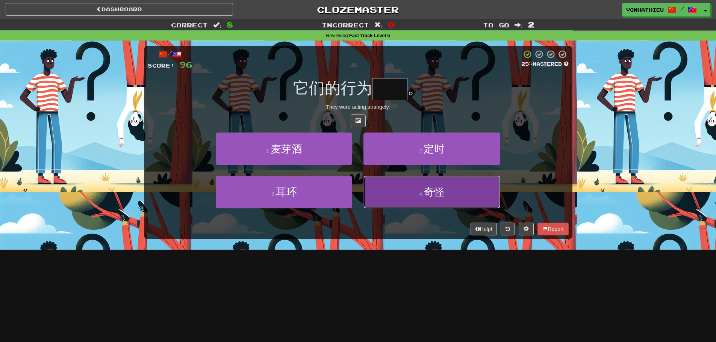
click at [427, 192] on span "奇怪" at bounding box center [434, 192] width 21 height 12
type input "**"
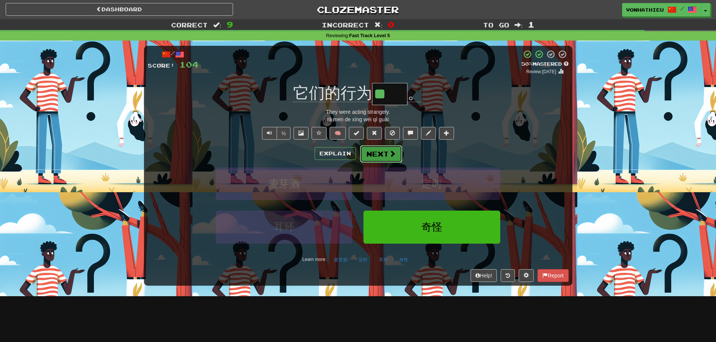
click at [391, 159] on button "Next" at bounding box center [381, 153] width 42 height 17
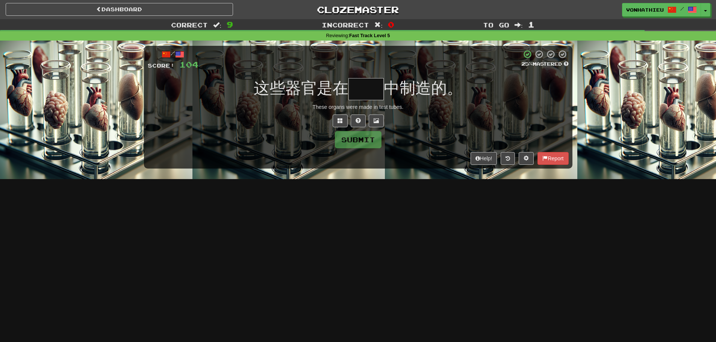
click at [362, 89] on input "text" at bounding box center [366, 89] width 35 height 22
click at [335, 117] on button at bounding box center [340, 121] width 15 height 13
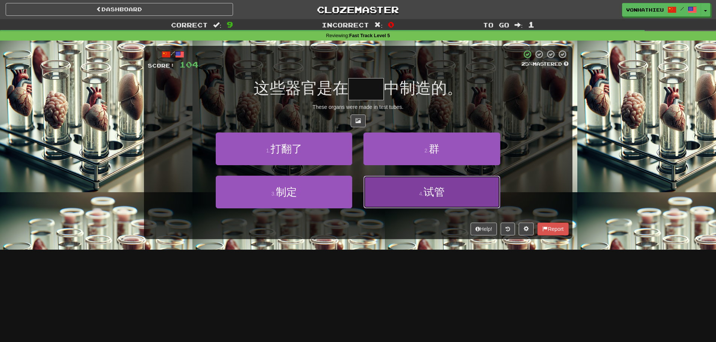
click at [394, 186] on button "4 . 试管" at bounding box center [432, 192] width 136 height 33
type input "**"
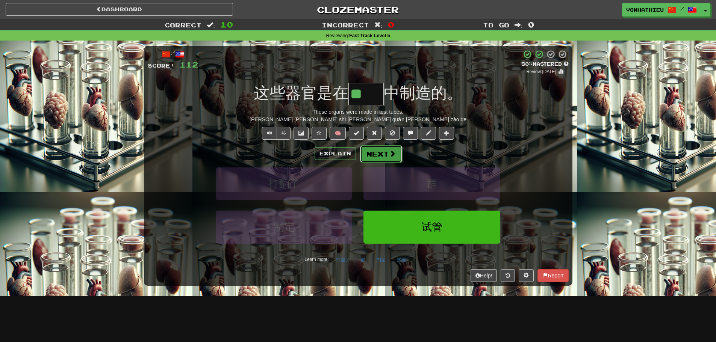
click at [386, 156] on button "Next" at bounding box center [381, 153] width 42 height 17
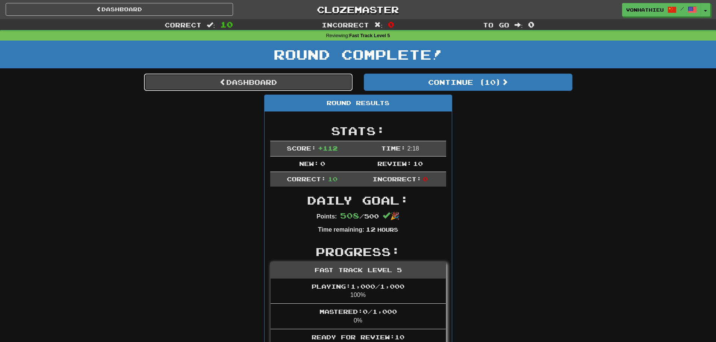
click at [315, 85] on link "Dashboard" at bounding box center [248, 82] width 209 height 17
click at [261, 80] on link "Dashboard" at bounding box center [248, 82] width 209 height 17
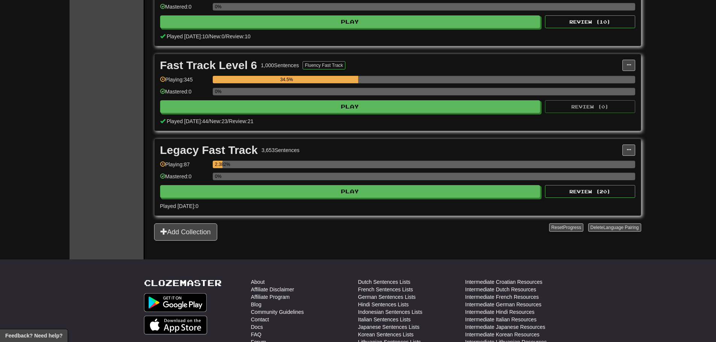
scroll to position [188, 0]
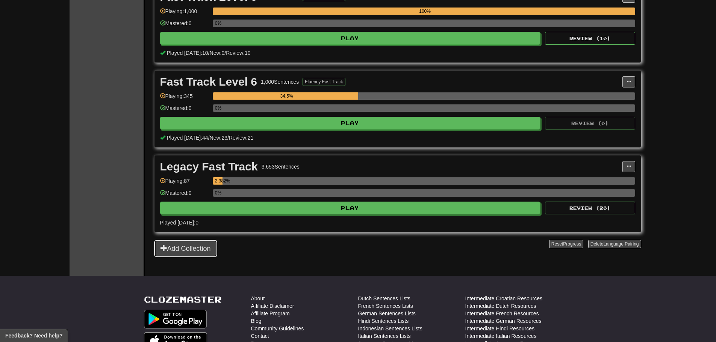
click at [205, 247] on button "Add Collection" at bounding box center [185, 248] width 63 height 17
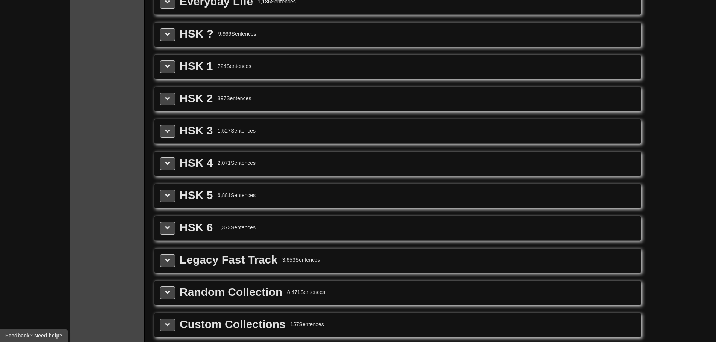
scroll to position [1065, 0]
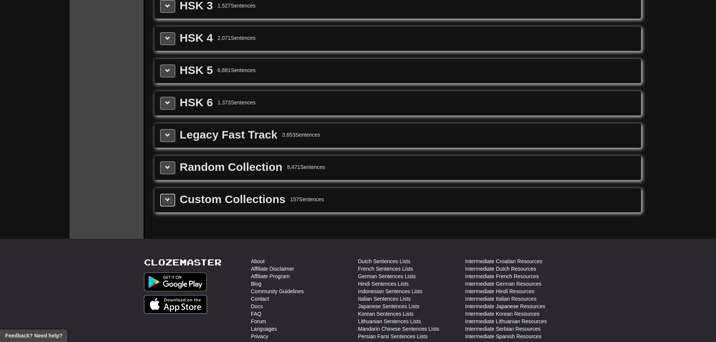
click at [168, 197] on button at bounding box center [167, 200] width 15 height 13
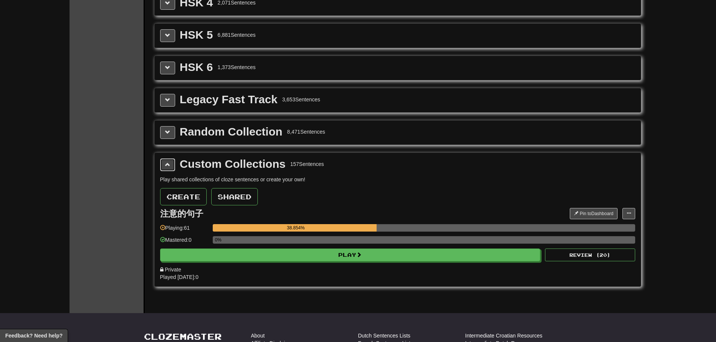
scroll to position [1128, 0]
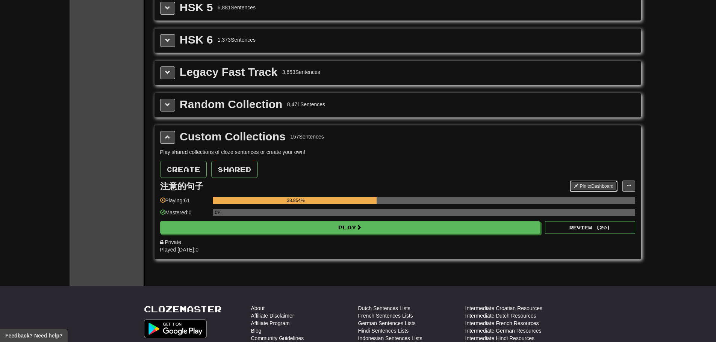
click at [594, 187] on button "Pin to Dashboard" at bounding box center [594, 186] width 48 height 11
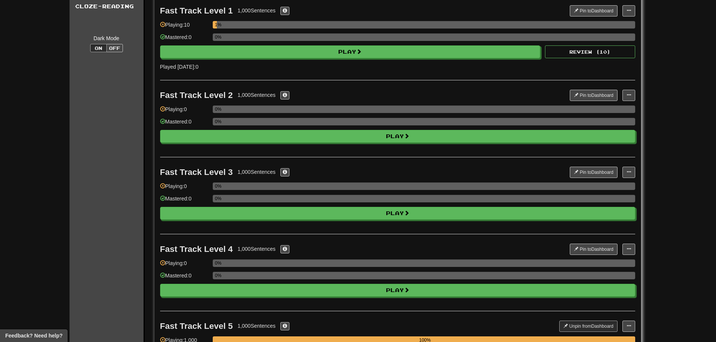
scroll to position [0, 0]
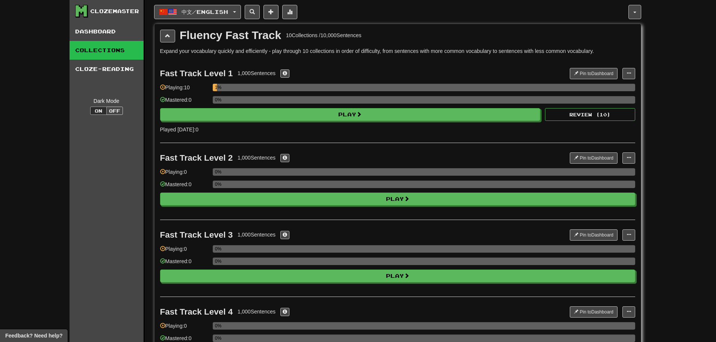
click at [125, 9] on div "Clozemaster" at bounding box center [114, 12] width 49 height 8
click at [103, 24] on link "Dashboard" at bounding box center [107, 31] width 74 height 19
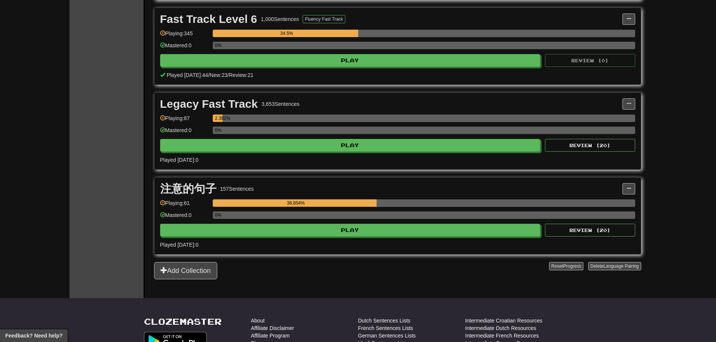
scroll to position [188, 0]
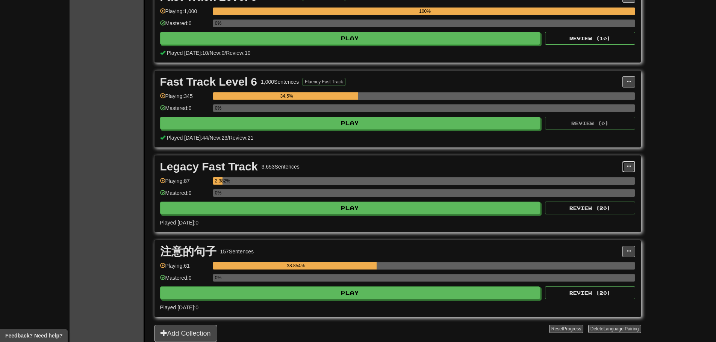
click at [628, 164] on button at bounding box center [629, 166] width 13 height 11
click at [608, 196] on span "Unpin from Dashboard" at bounding box center [600, 197] width 53 height 6
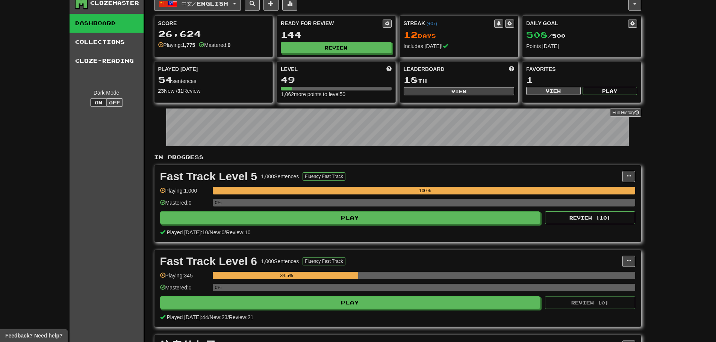
scroll to position [0, 0]
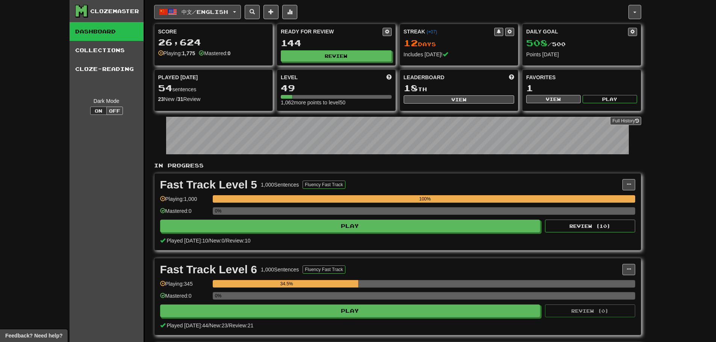
click at [214, 10] on span "中文 / English" at bounding box center [205, 12] width 47 height 6
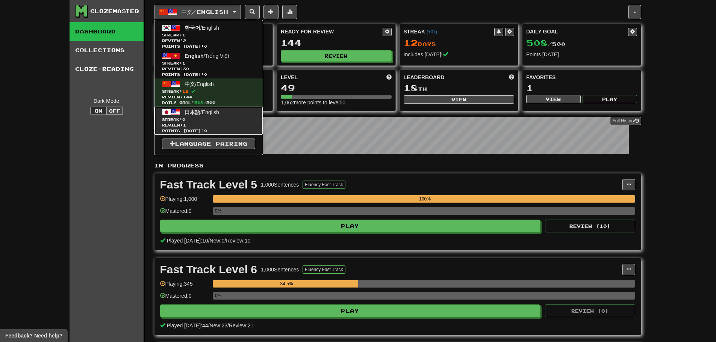
click at [228, 121] on span "Streak: 0" at bounding box center [208, 120] width 93 height 6
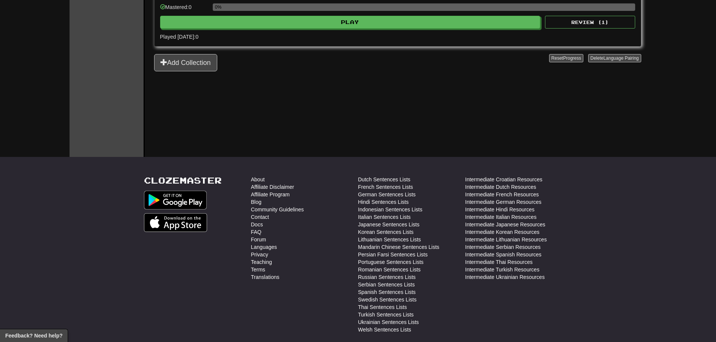
scroll to position [142, 0]
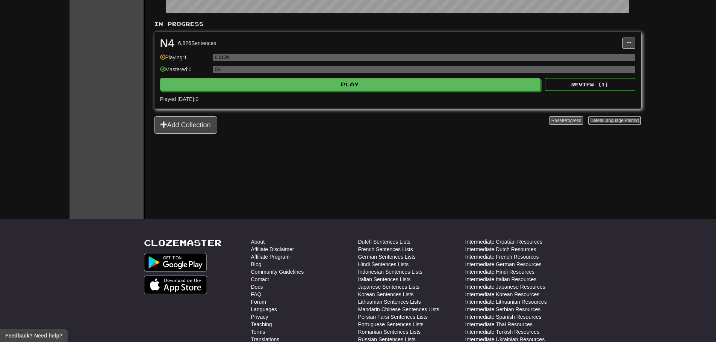
click at [612, 123] on span "Language Pairing" at bounding box center [620, 120] width 35 height 5
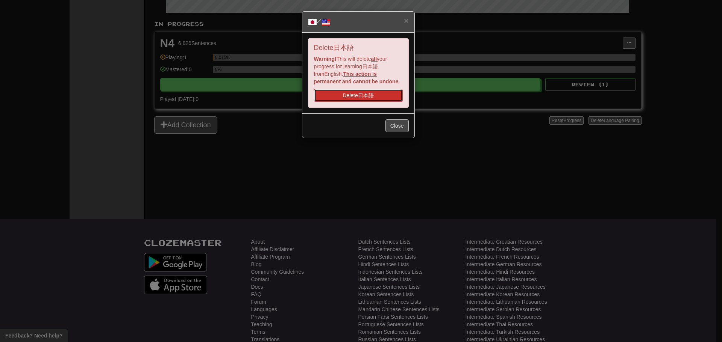
click at [381, 99] on button "Delete 日本語" at bounding box center [358, 95] width 89 height 13
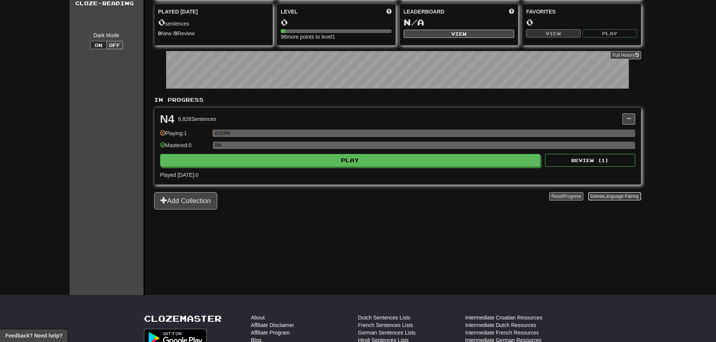
scroll to position [0, 0]
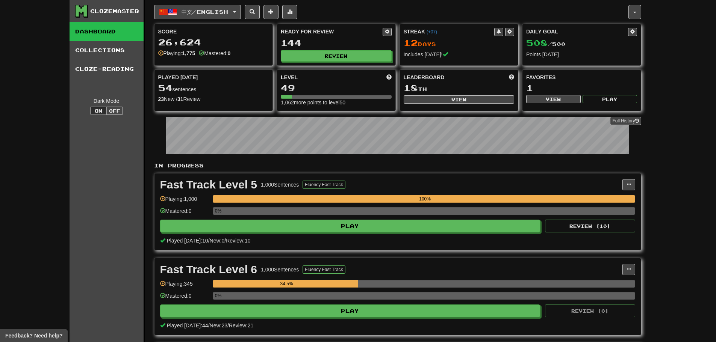
click at [119, 34] on link "Dashboard" at bounding box center [107, 31] width 74 height 19
click at [186, 11] on span "中文 / English" at bounding box center [205, 12] width 47 height 6
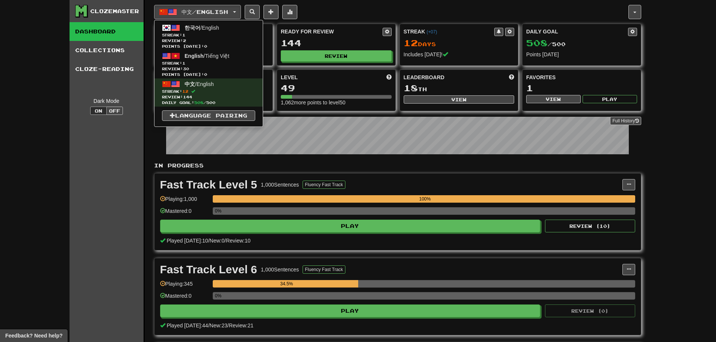
click at [438, 169] on p "In Progress" at bounding box center [397, 166] width 487 height 8
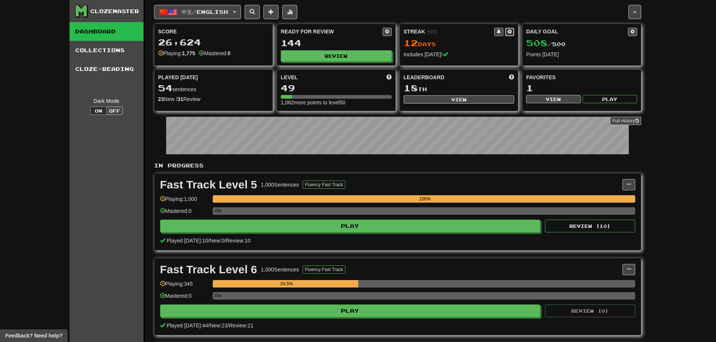
click at [509, 34] on button at bounding box center [509, 32] width 9 height 8
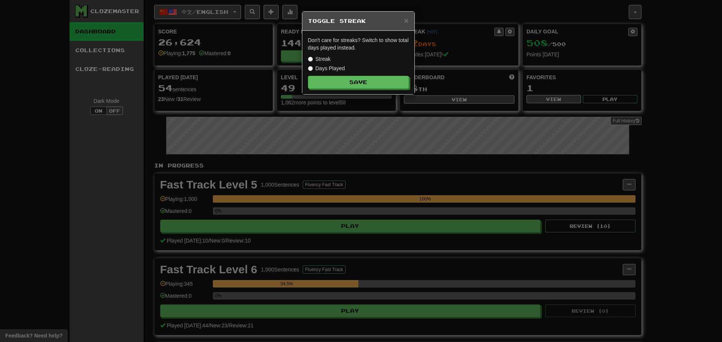
click at [333, 72] on div "Don't care for streaks? Switch to show total days played instead. Streak Days P…" at bounding box center [358, 63] width 112 height 64
click at [333, 69] on label "Days Played" at bounding box center [326, 69] width 37 height 8
click at [336, 81] on button "Save" at bounding box center [358, 82] width 101 height 13
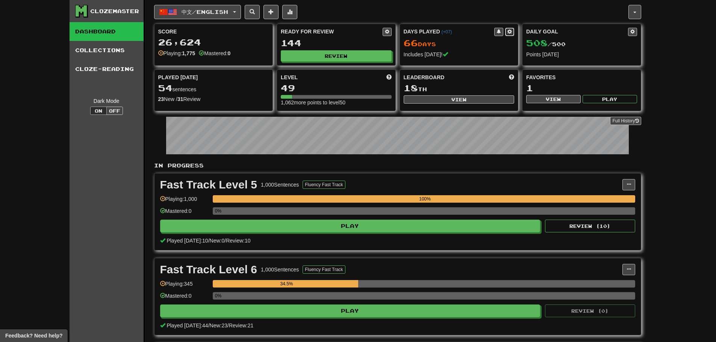
click at [512, 32] on button at bounding box center [509, 32] width 9 height 8
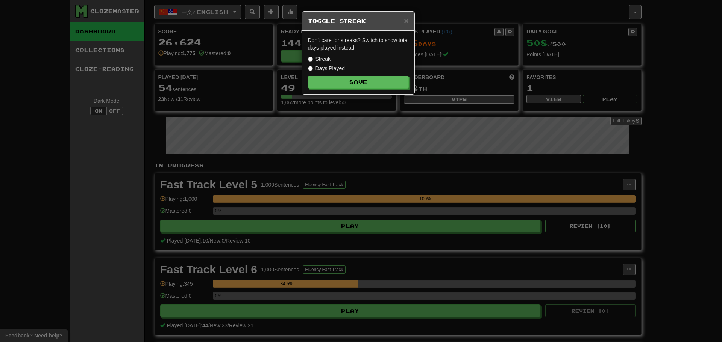
click at [316, 60] on label "Streak" at bounding box center [319, 59] width 23 height 8
click at [350, 83] on button "Save" at bounding box center [358, 82] width 101 height 13
